Goal: Task Accomplishment & Management: Complete application form

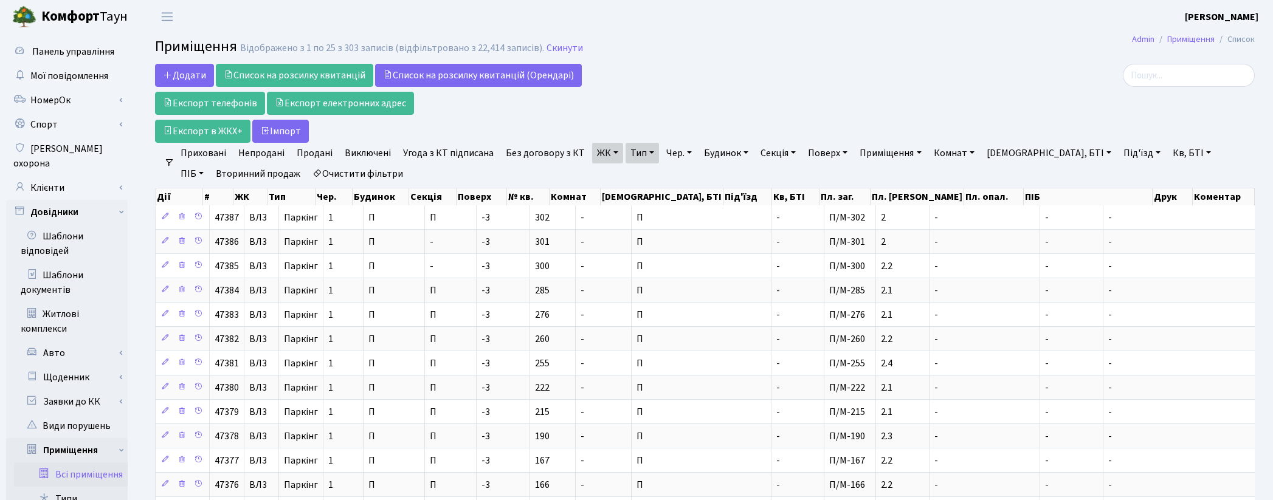
select select "25"
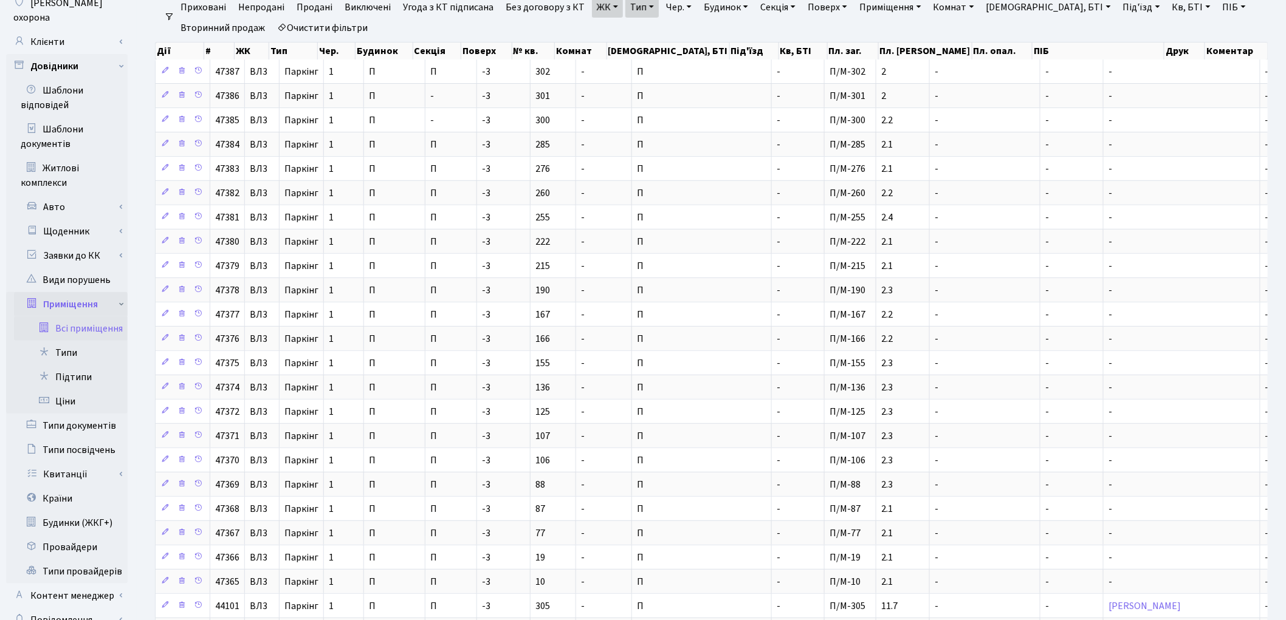
scroll to position [144, 0]
click at [79, 246] on link "Заявки до КК" at bounding box center [71, 258] width 114 height 24
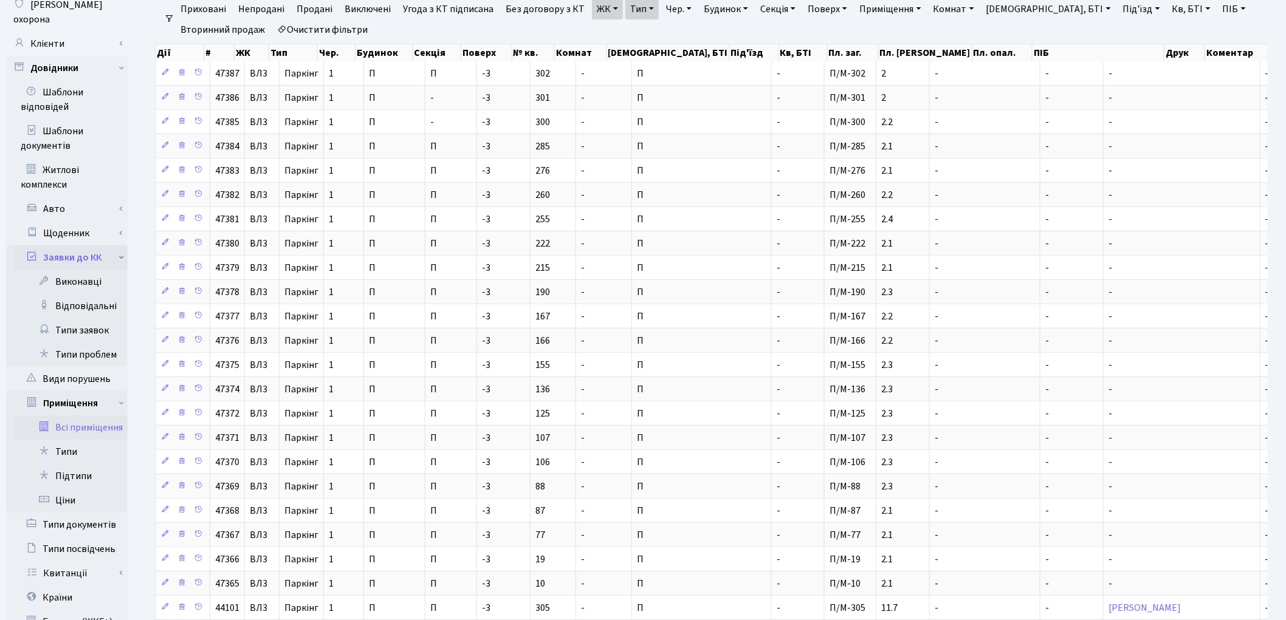
click at [86, 246] on link "Заявки до КК" at bounding box center [71, 258] width 114 height 24
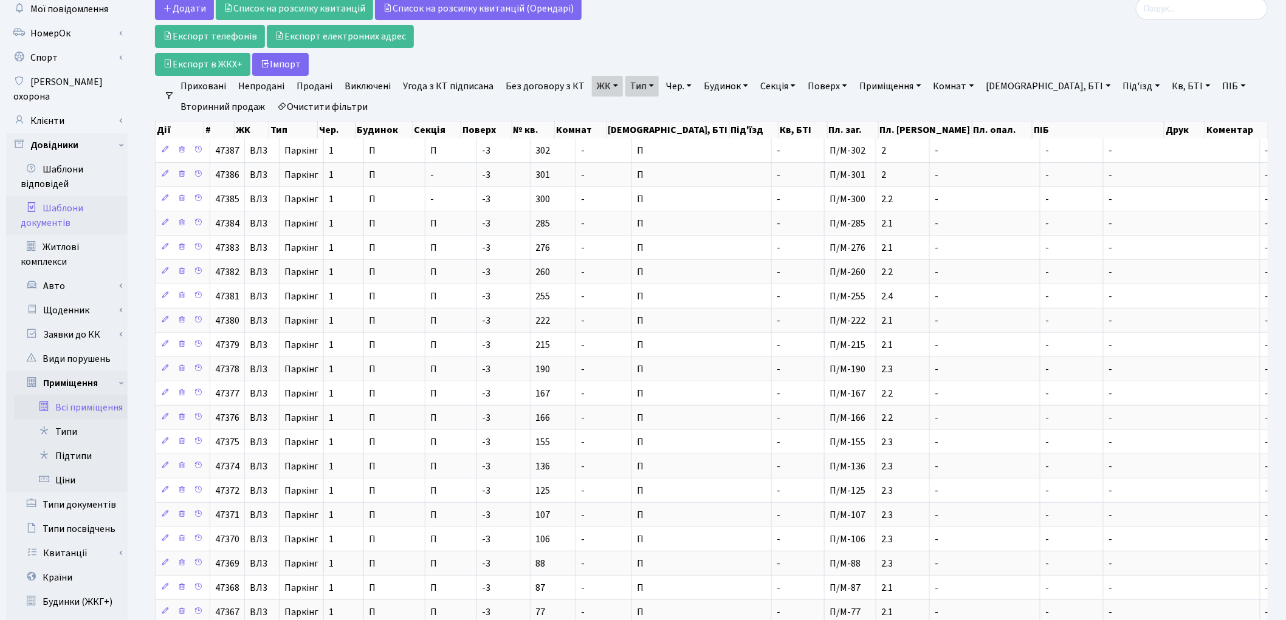
scroll to position [0, 0]
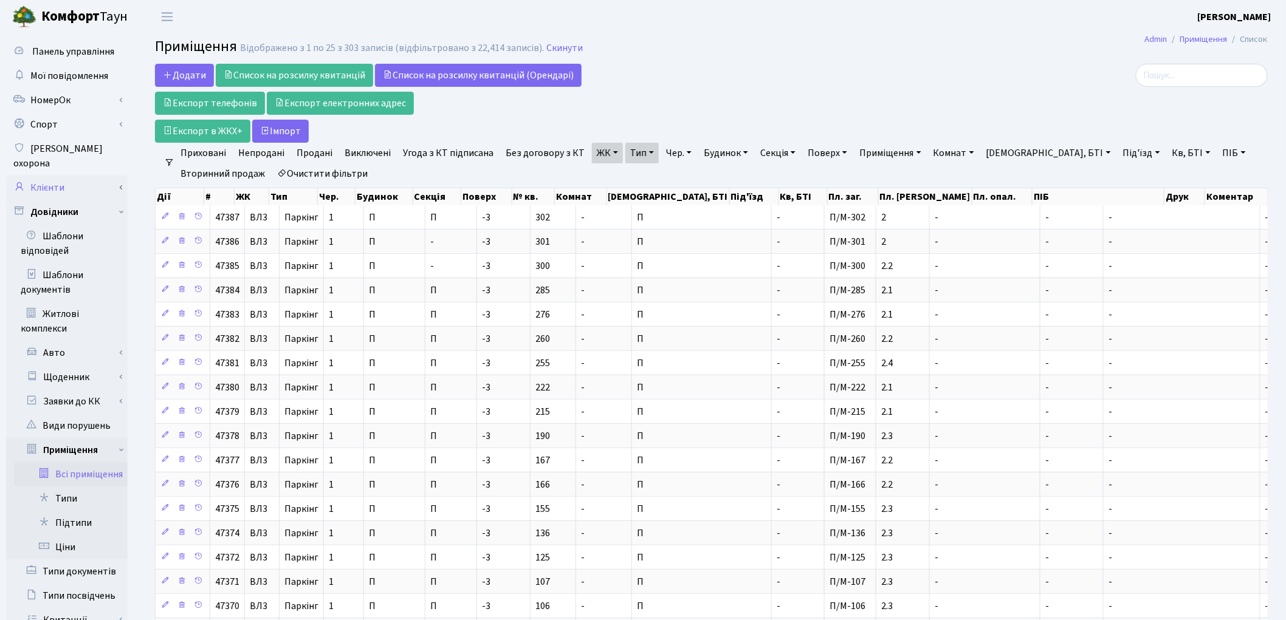
click at [67, 176] on link "Клієнти" at bounding box center [67, 188] width 122 height 24
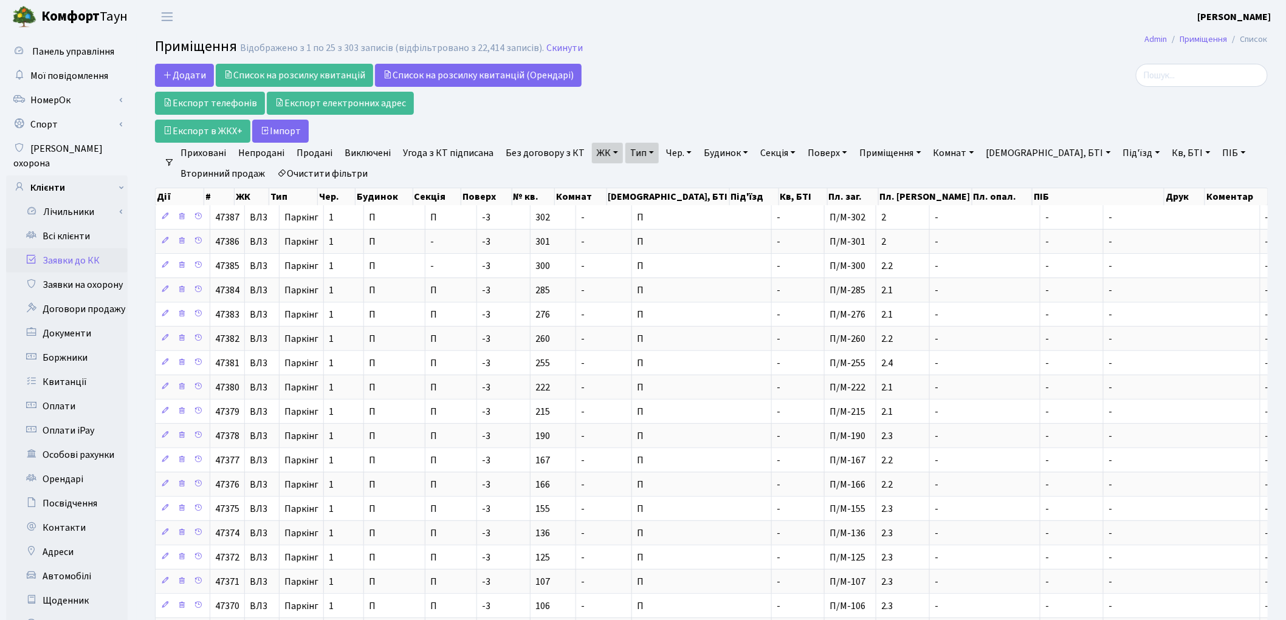
click at [64, 249] on link "Заявки до КК" at bounding box center [67, 261] width 122 height 24
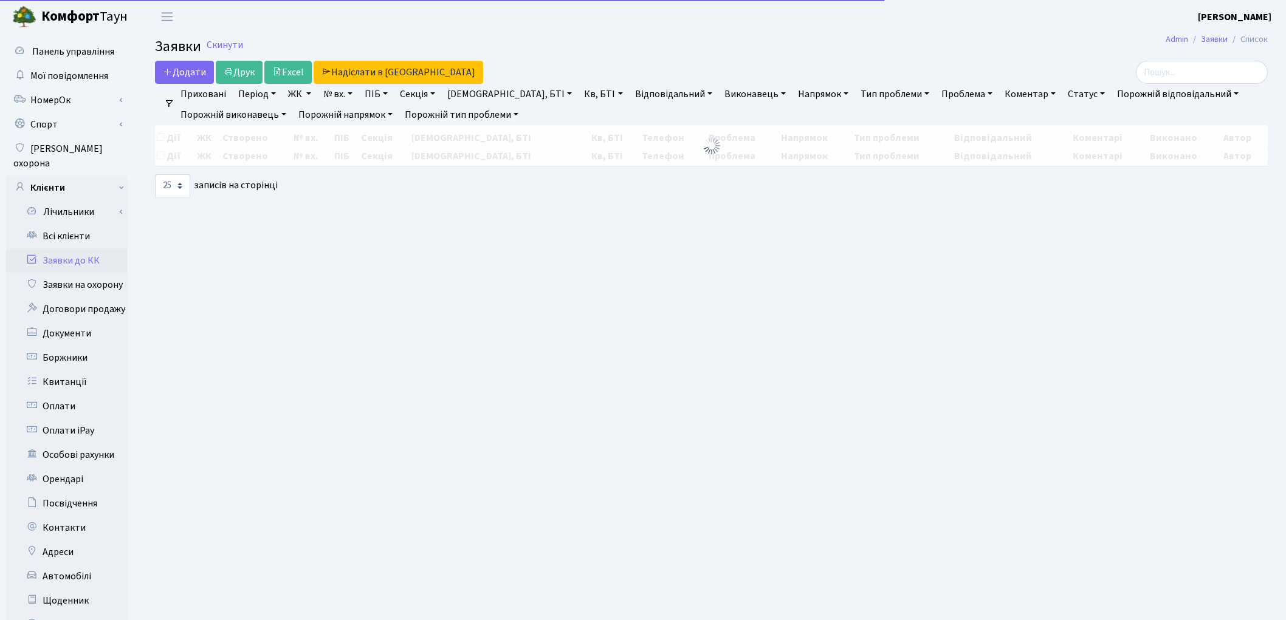
select select "25"
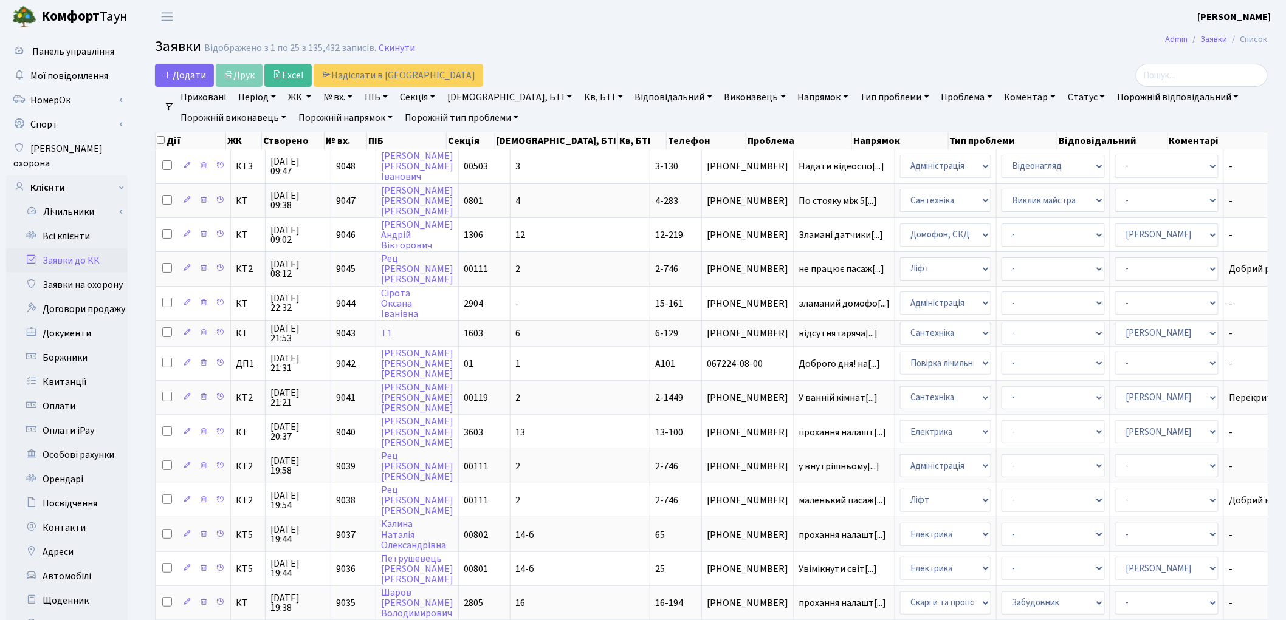
click at [579, 95] on link "Кв, БТІ" at bounding box center [603, 97] width 48 height 21
type input "16-126"
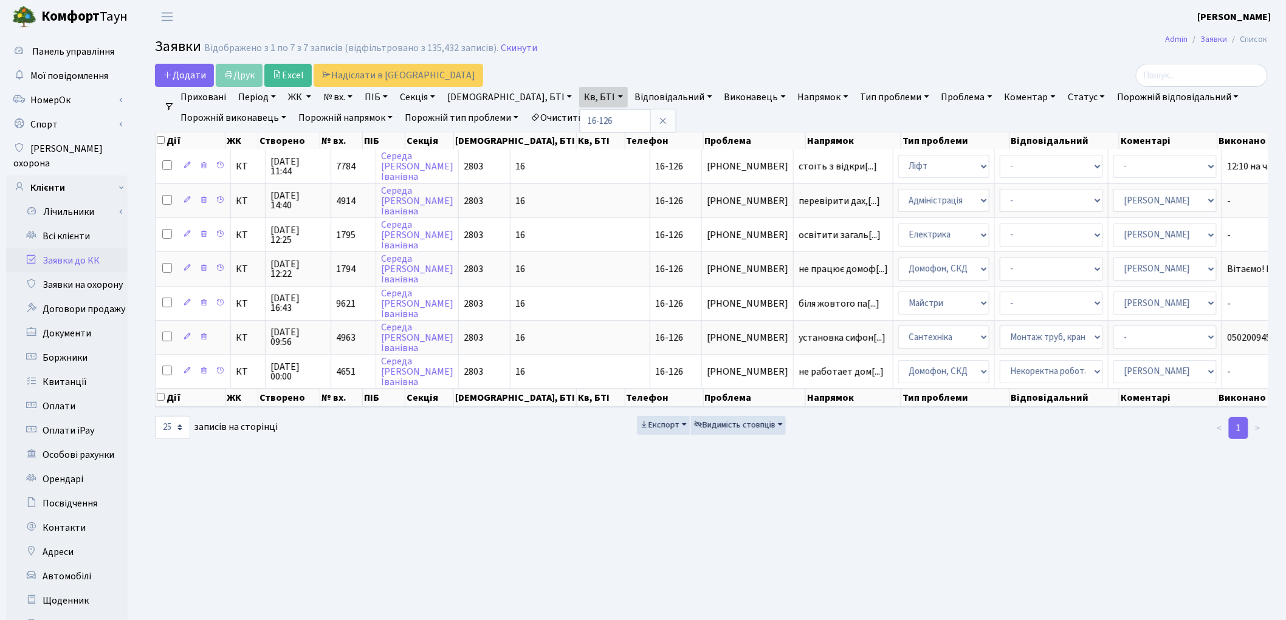
click at [740, 113] on ul "Приховані Період 14.10.2025 - 14.10.2025 ЖК ТХ, вул. Ділова, 1/2 КТ, вул. Реген…" at bounding box center [716, 107] width 1084 height 41
click at [600, 120] on link "Очистити фільтри" at bounding box center [576, 118] width 100 height 21
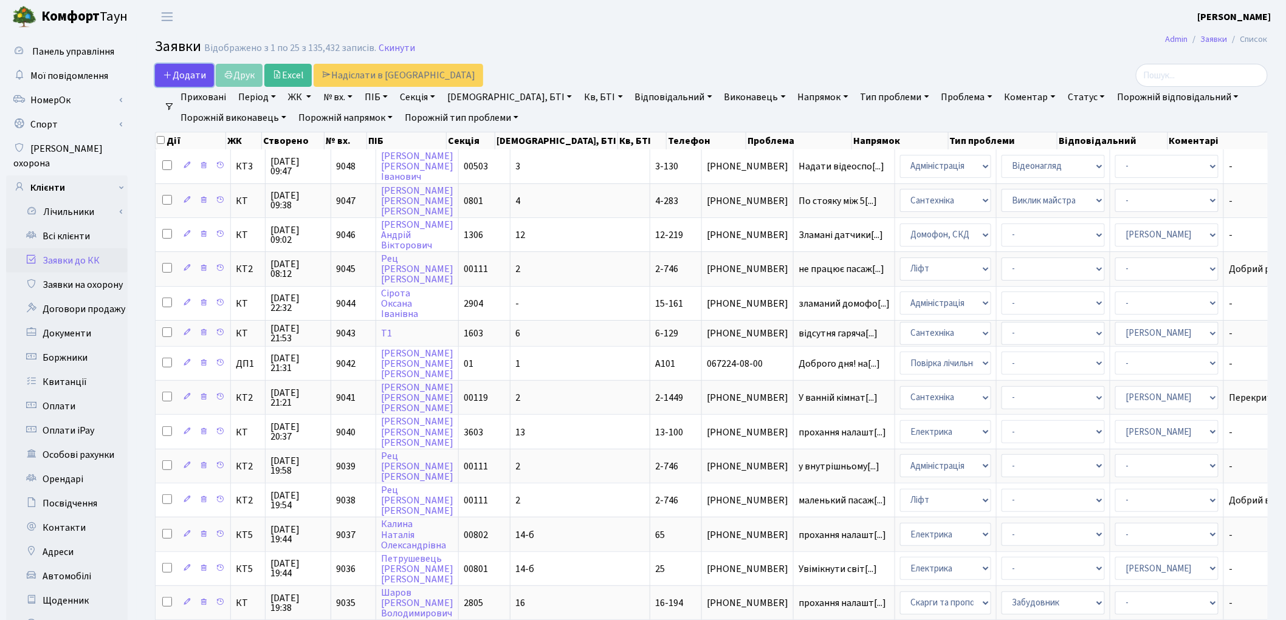
click at [162, 74] on link "Додати" at bounding box center [184, 75] width 59 height 23
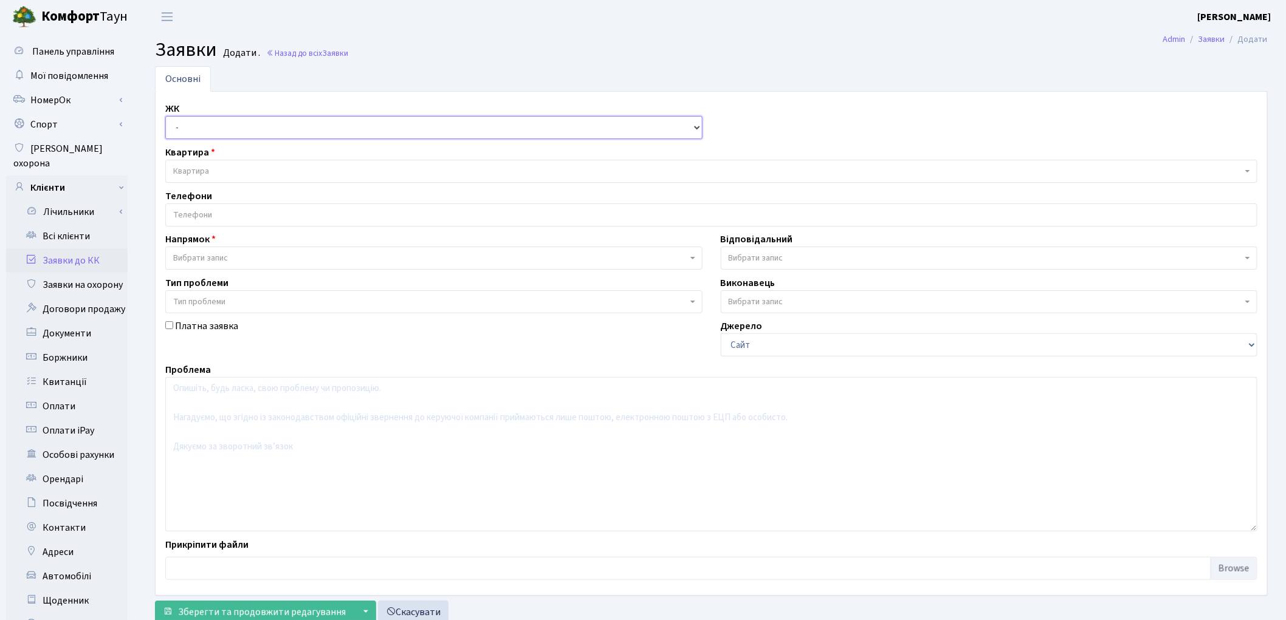
click at [213, 129] on select "- ТХ, вул. Ділова, 1/2 КТ, вул. Регенераторна, 4 КТ2, просп. Соборності, 17 КТ3…" at bounding box center [433, 127] width 537 height 23
select select "271"
click at [165, 116] on select "- ТХ, вул. Ділова, 1/2 КТ, вул. Регенераторна, 4 КТ2, просп. Соборності, 17 КТ3…" at bounding box center [433, 127] width 537 height 23
select select
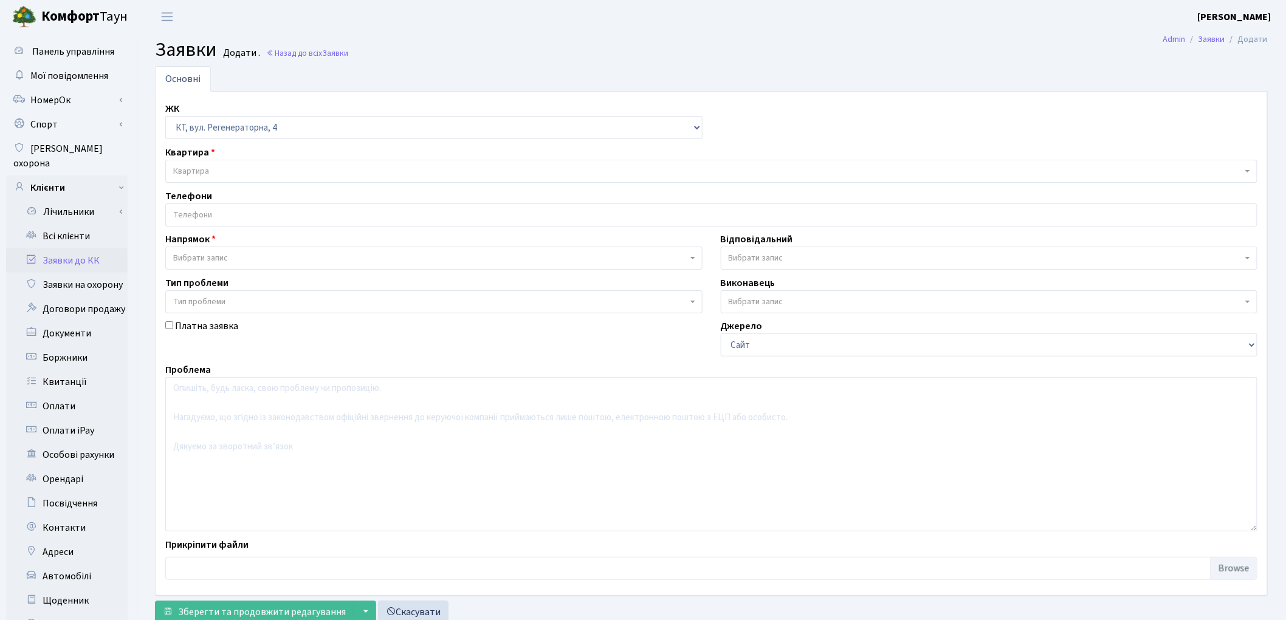
click at [228, 210] on input "search" at bounding box center [711, 215] width 1091 height 22
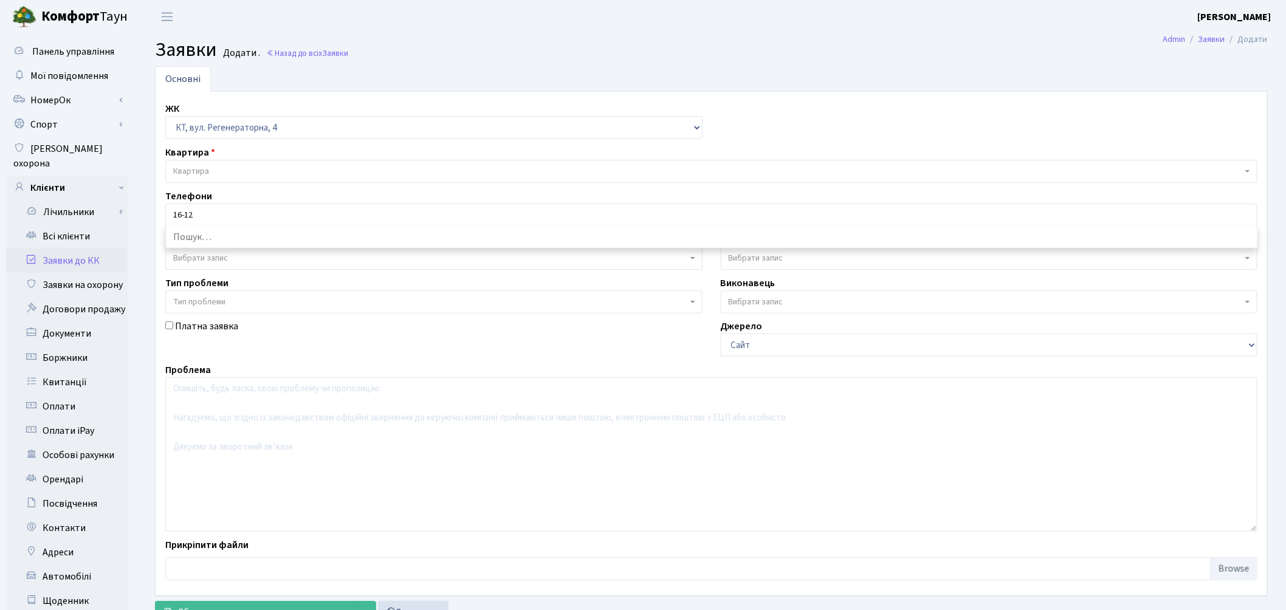
type input "16-126"
drag, startPoint x: 232, startPoint y: 215, endPoint x: 105, endPoint y: 176, distance: 132.8
click at [105, 176] on div "Панель управління Мої повідомлення НомерОк" at bounding box center [643, 386] width 1286 height 707
click at [430, 304] on span "Тип проблеми" at bounding box center [430, 302] width 514 height 12
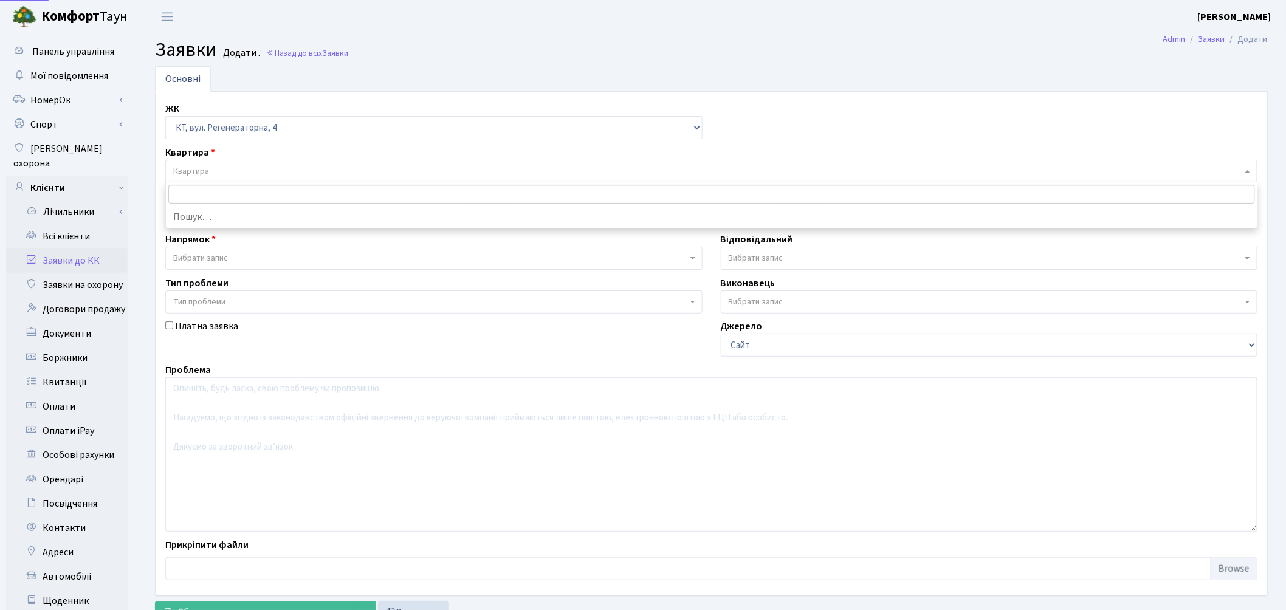
click at [253, 176] on span "Квартира" at bounding box center [707, 171] width 1069 height 12
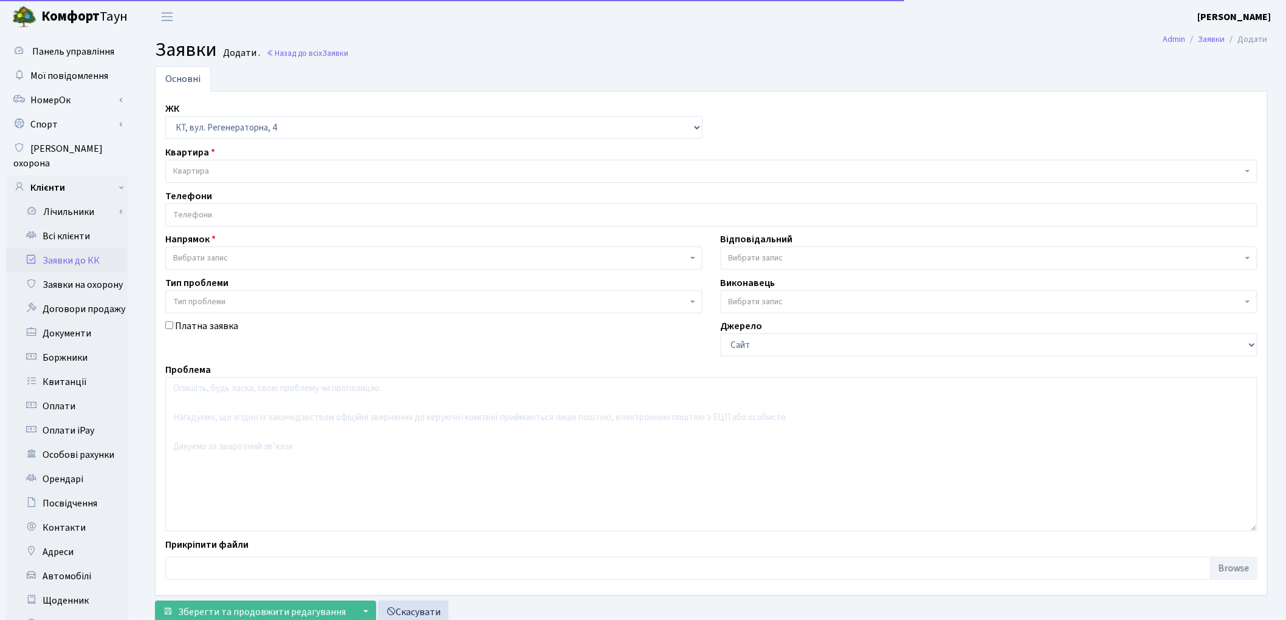
click at [250, 156] on div "Квартира Квартира" at bounding box center [711, 164] width 1110 height 38
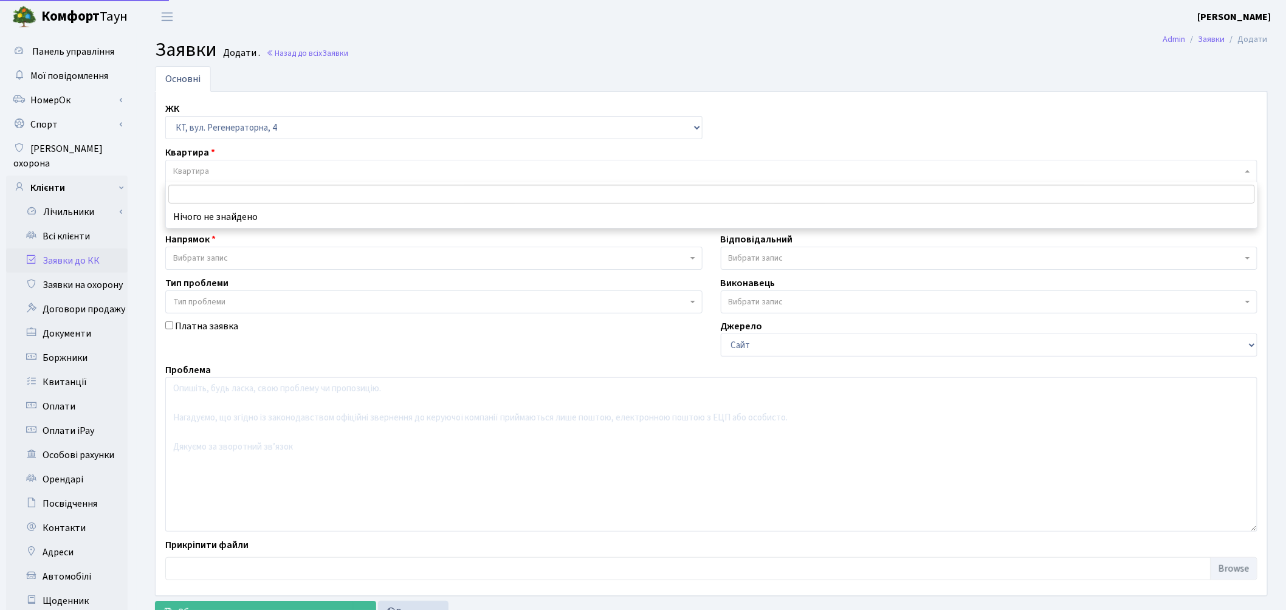
click at [249, 162] on span "Квартира" at bounding box center [711, 171] width 1092 height 23
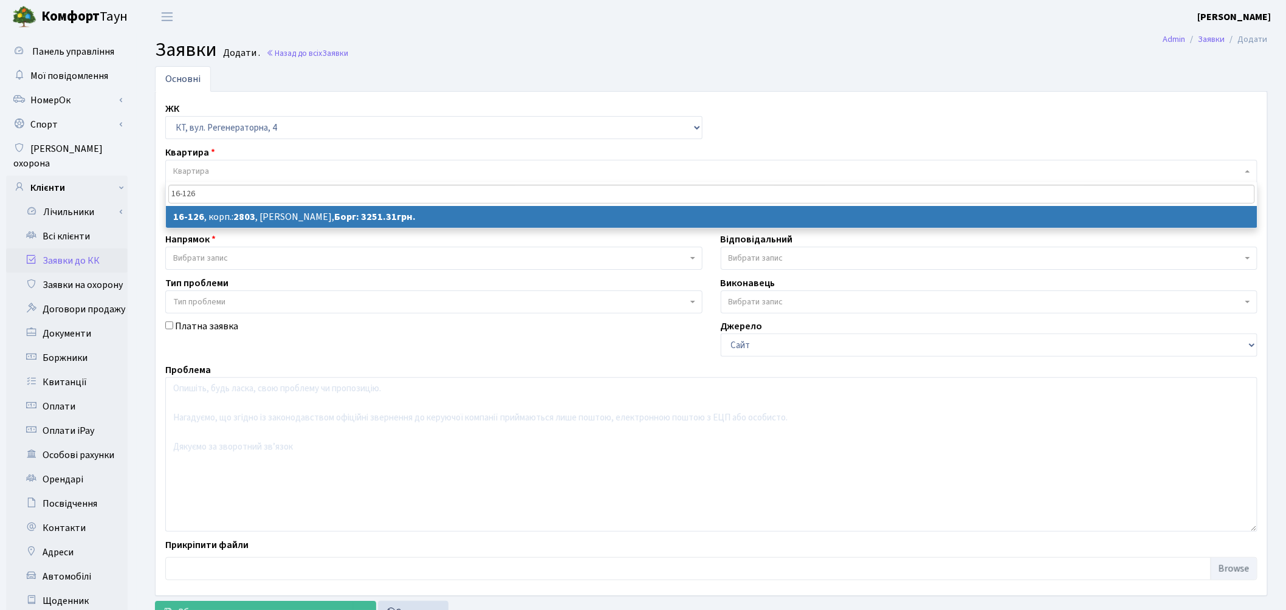
type input "16-126"
select select
select select "8687"
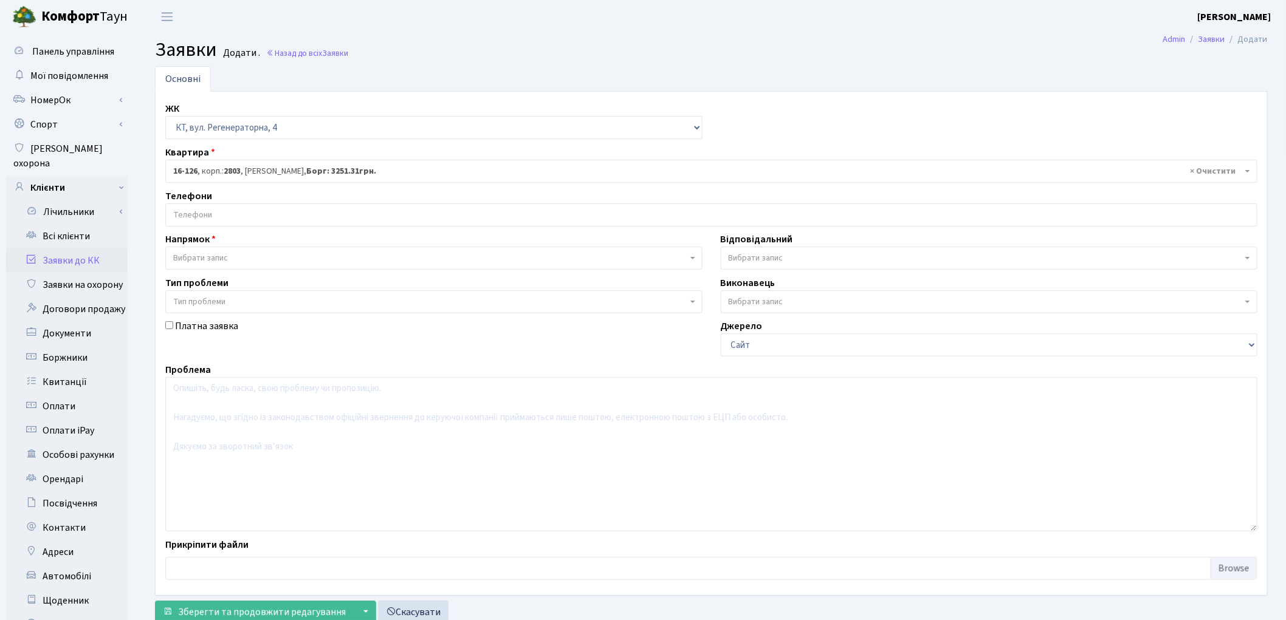
click at [204, 213] on input "search" at bounding box center [711, 215] width 1091 height 22
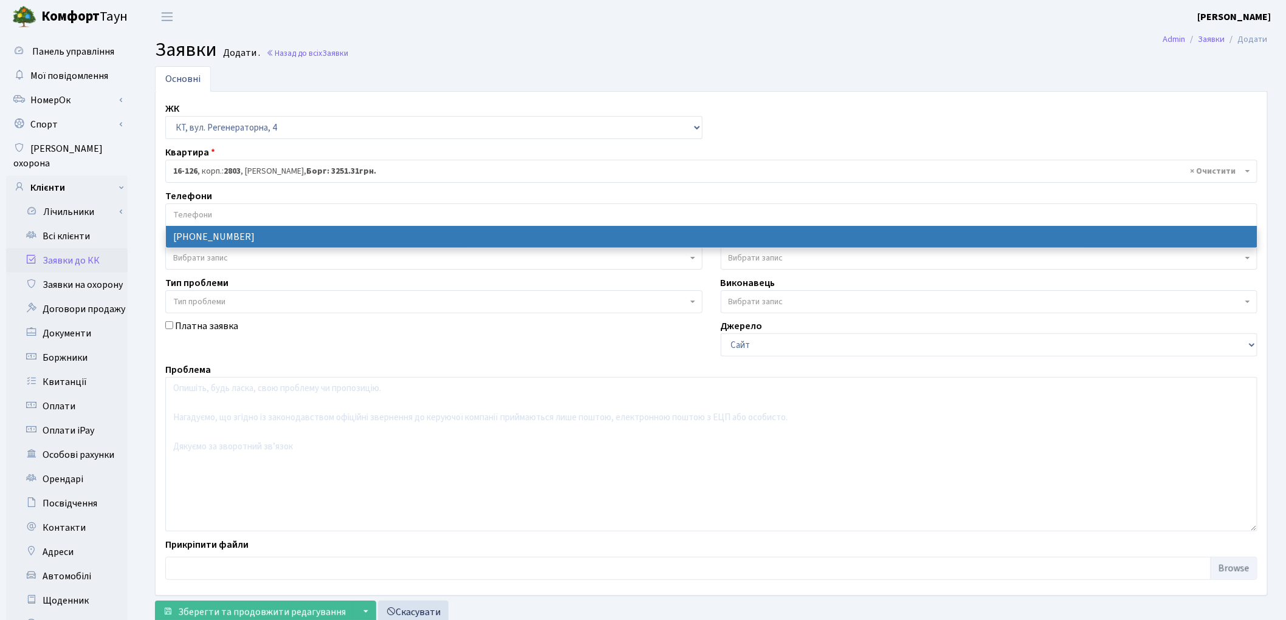
select select "22372"
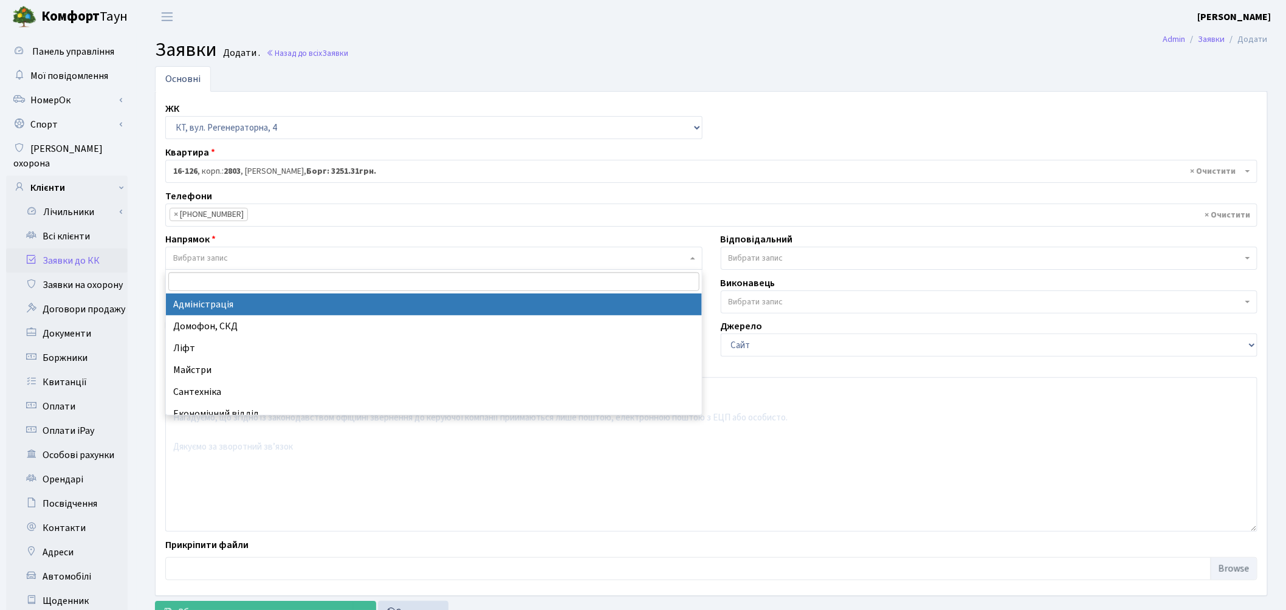
click at [241, 258] on span "Вибрати запис" at bounding box center [430, 258] width 514 height 12
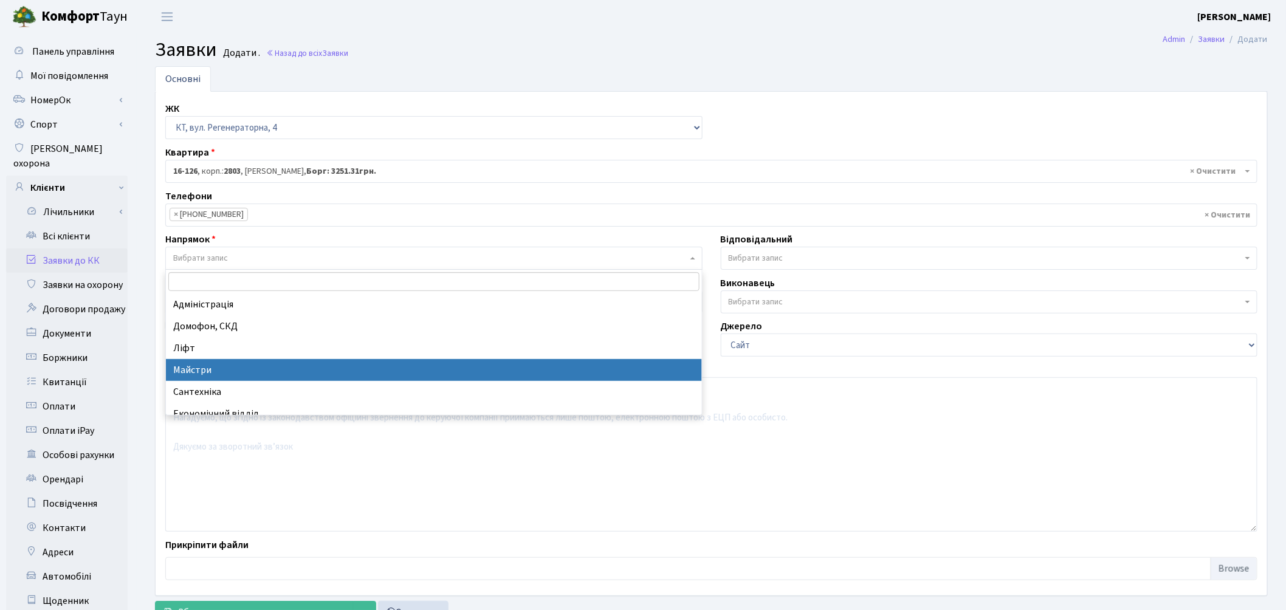
select select "1"
select select
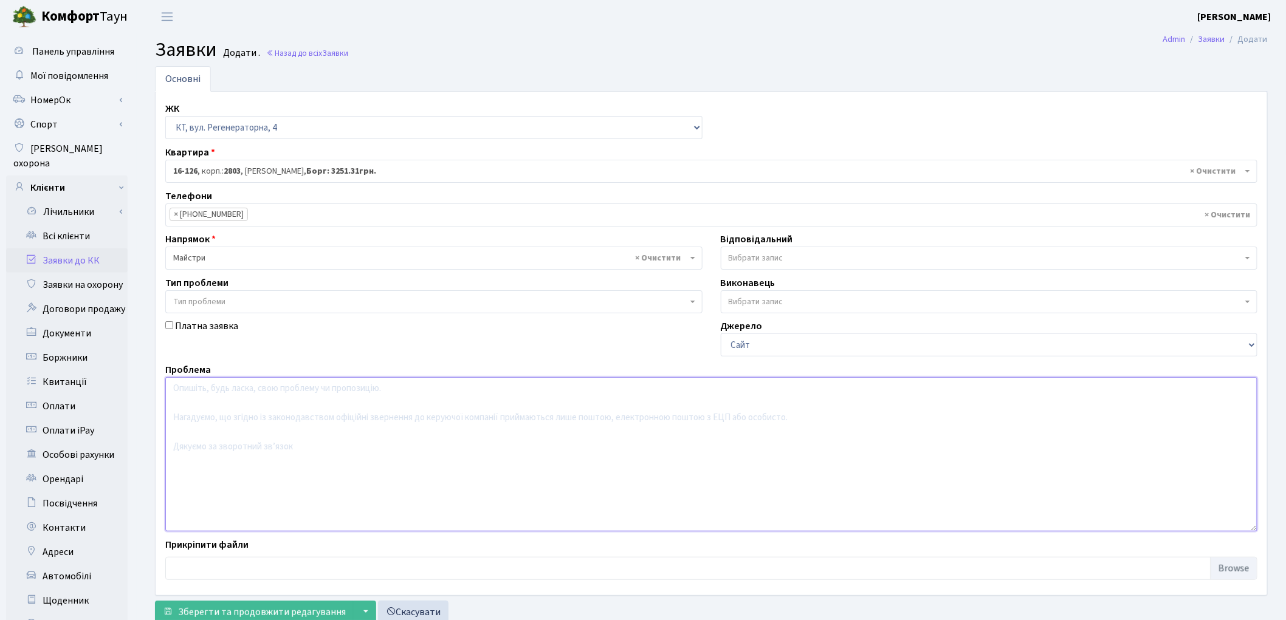
click at [250, 413] on textarea at bounding box center [711, 454] width 1092 height 154
type textarea "сусіди пробили діру в квартиру і пересувалися по криші, після цього став текти …"
click at [752, 256] on span "Вибрати запис" at bounding box center [756, 258] width 55 height 12
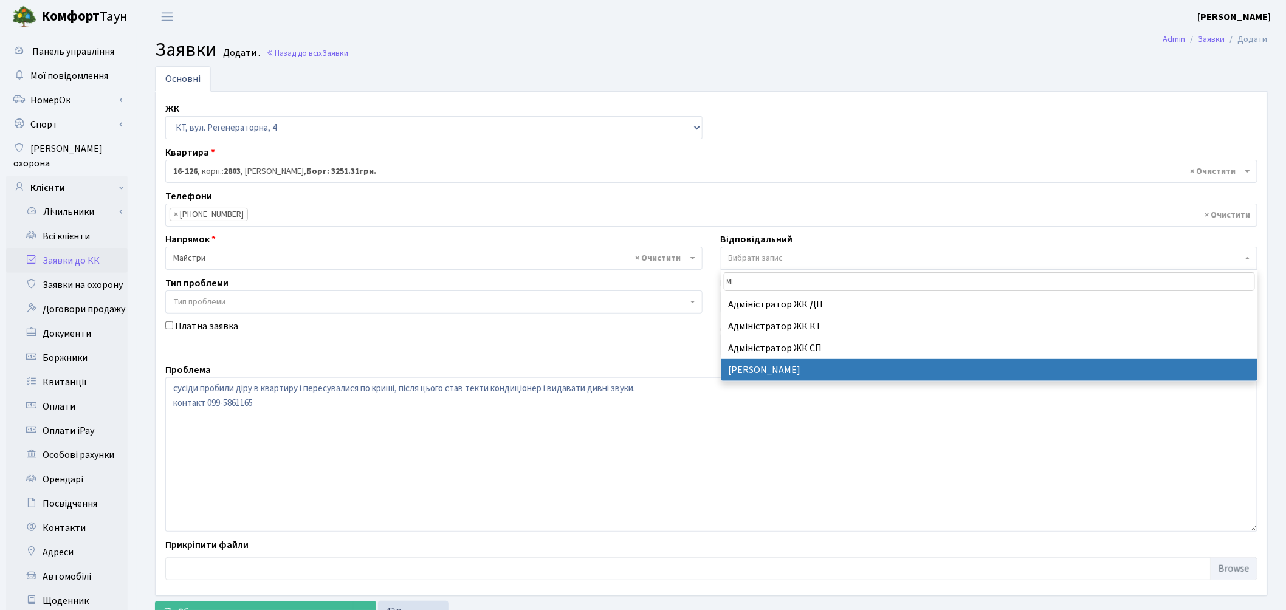
type input "мі"
select select "26"
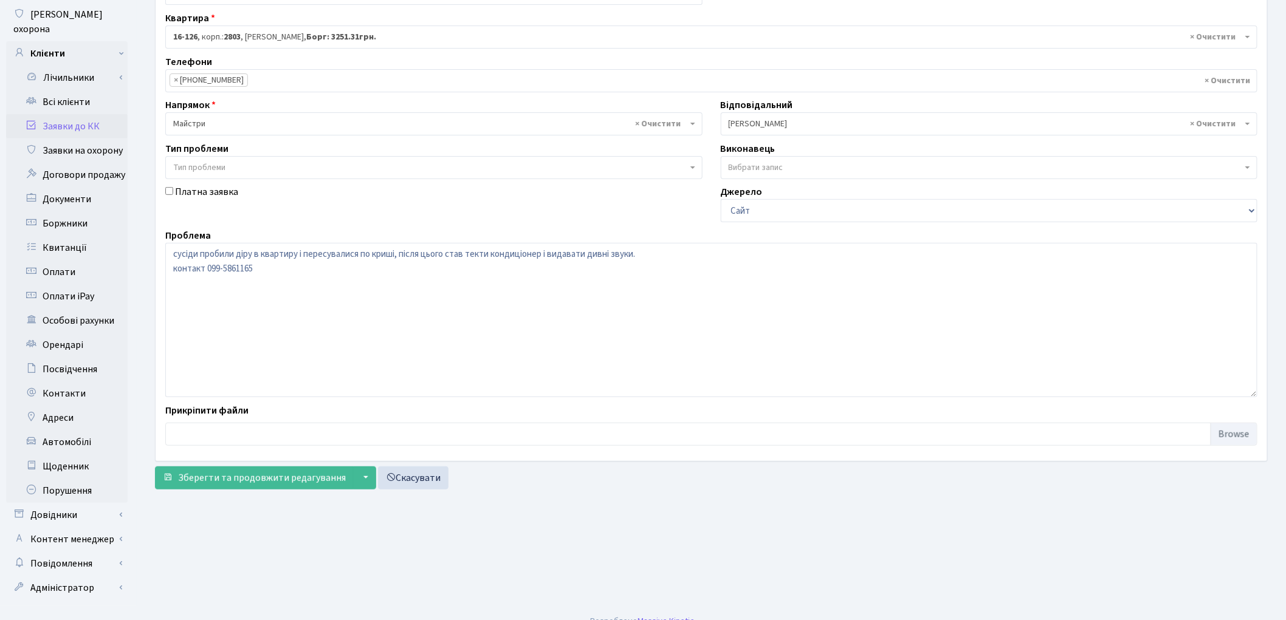
scroll to position [136, 0]
click at [239, 484] on button "Зберегти та продовжити редагування" at bounding box center [254, 477] width 199 height 23
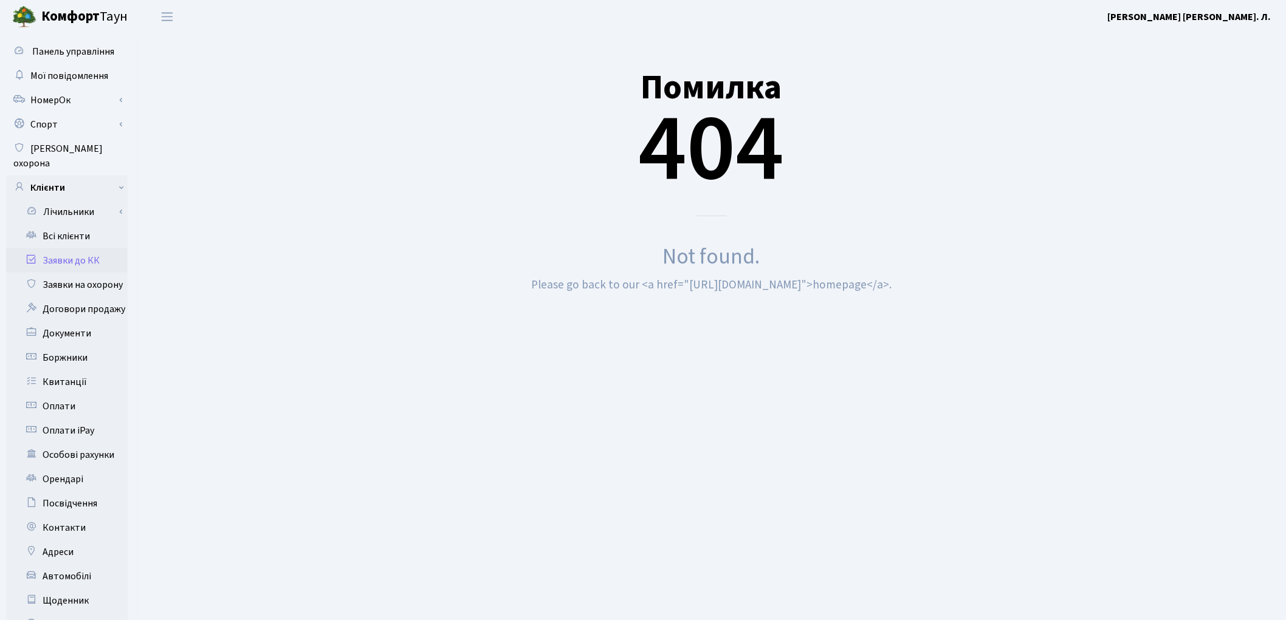
click at [75, 249] on link "Заявки до КК" at bounding box center [67, 261] width 122 height 24
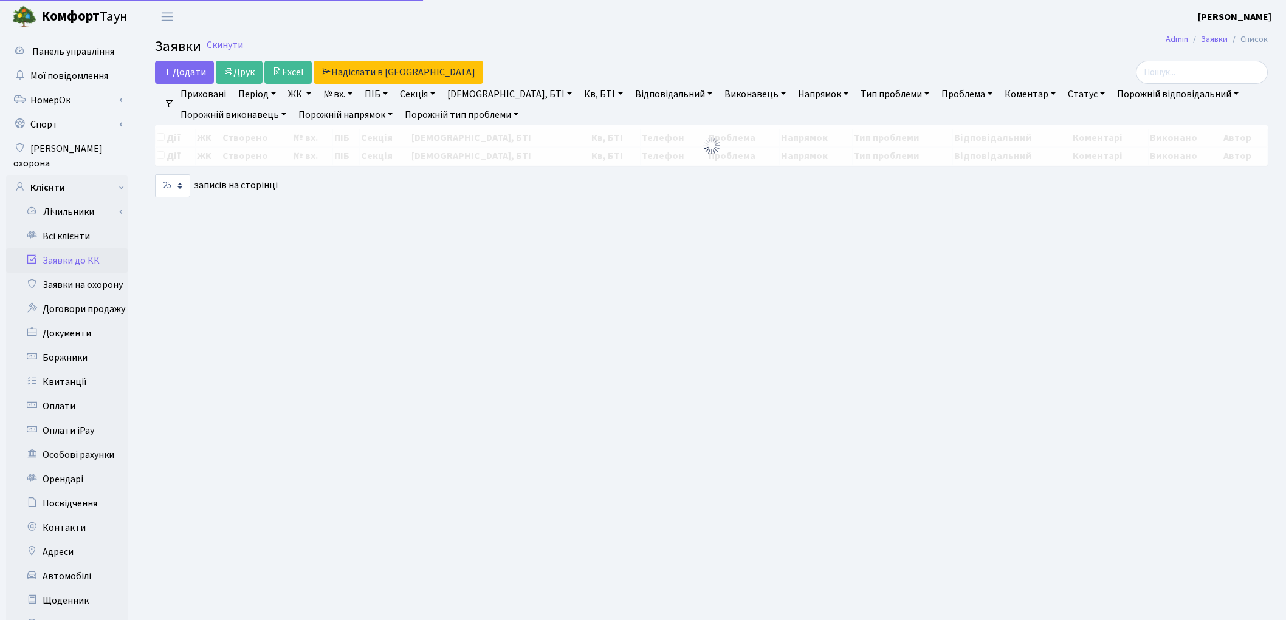
select select "25"
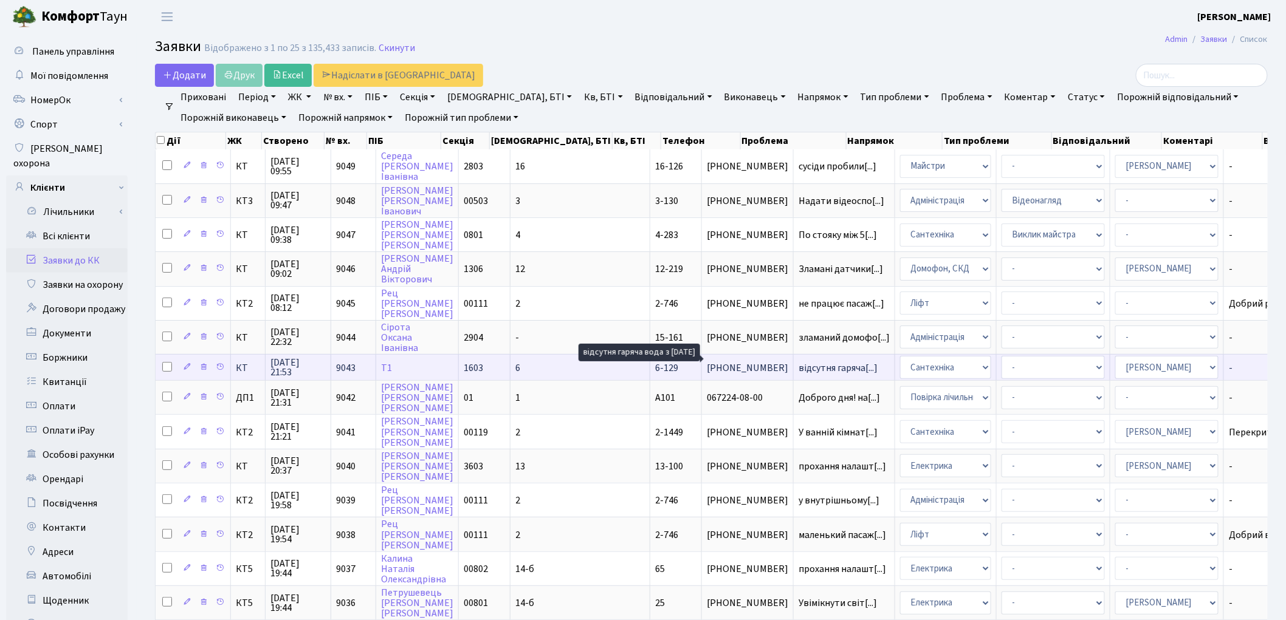
click at [799, 362] on span "відсутня гаряча[...]" at bounding box center [838, 368] width 79 height 13
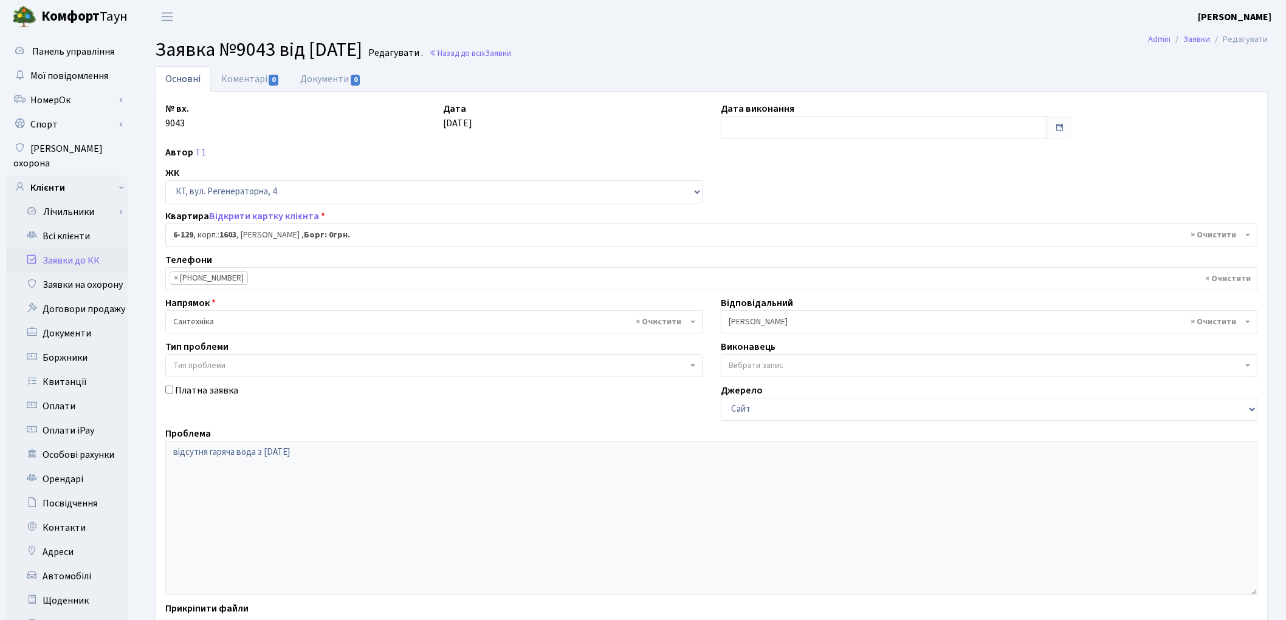
select select "5265"
click at [197, 153] on link "T1" at bounding box center [200, 152] width 11 height 13
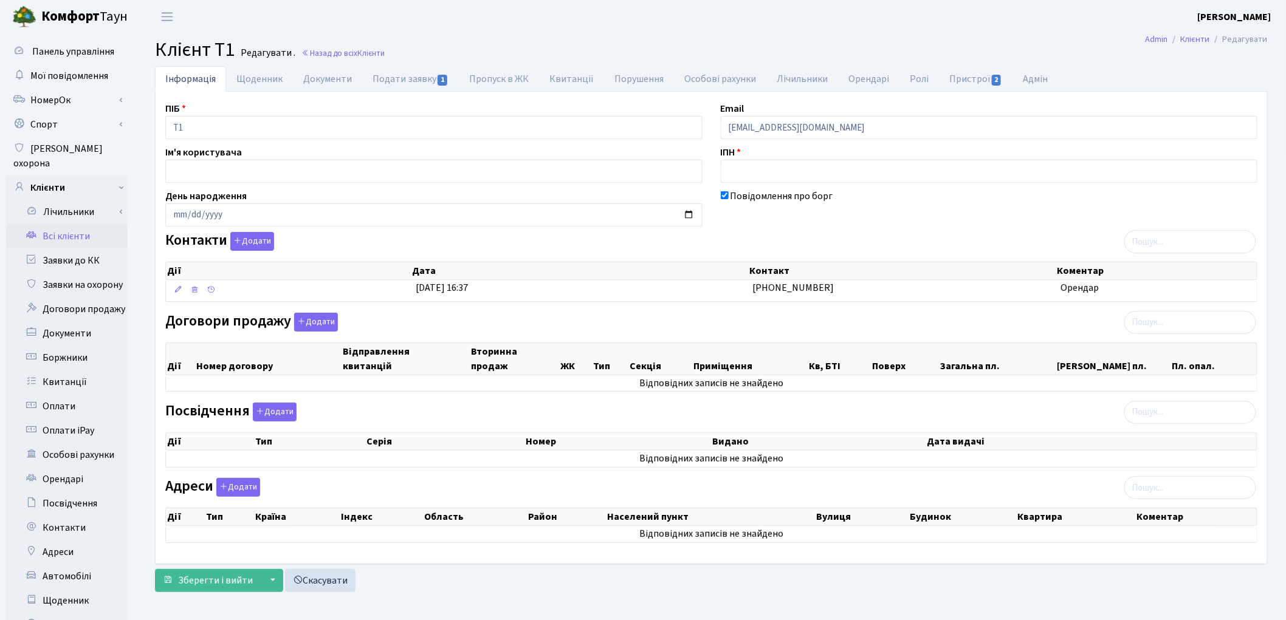
click at [64, 224] on link "Всі клієнти" at bounding box center [67, 236] width 122 height 24
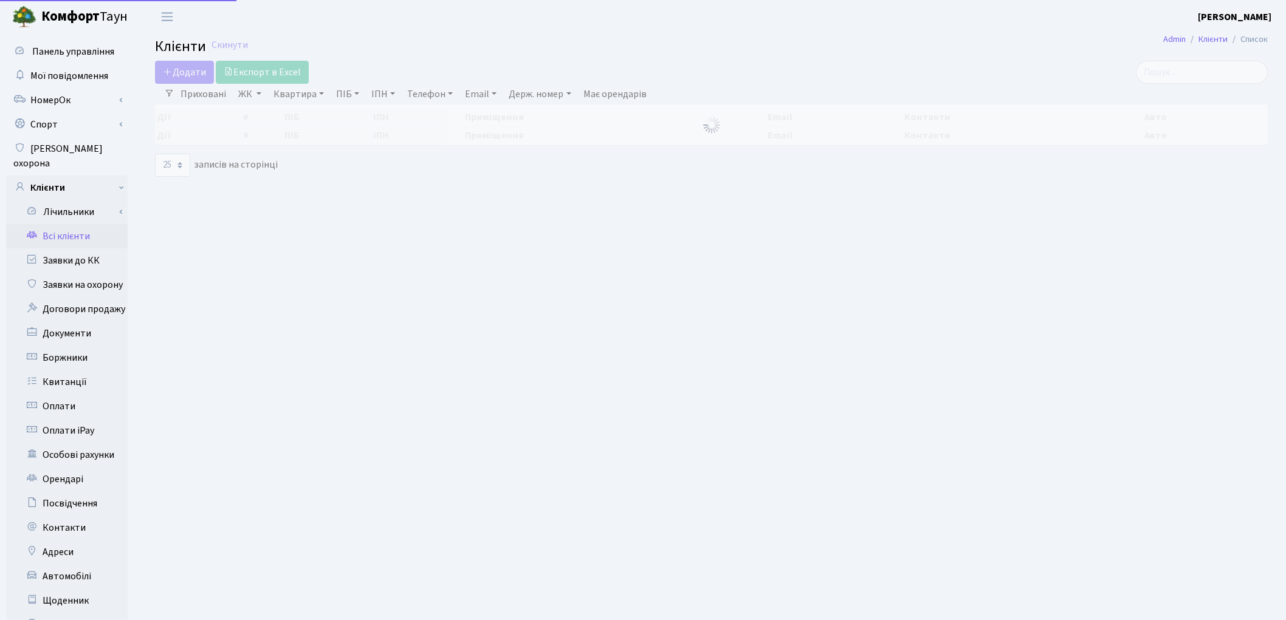
select select "25"
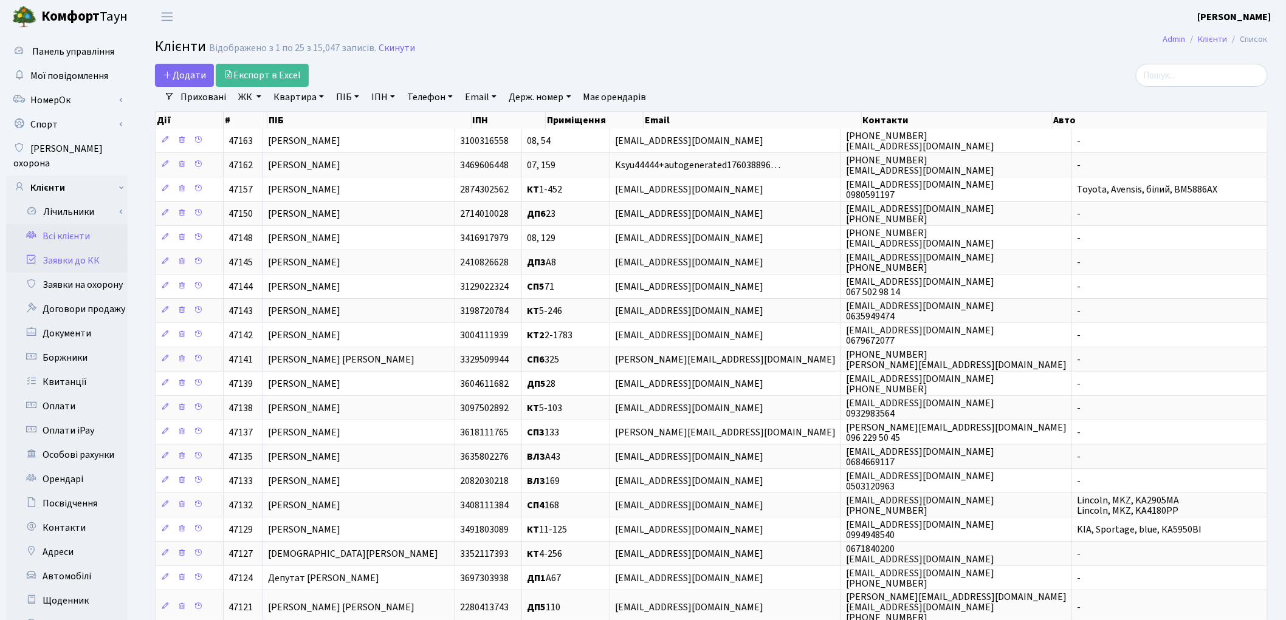
click at [53, 249] on link "Заявки до КК" at bounding box center [67, 261] width 122 height 24
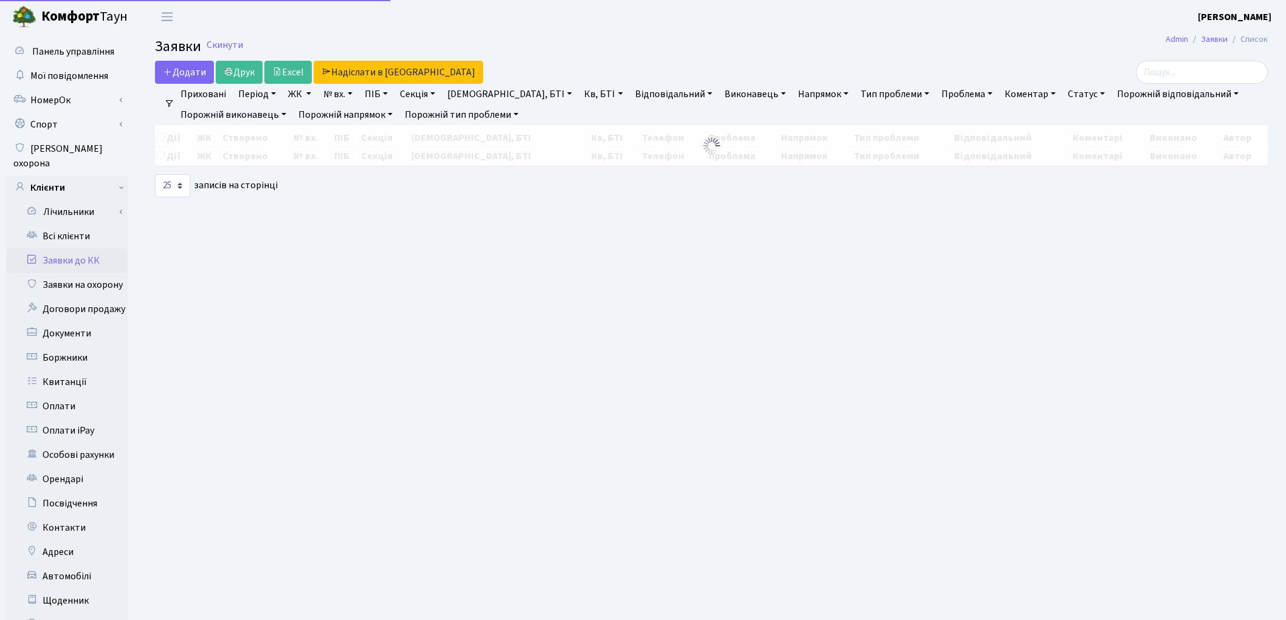
select select "25"
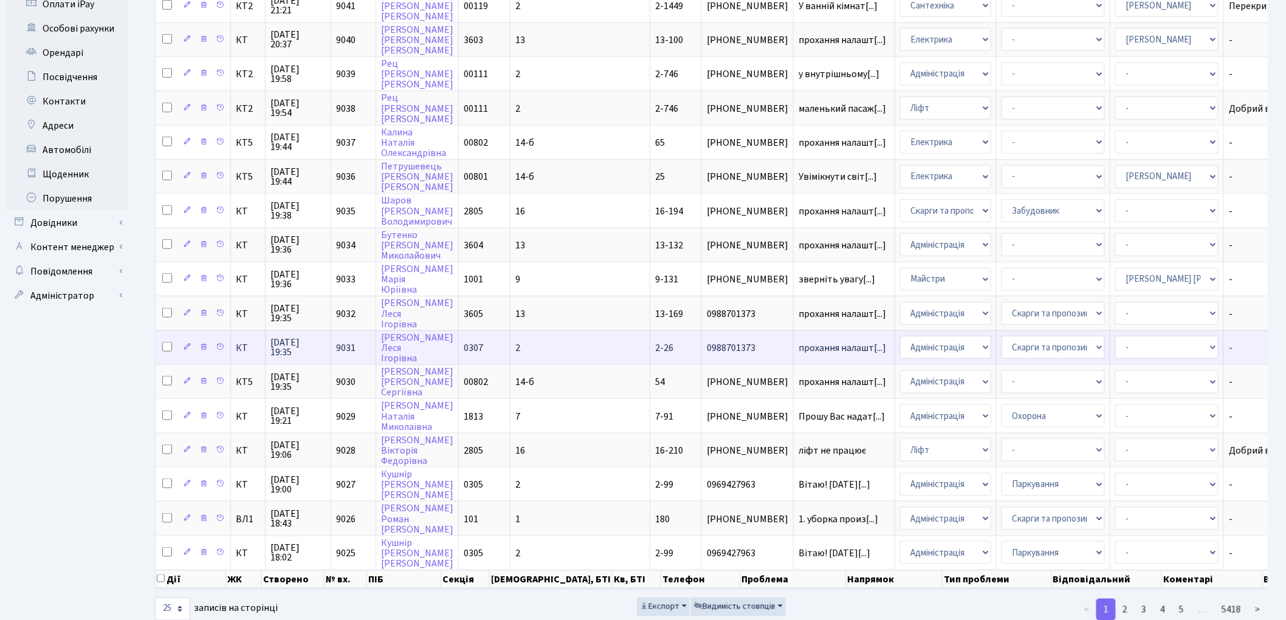
scroll to position [436, 0]
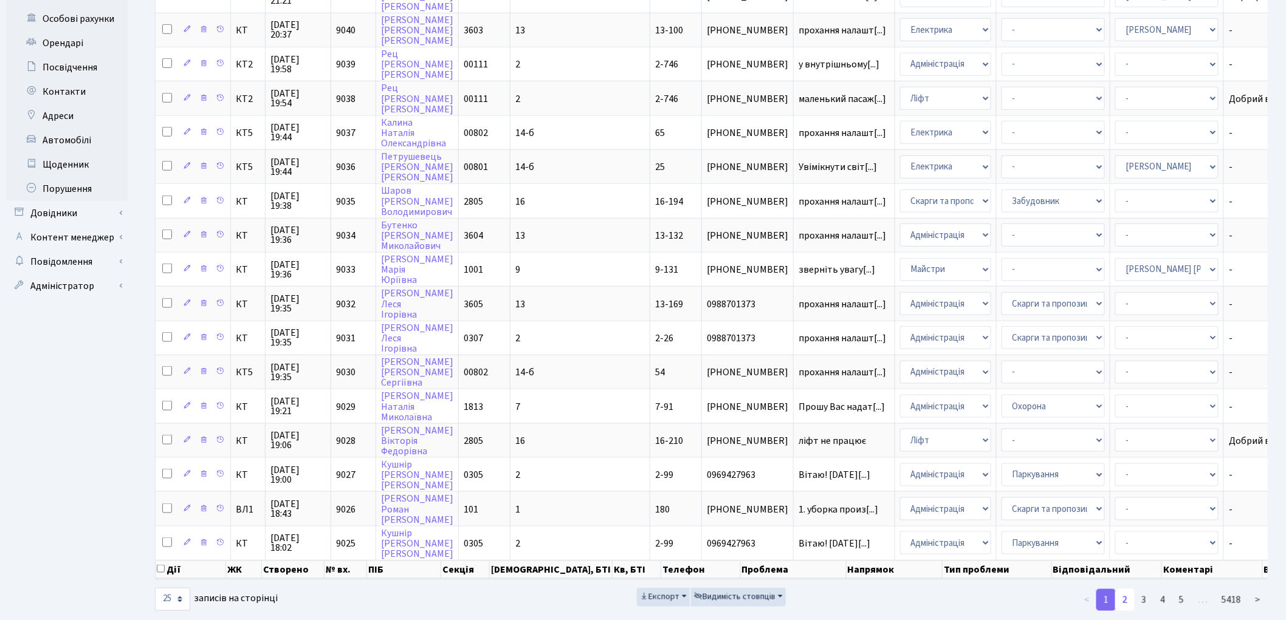
click at [1123, 589] on link "2" at bounding box center [1124, 600] width 19 height 22
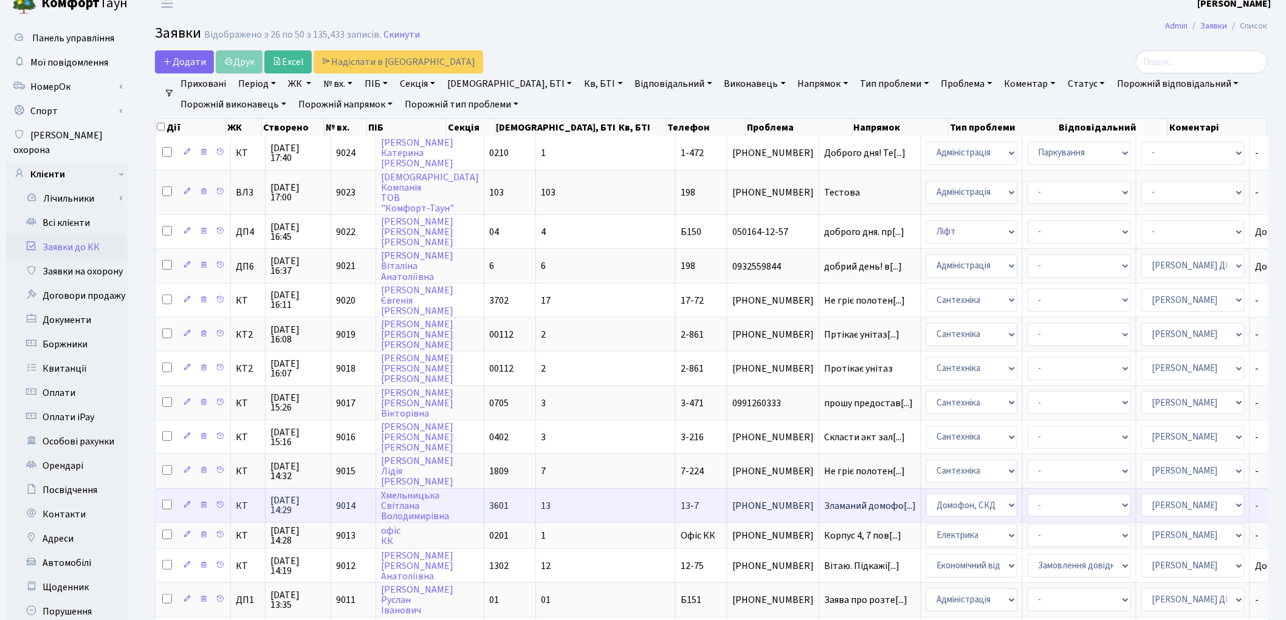
scroll to position [0, 0]
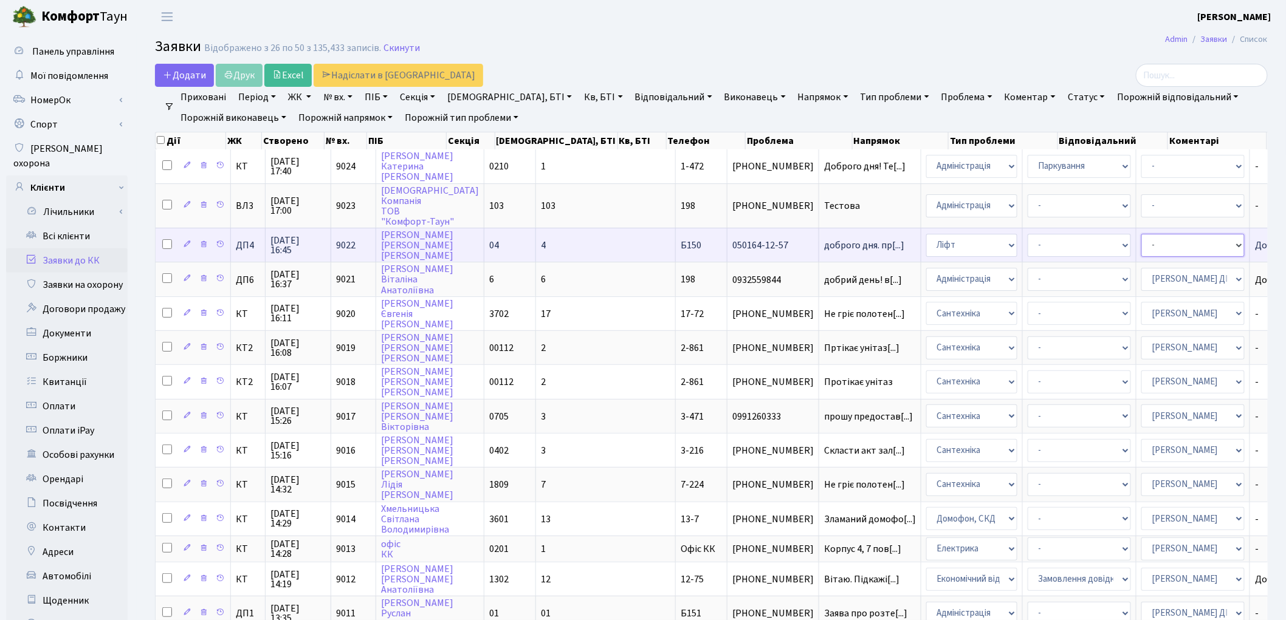
click at [1141, 243] on select "- Адміністратор ЖК ДП Адміністратор ЖК КТ Адміністратор ЖК СП Вижул В. В. Горді…" at bounding box center [1192, 245] width 103 height 23
select select "94"
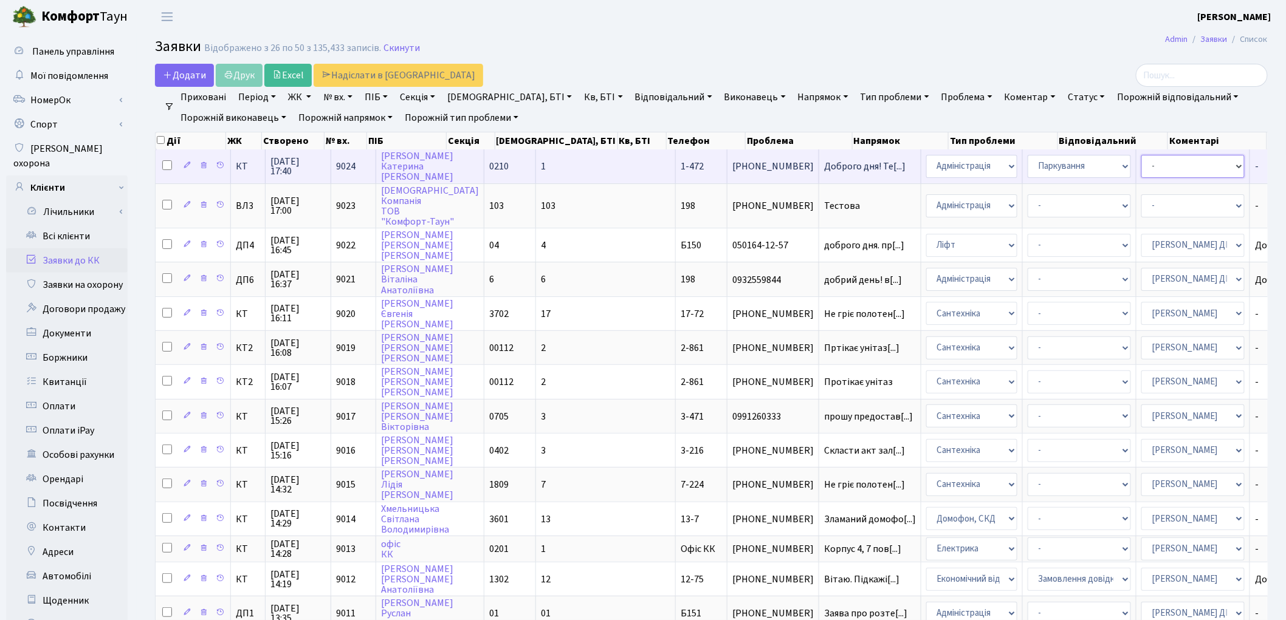
click at [1141, 172] on select "- Адміністратор ЖК ДП Адміністратор ЖК КТ Адміністратор ЖК СП Вижул В. В. Горді…" at bounding box center [1192, 166] width 103 height 23
select select "82"
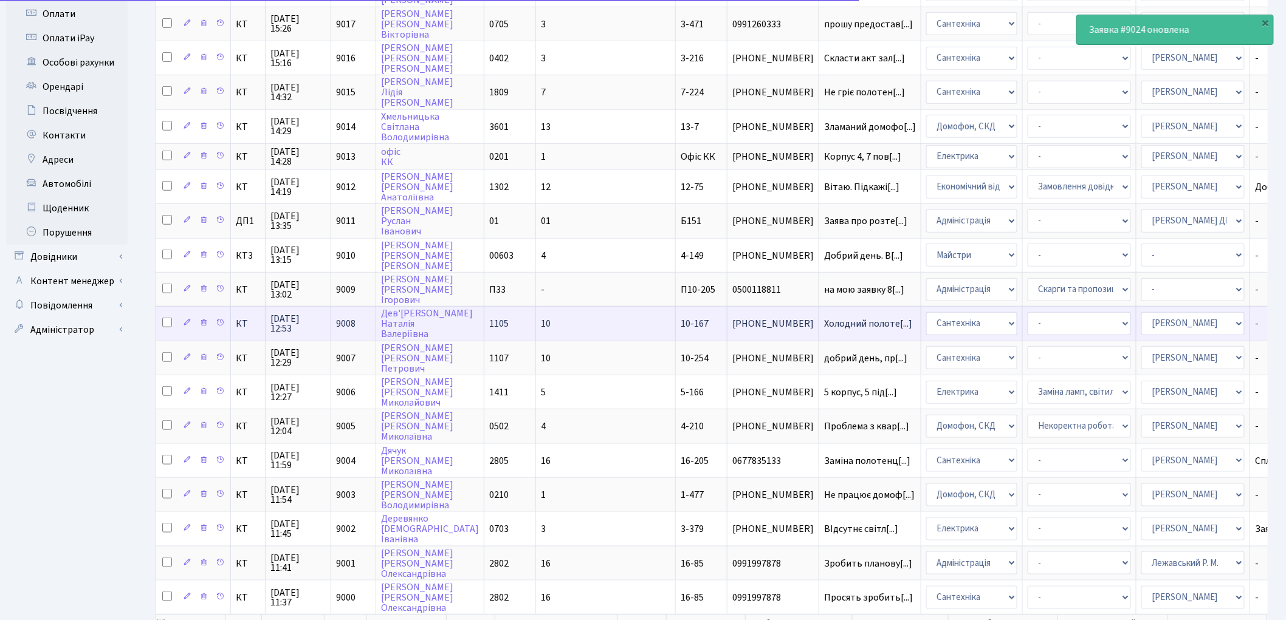
scroll to position [447, 0]
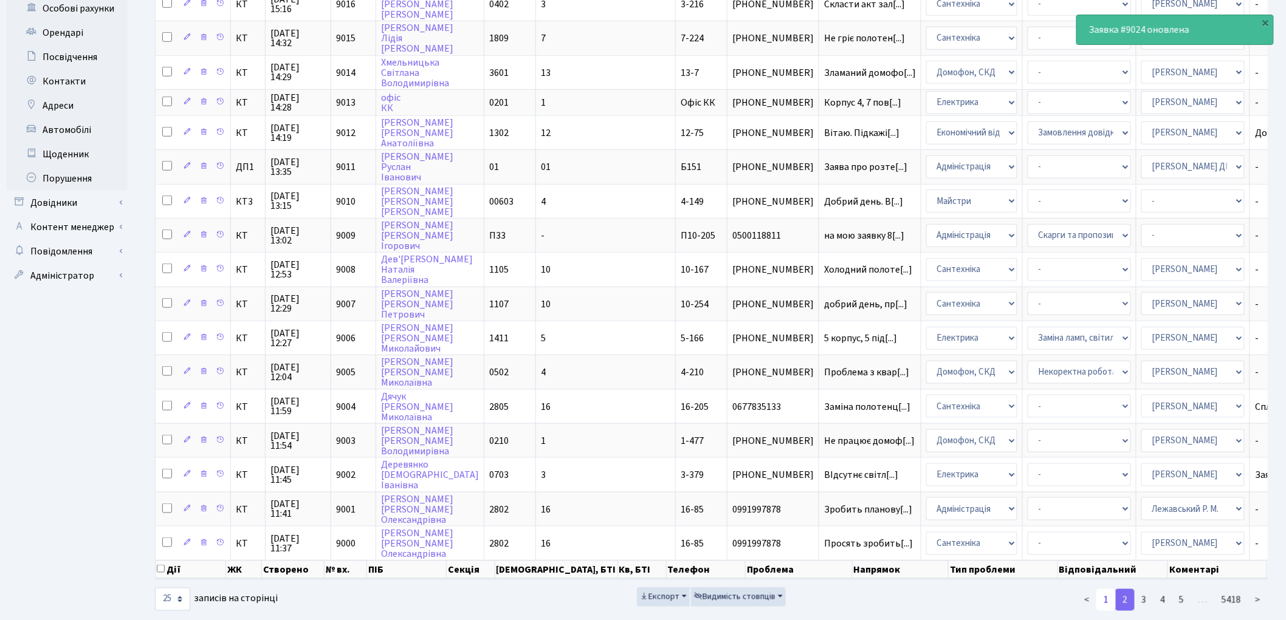
click at [1102, 589] on link "1" at bounding box center [1105, 600] width 19 height 22
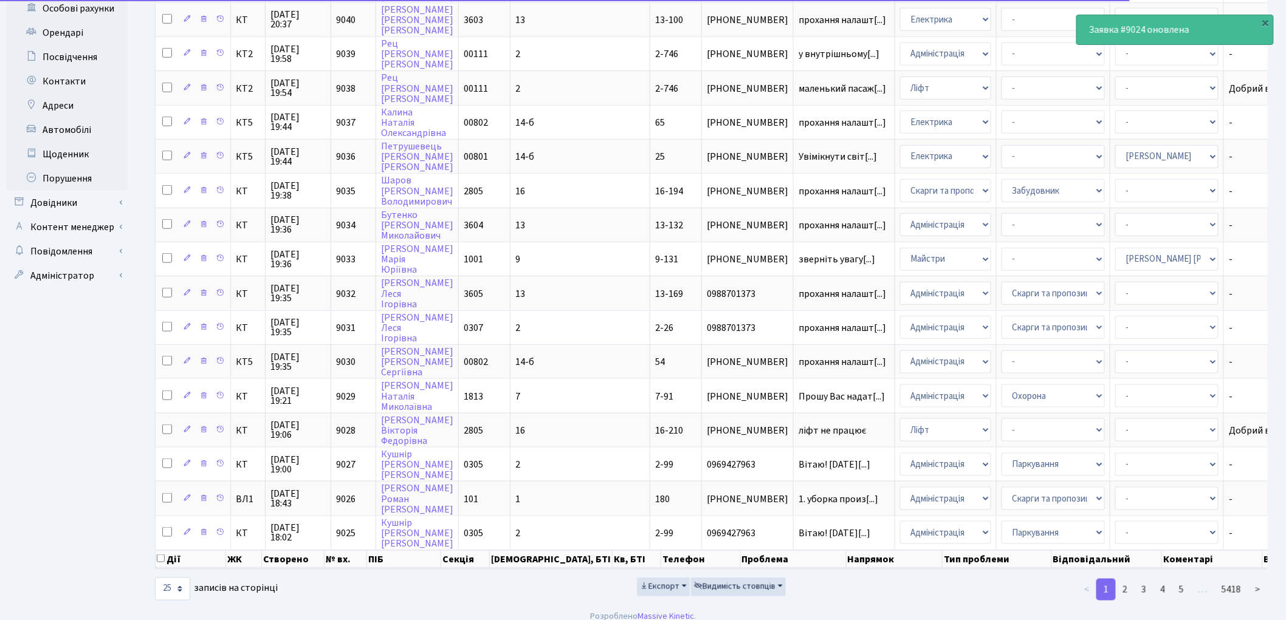
scroll to position [436, 0]
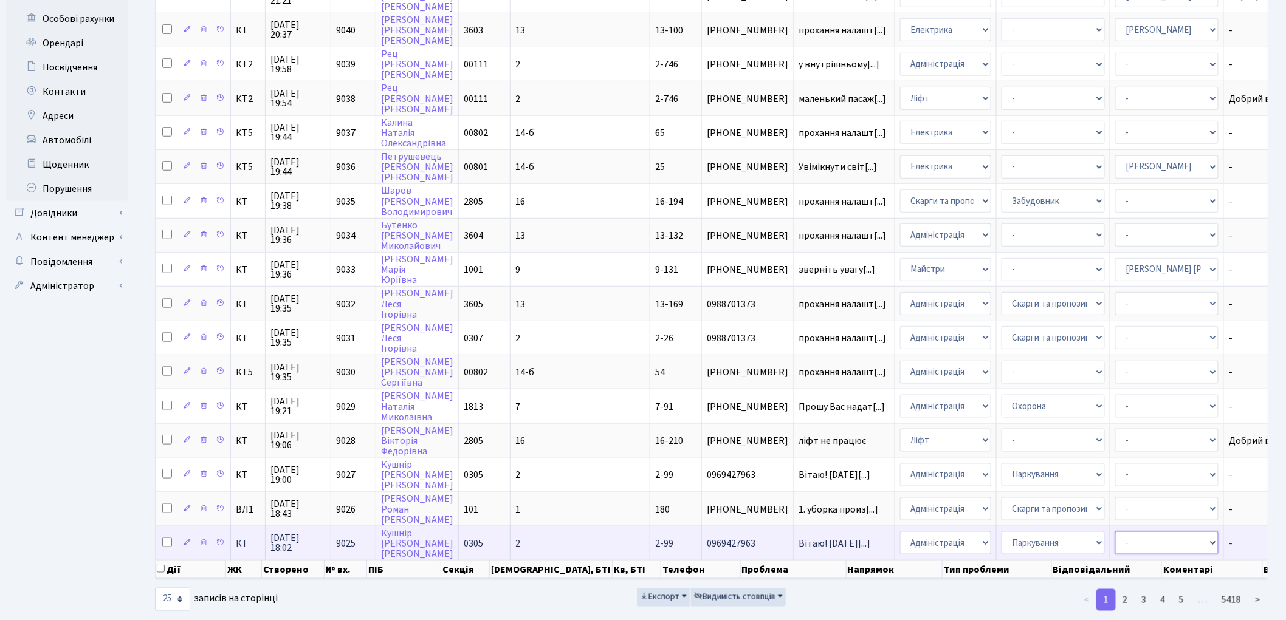
click at [1115, 532] on select "- Адміністратор ЖК ДП Адміністратор ЖК КТ Адміністратор ЖК СП Вижул В. В. Горді…" at bounding box center [1166, 543] width 103 height 23
select select "82"
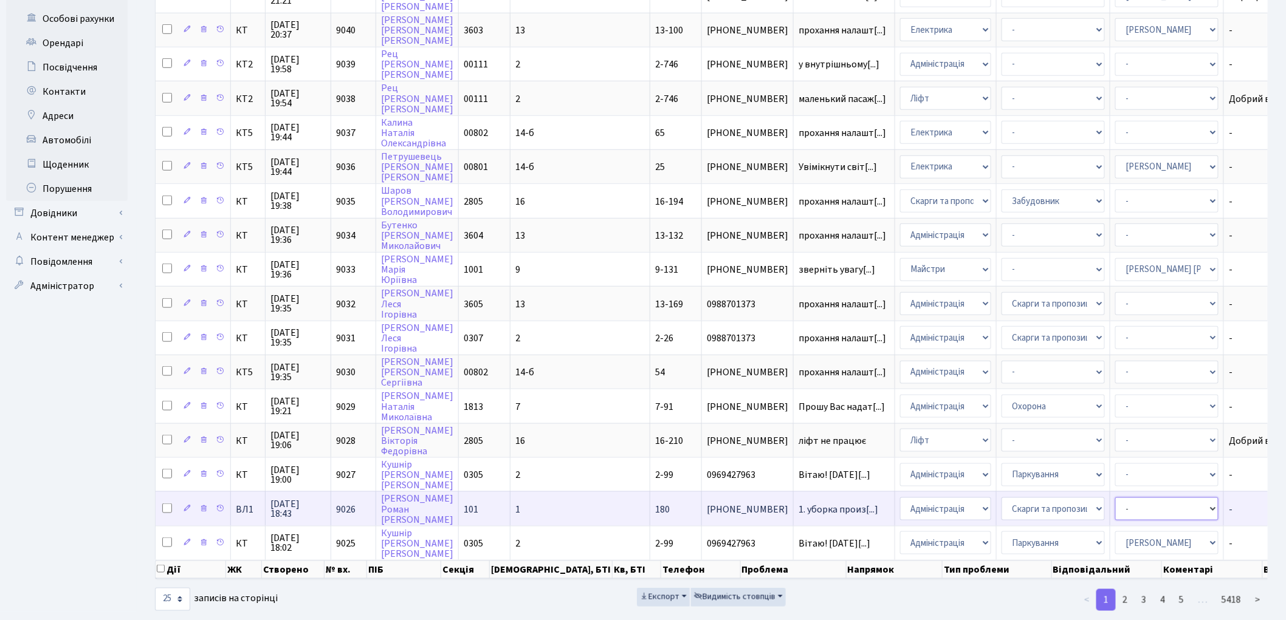
click at [1115, 498] on select "- Адміністратор ЖК ДП Адміністратор ЖК КТ Адміністратор ЖК СП Вижул В. В. Горді…" at bounding box center [1166, 509] width 103 height 23
select select "88"
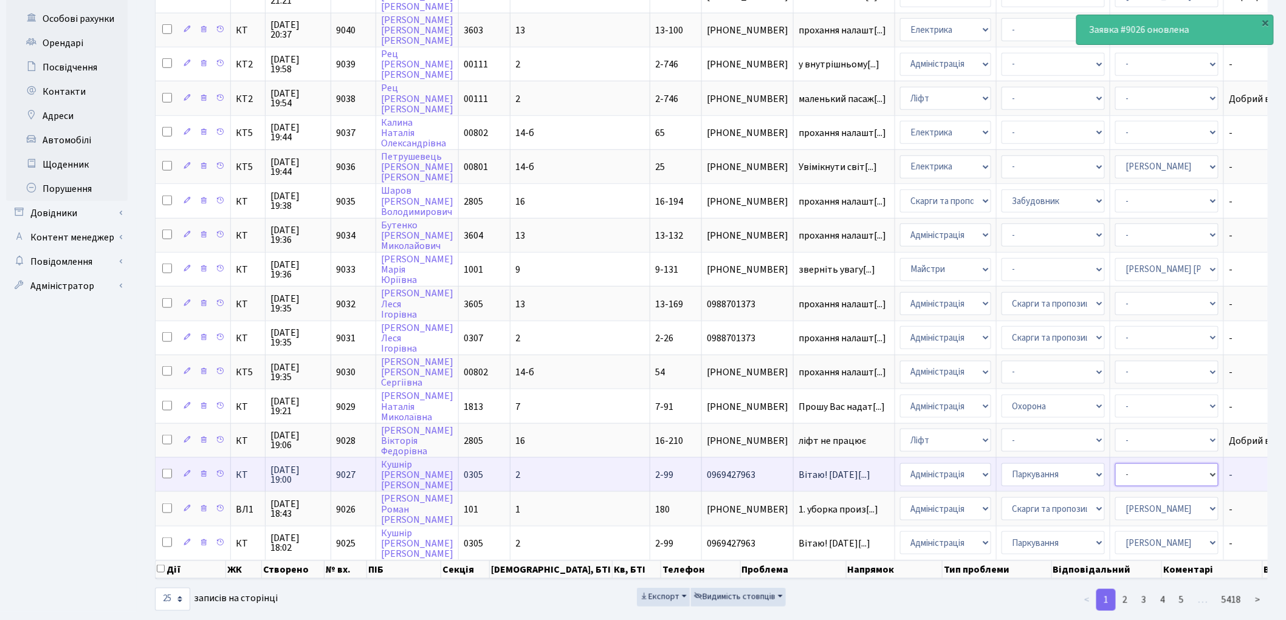
click at [1115, 464] on select "- Адміністратор ЖК ДП Адміністратор ЖК КТ Адміністратор ЖК СП Вижул В. В. Горді…" at bounding box center [1166, 475] width 103 height 23
select select "82"
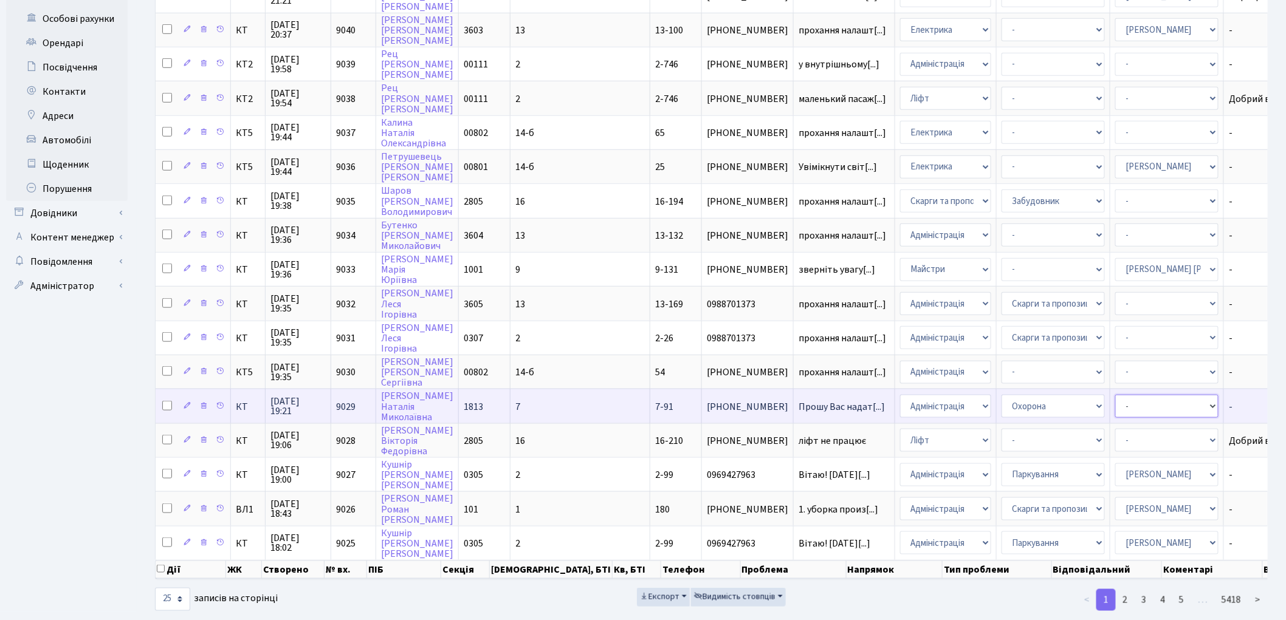
click at [1115, 395] on select "- Адміністратор ЖК ДП Адміністратор ЖК КТ Адміністратор ЖК СП Вижул В. В. Горді…" at bounding box center [1166, 406] width 103 height 23
select select "82"
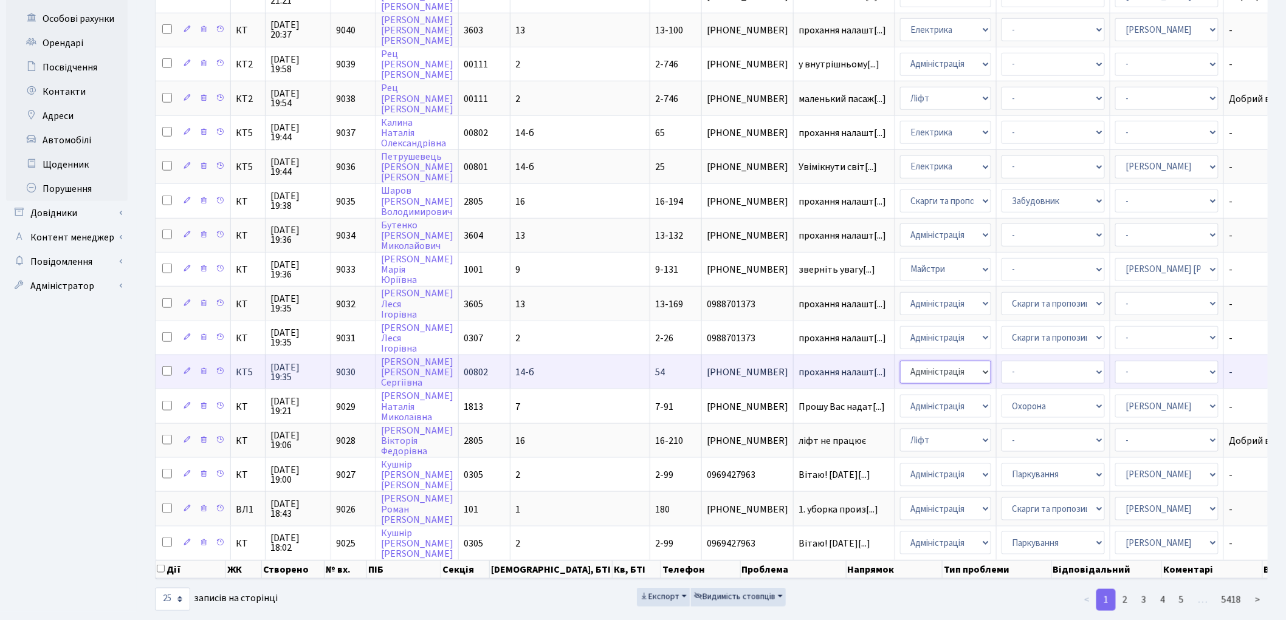
click at [900, 361] on select "- Адміністрація Домофон, СКД Ліфт Майстри Сантехніка Економічний відділ Електри…" at bounding box center [945, 372] width 91 height 23
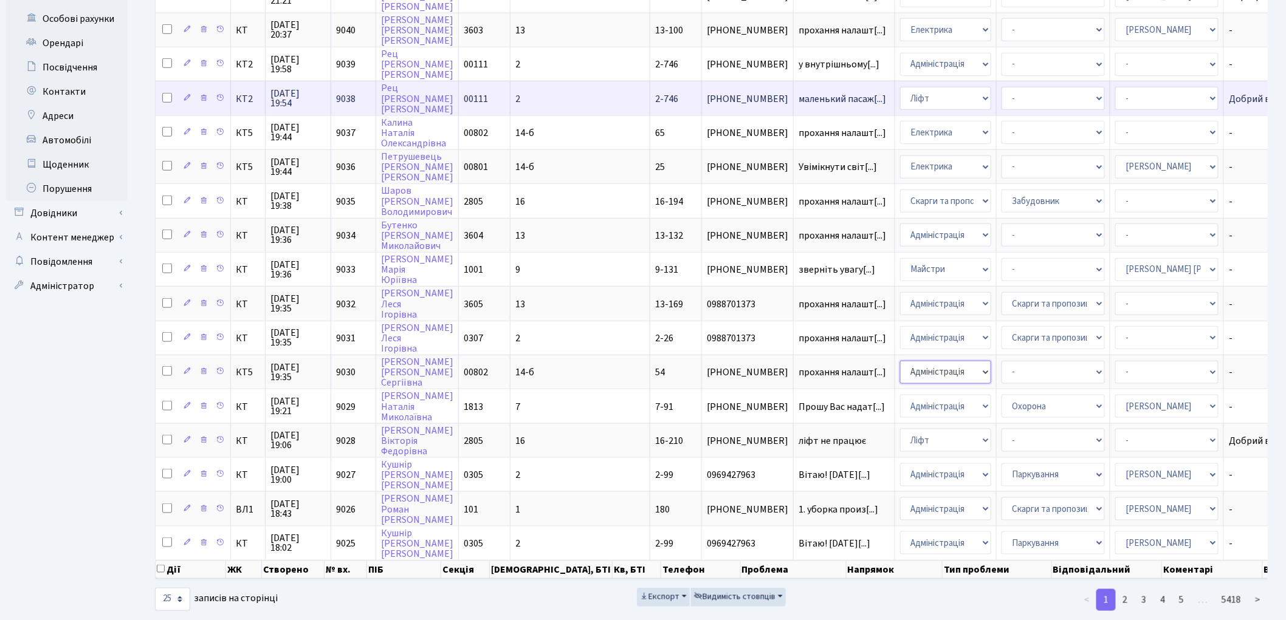
select select "3"
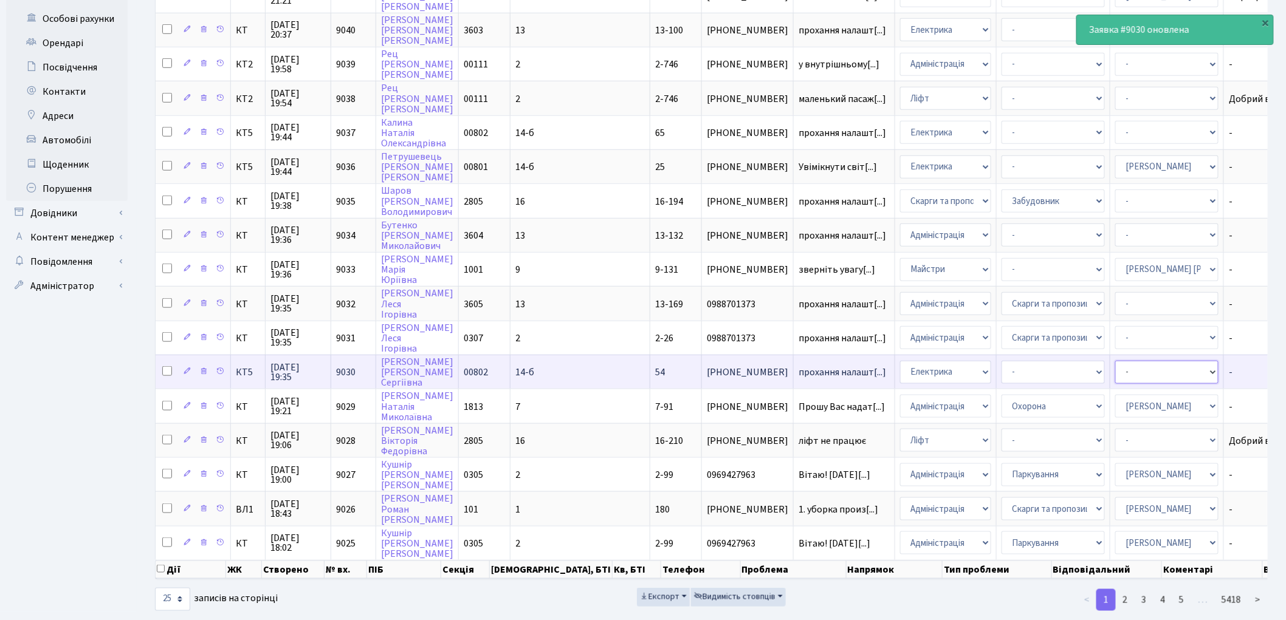
click at [1115, 361] on select "- Адміністратор ЖК ДП Адміністратор ЖК КТ Адміністратор ЖК СП Вижул В. В. Горді…" at bounding box center [1166, 372] width 103 height 23
select select "22"
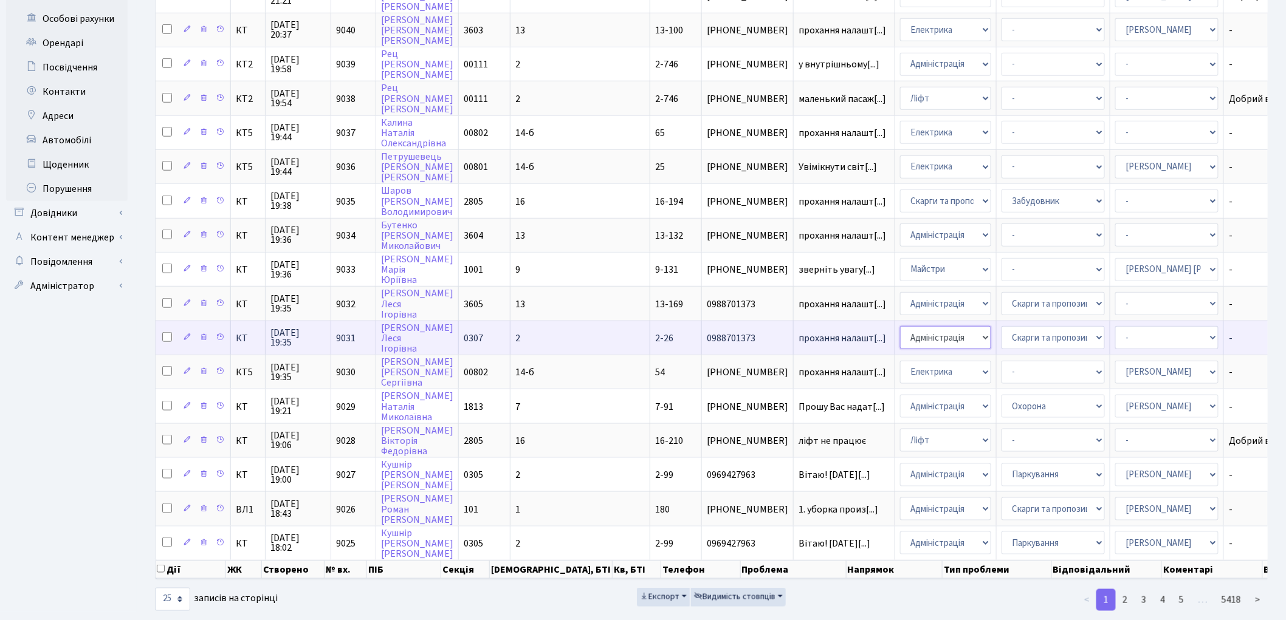
click at [900, 326] on select "- Адміністрація Домофон, СКД Ліфт Майстри Сантехніка Економічний відділ Електри…" at bounding box center [945, 337] width 91 height 23
select select "3"
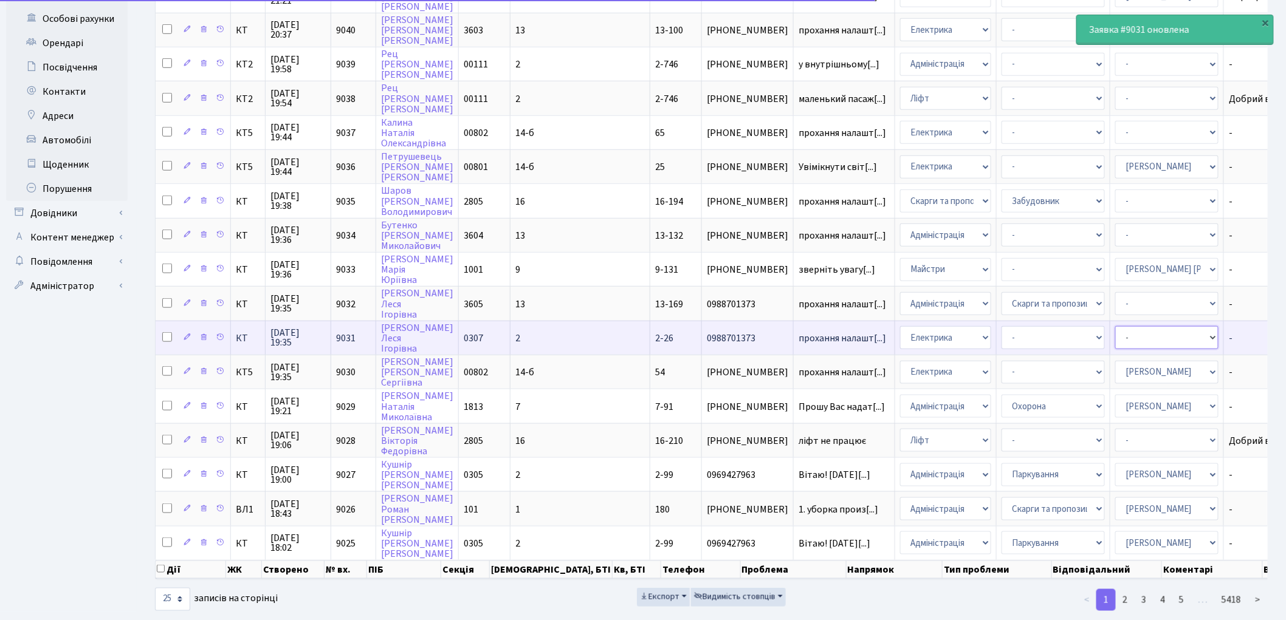
click at [1115, 326] on select "- Адміністратор ЖК ДП Адміністратор ЖК КТ Адміністратор ЖК СП Вижул В. В. Горді…" at bounding box center [1166, 337] width 103 height 23
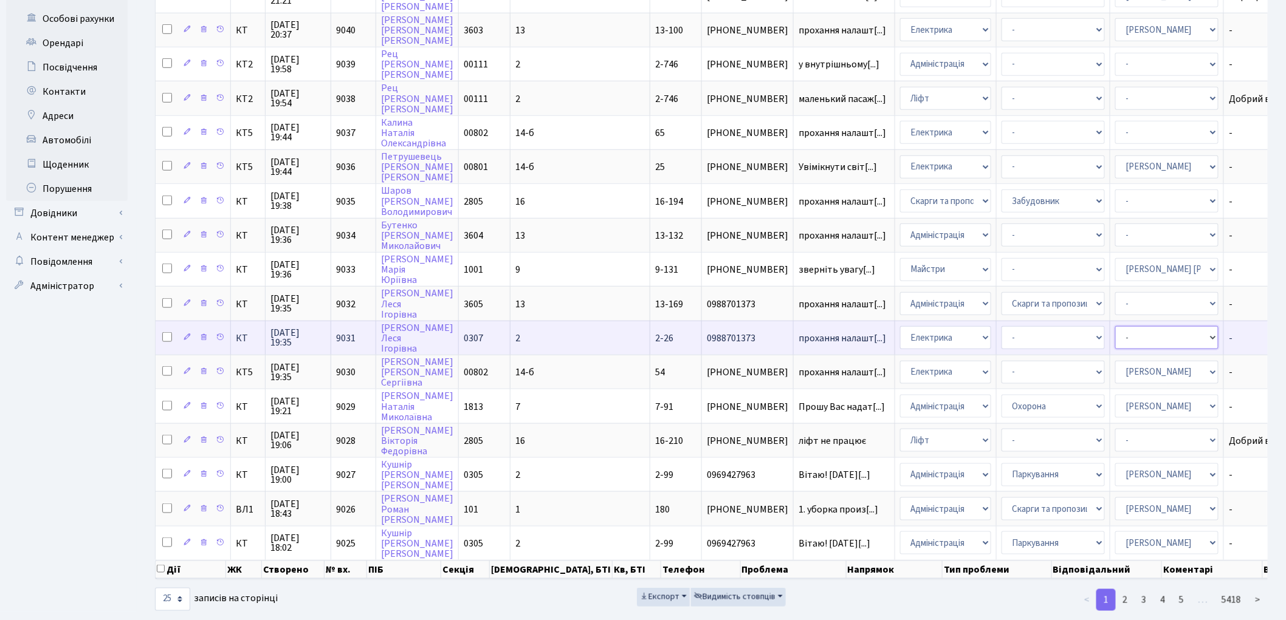
select select "22"
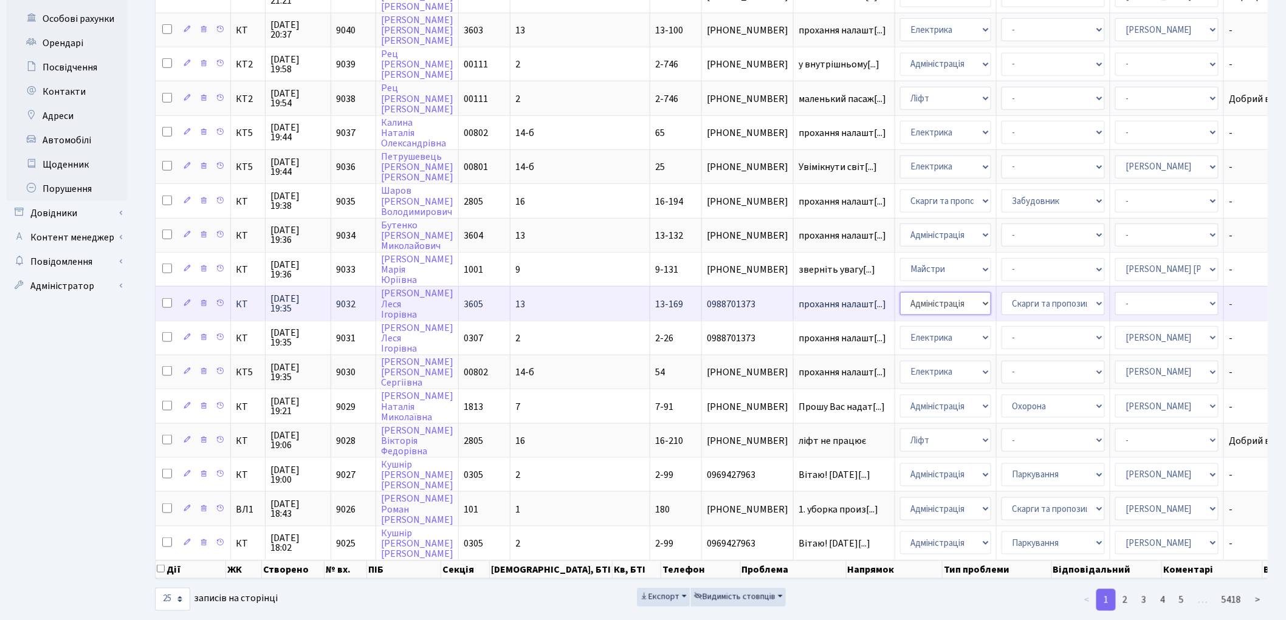
click at [900, 292] on select "- Адміністрація Домофон, СКД Ліфт Майстри Сантехніка Економічний відділ Електри…" at bounding box center [945, 303] width 91 height 23
select select "3"
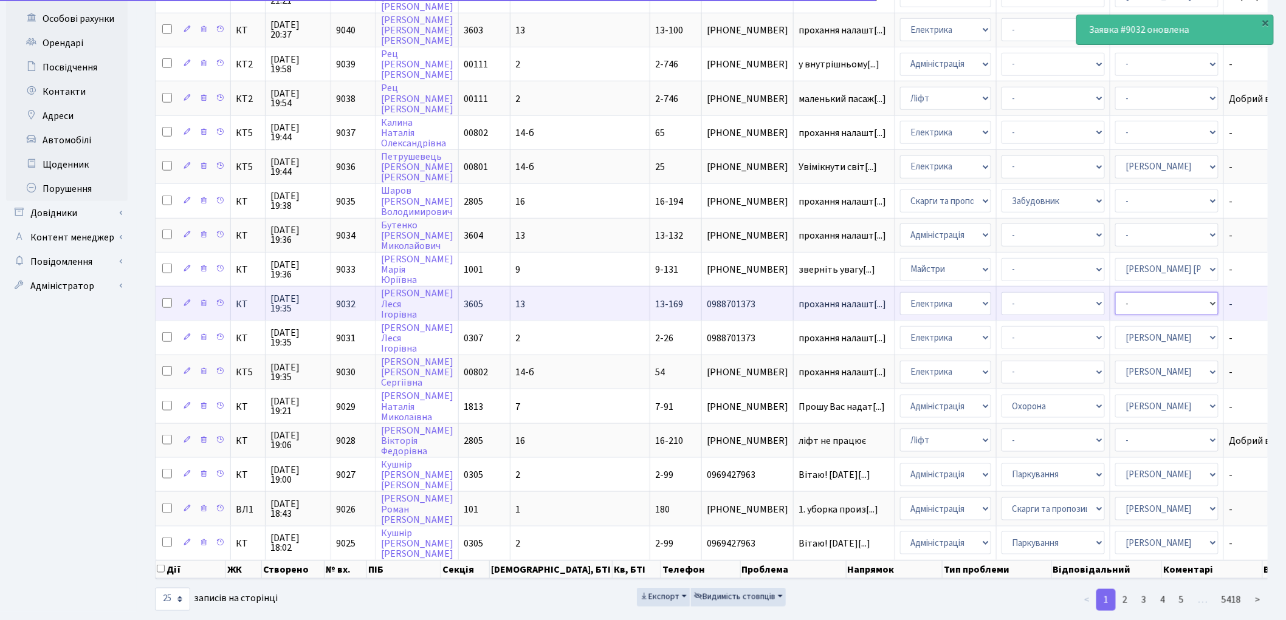
click at [1115, 292] on select "- Адміністратор ЖК ДП Адміністратор ЖК КТ Адміністратор ЖК СП Вижул В. В. Горді…" at bounding box center [1166, 303] width 103 height 23
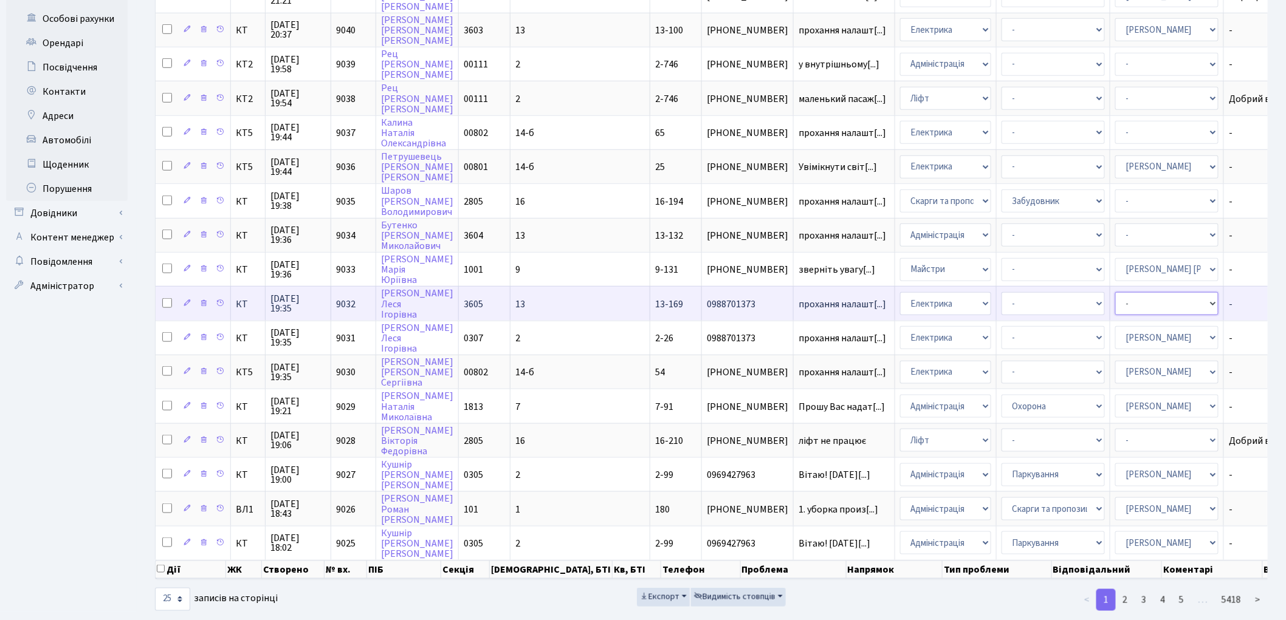
select select "22"
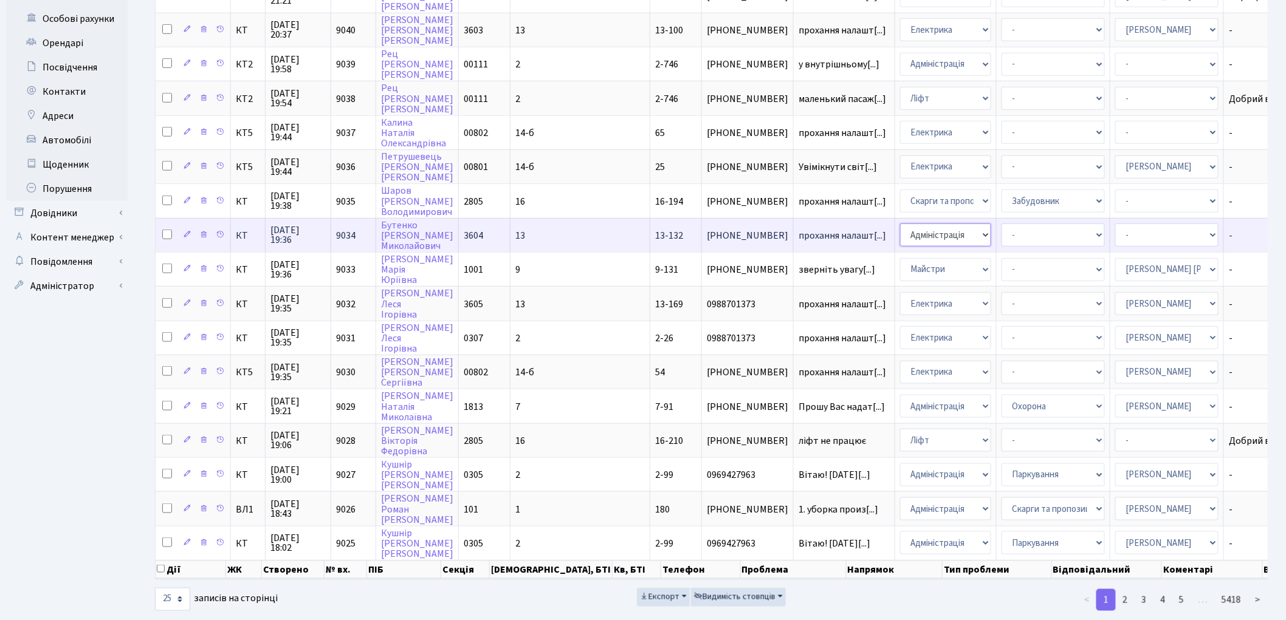
click at [900, 224] on select "- Адміністрація Домофон, СКД Ліфт Майстри Сантехніка Економічний відділ Електри…" at bounding box center [945, 235] width 91 height 23
select select "3"
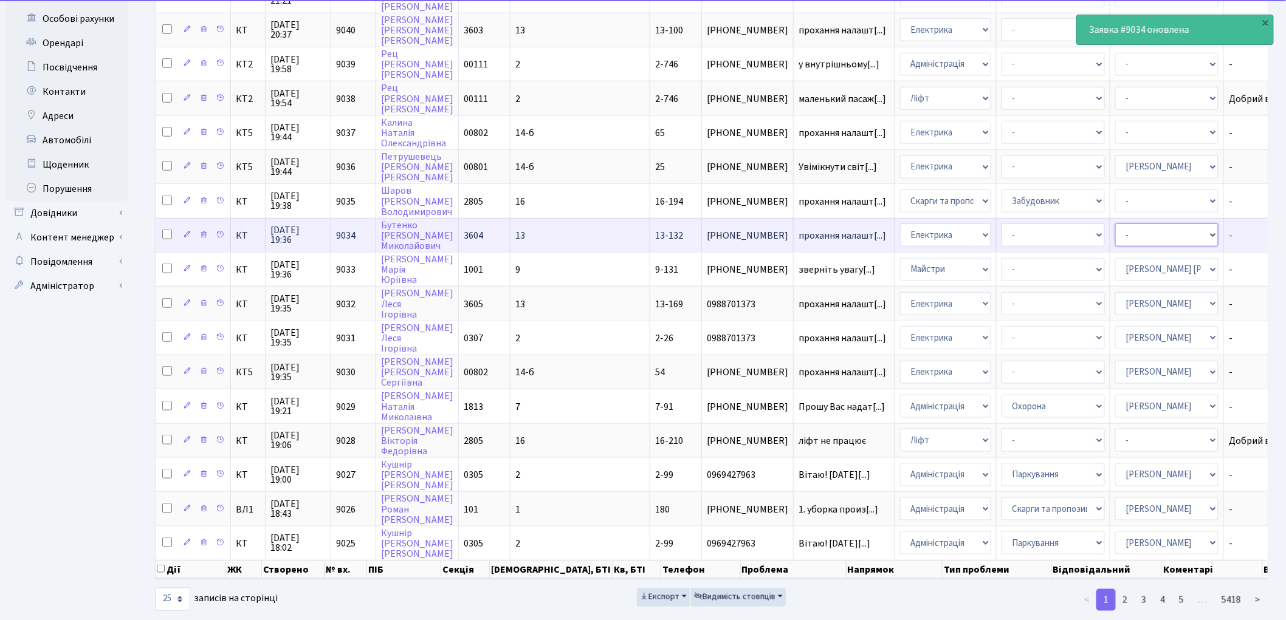
click at [1115, 224] on select "- Адміністратор ЖК ДП Адміністратор ЖК КТ Адміністратор ЖК СП Вижул В. В. Горді…" at bounding box center [1166, 235] width 103 height 23
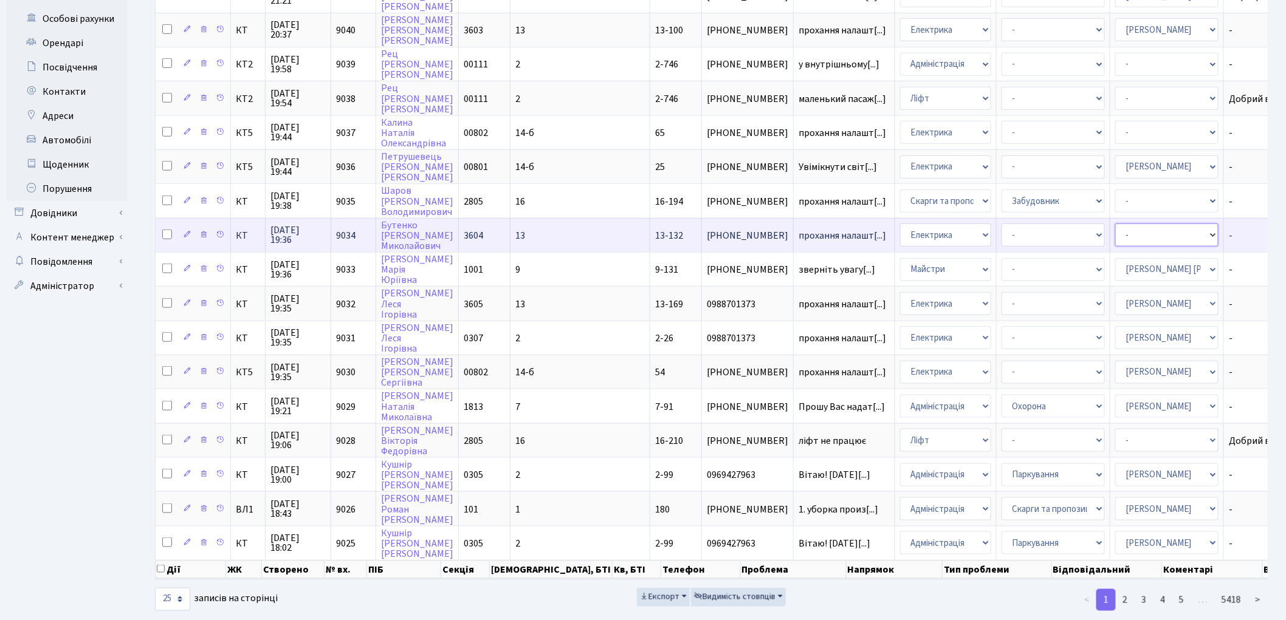
select select "22"
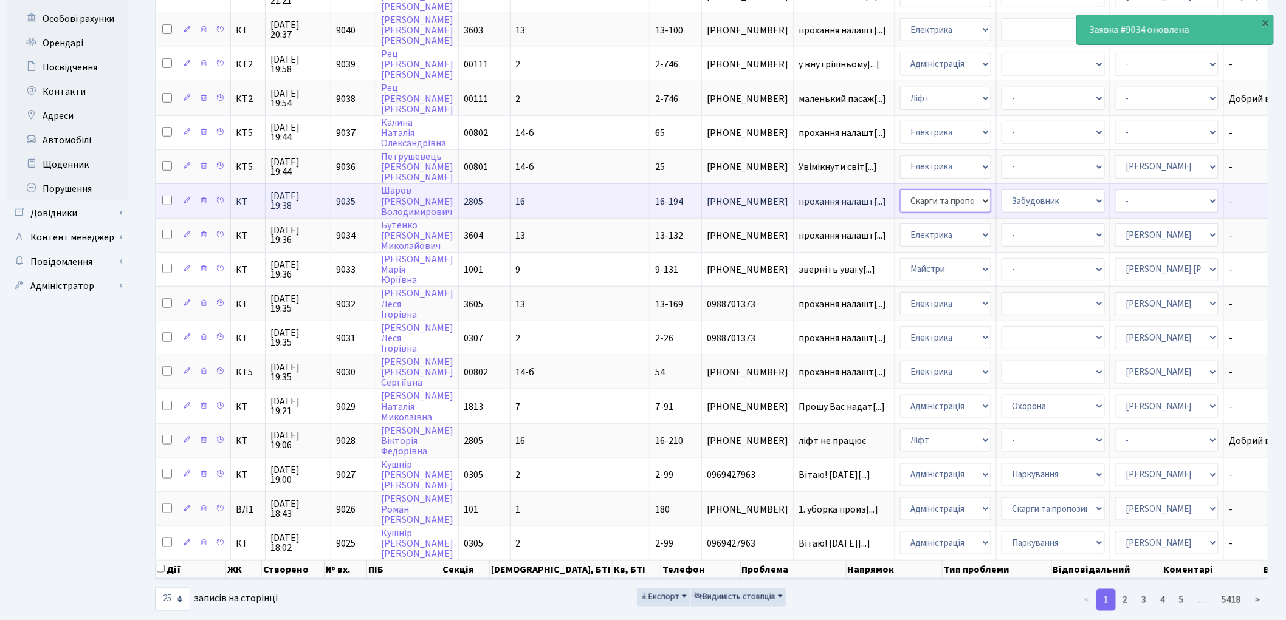
click at [900, 190] on select "- Адміністрація Домофон, СКД Ліфт Майстри Сантехніка Економічний відділ Електри…" at bounding box center [945, 201] width 91 height 23
select select "3"
click at [1115, 190] on select "- Адміністратор ЖК ДП Адміністратор ЖК КТ Адміністратор ЖК СП Вижул В. В. Горді…" at bounding box center [1166, 201] width 103 height 23
select select "22"
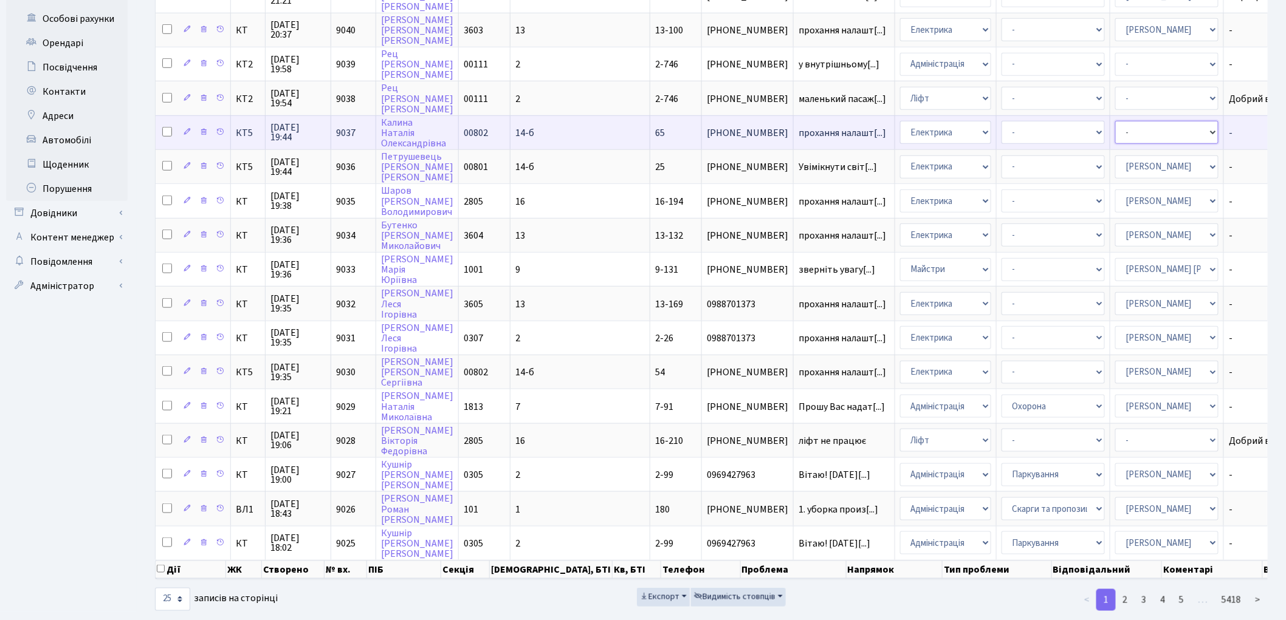
click at [1115, 121] on select "- Адміністратор ЖК ДП Адміністратор ЖК КТ Адміністратор ЖК СП Вижул В. В. Горді…" at bounding box center [1166, 132] width 103 height 23
select select "22"
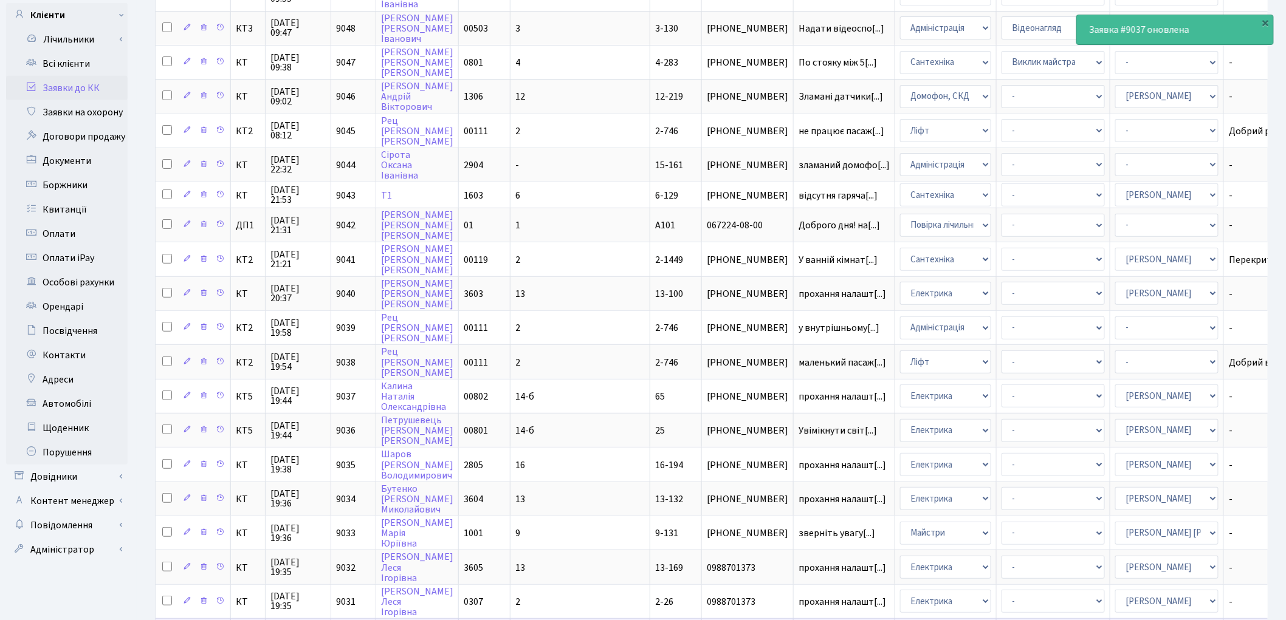
scroll to position [167, 0]
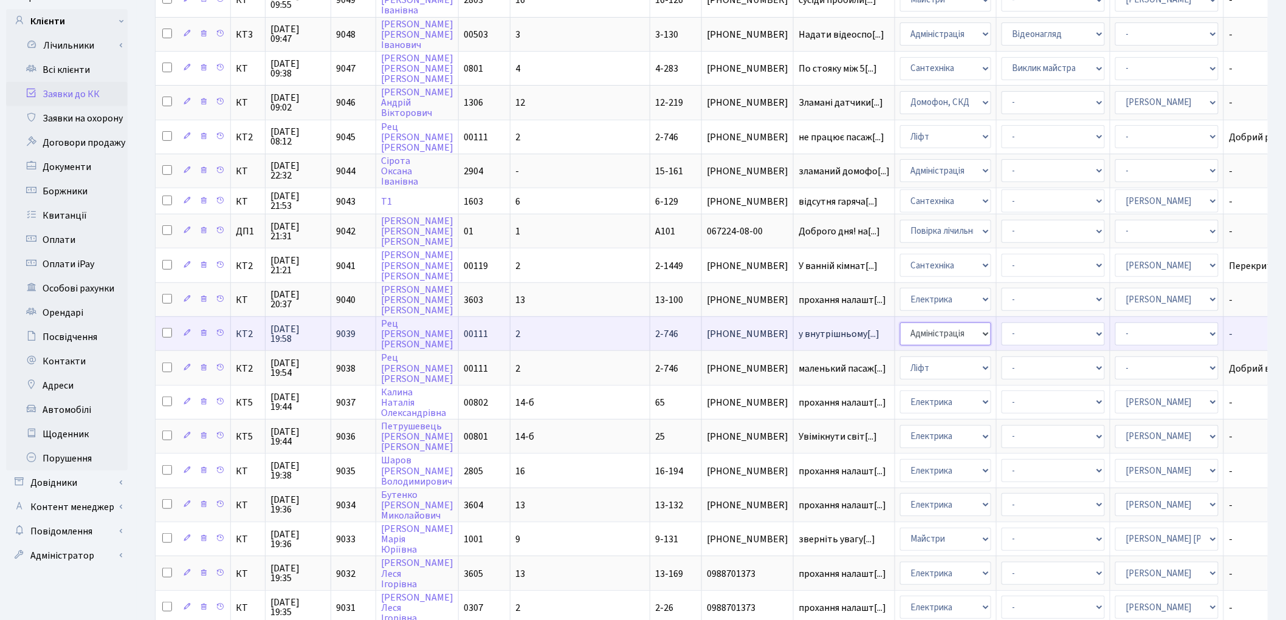
click at [900, 323] on select "- Адміністрація Домофон, СКД Ліфт Майстри Сантехніка Економічний відділ Електри…" at bounding box center [945, 334] width 91 height 23
select select "3"
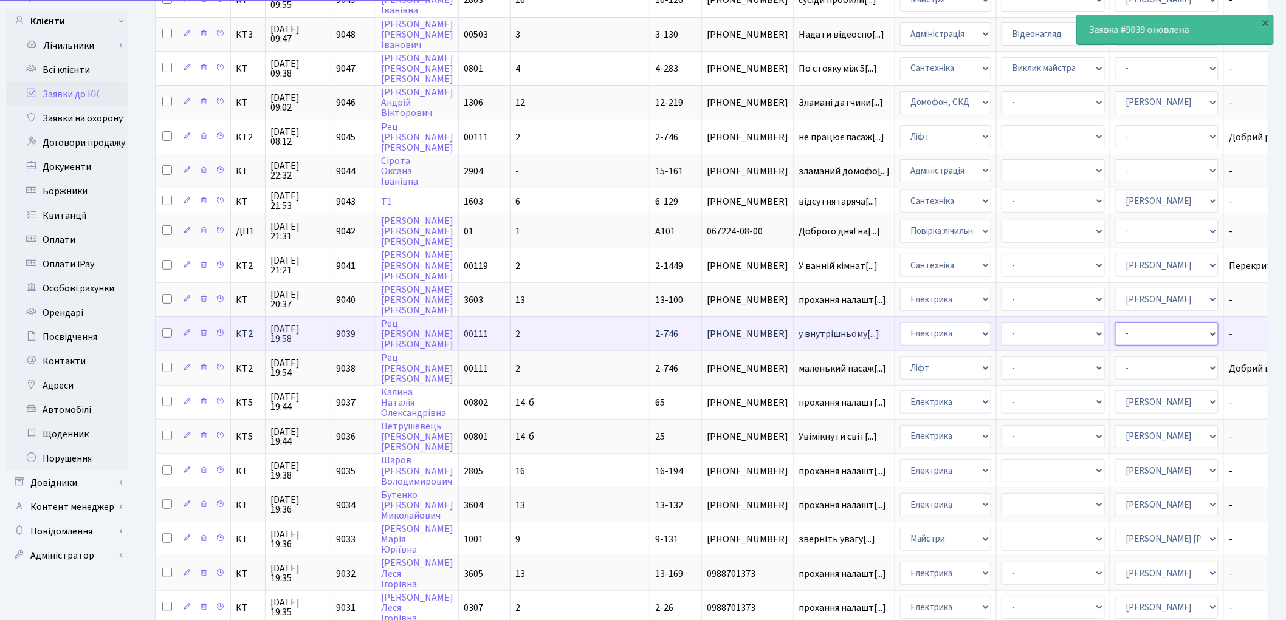
drag, startPoint x: 1062, startPoint y: 314, endPoint x: 1064, endPoint y: 324, distance: 9.9
click at [1115, 323] on select "- Адміністратор ЖК ДП Адміністратор ЖК КТ Адміністратор ЖК СП Вижул В. В. Горді…" at bounding box center [1166, 334] width 103 height 23
click at [1115, 324] on select "- Адміністратор ЖК ДП Адміністратор ЖК КТ Адміністратор ЖК СП Вижул В. В. Горді…" at bounding box center [1166, 334] width 103 height 23
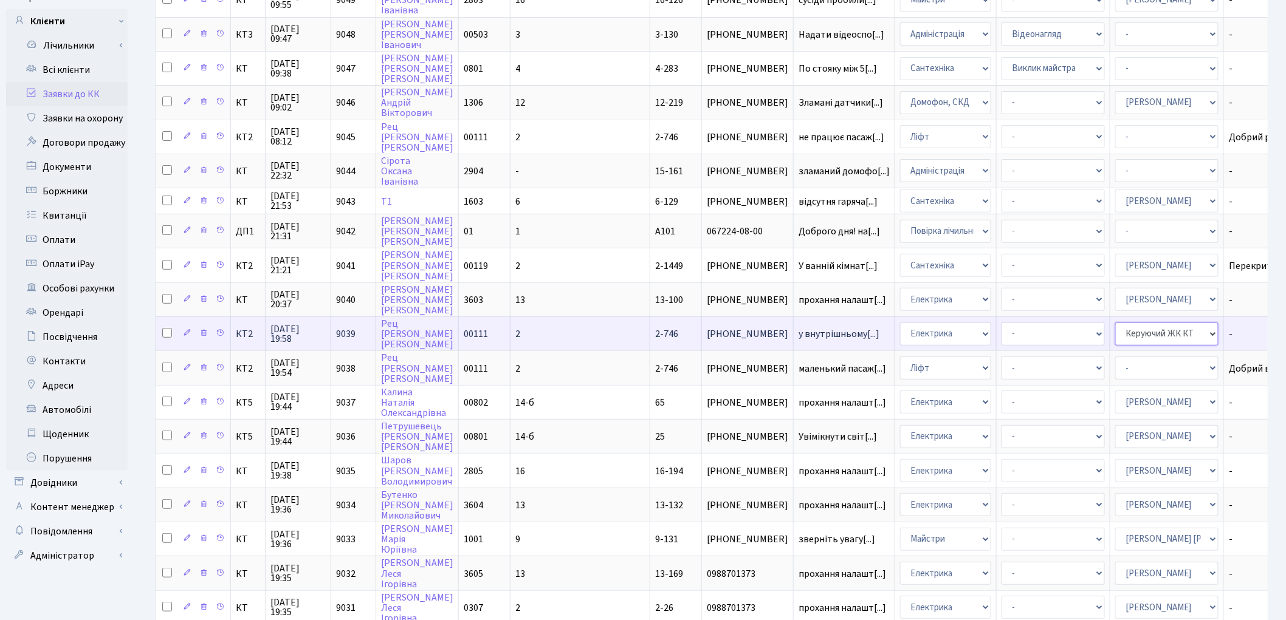
click at [1115, 323] on select "- Адміністратор ЖК ДП Адміністратор ЖК КТ Адміністратор ЖК СП Вижул В. В. Горді…" at bounding box center [1166, 334] width 103 height 23
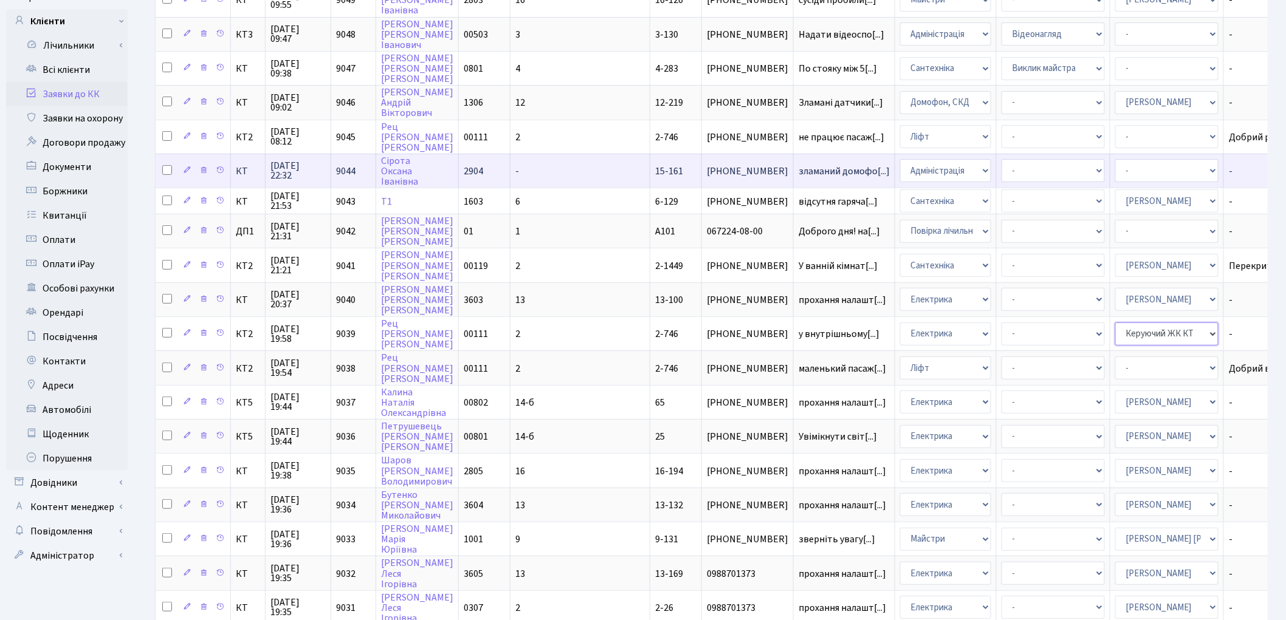
select select "22"
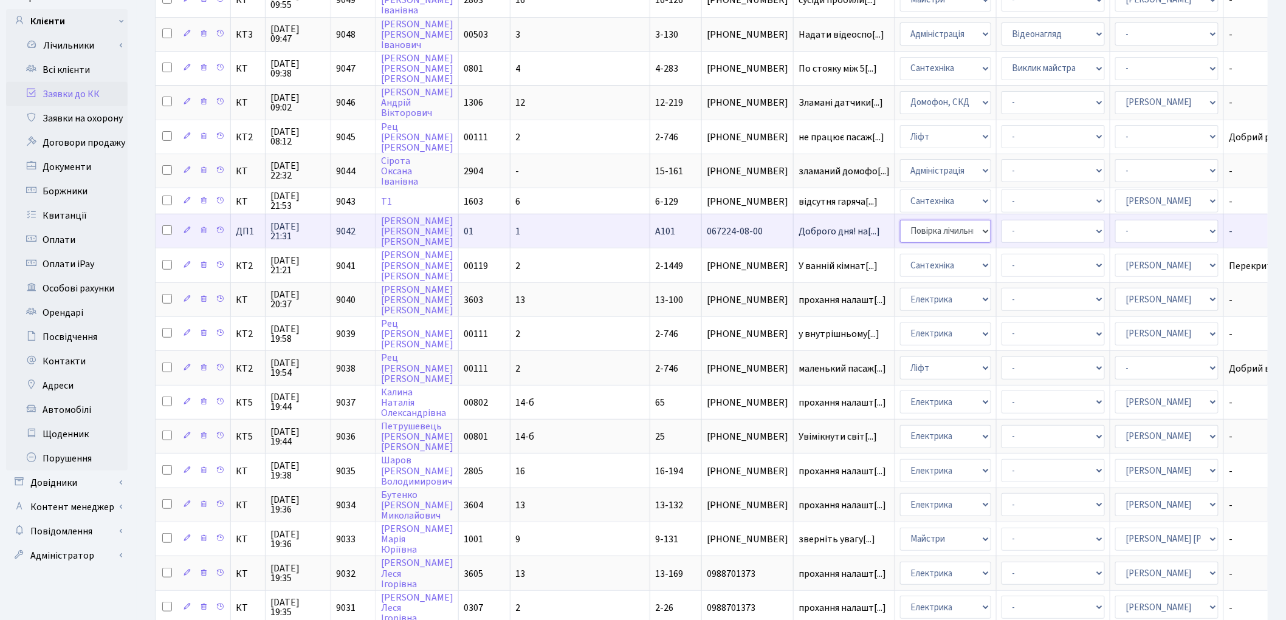
click at [900, 223] on select "- Адміністрація Домофон, СКД Ліфт Майстри Сантехніка Економічний відділ Електри…" at bounding box center [945, 231] width 91 height 23
click at [900, 221] on select "- Адміністрація Домофон, СКД Ліфт Майстри Сантехніка Економічний відділ Електри…" at bounding box center [945, 231] width 91 height 23
select select "9"
click at [1115, 227] on select "- Адміністратор ЖК ДП Адміністратор ЖК КТ Адміністратор ЖК СП Вижул В. В. Горді…" at bounding box center [1166, 231] width 103 height 23
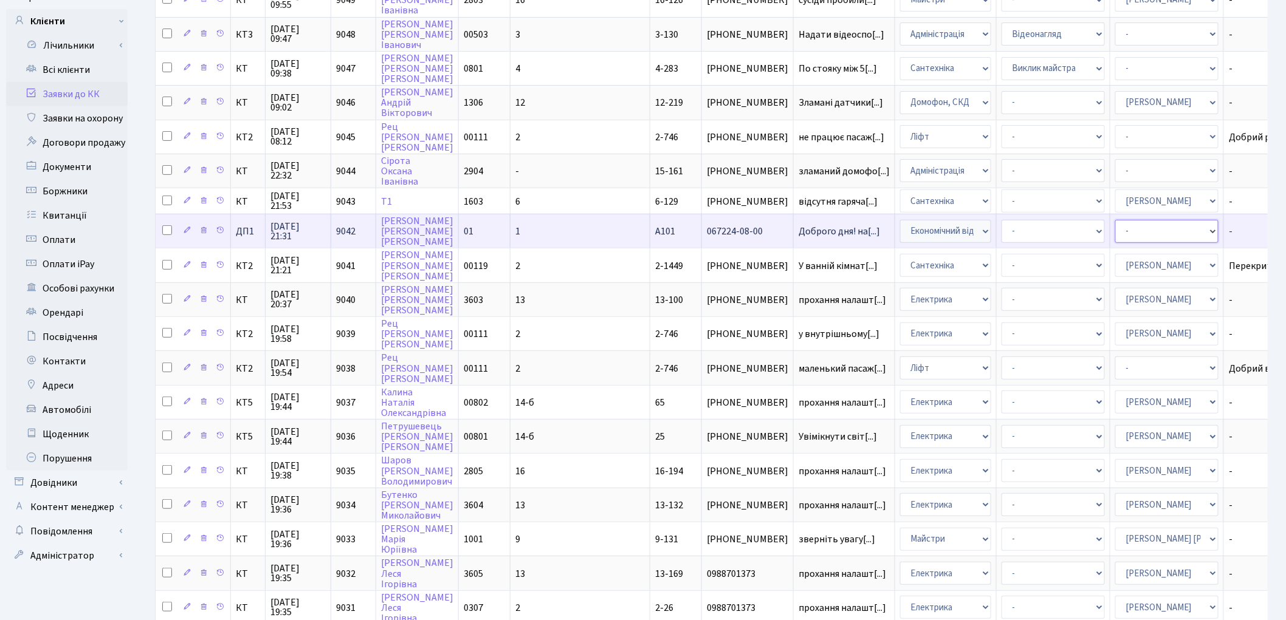
select select "33"
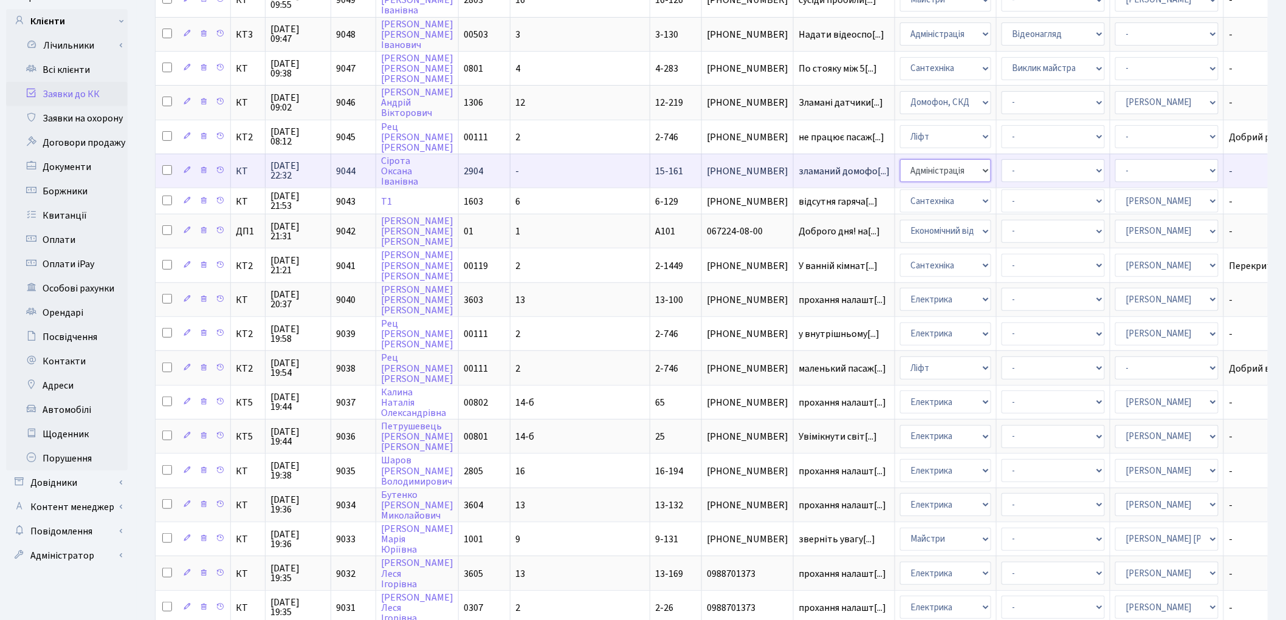
click at [900, 165] on select "- Адміністрація Домофон, СКД Ліфт Майстри Сантехніка Економічний відділ Електри…" at bounding box center [945, 170] width 91 height 23
select select "4"
click at [1115, 168] on select "- Адміністратор ЖК ДП Адміністратор ЖК КТ Адміністратор ЖК СП Вижул В. В. Горді…" at bounding box center [1166, 170] width 103 height 23
select select "22"
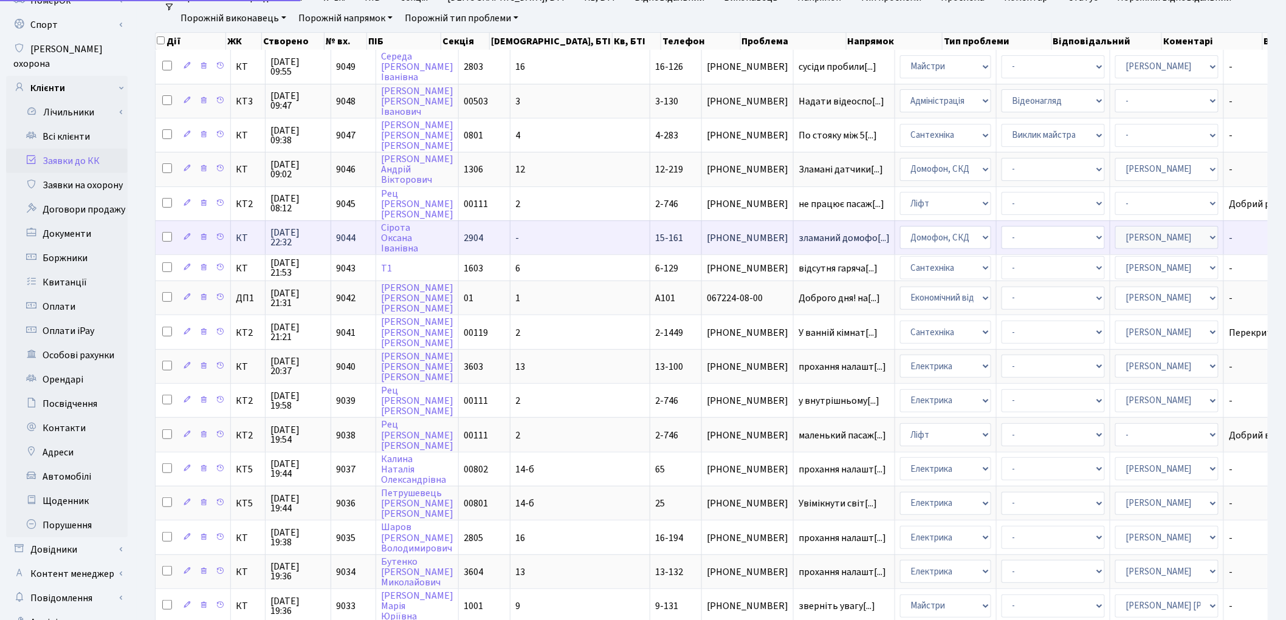
click at [1060, 167] on tbody "КТ 14.10.2025 09:55 9049 Середа Надія Іванівна 2803 16 16-126 (067) 208-76-20 с…" at bounding box center [814, 473] width 1316 height 847
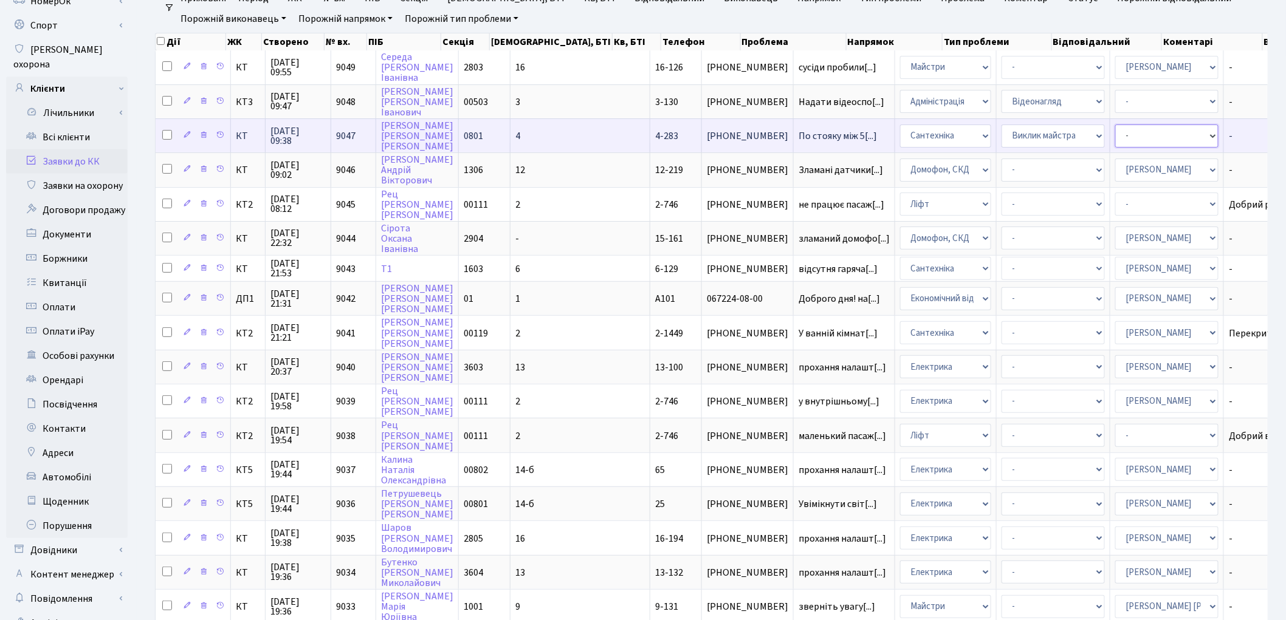
click at [1115, 136] on select "- Адміністратор ЖК ДП Адміністратор ЖК КТ Адміністратор ЖК СП Вижул В. В. Горді…" at bounding box center [1166, 136] width 103 height 23
select select "67"
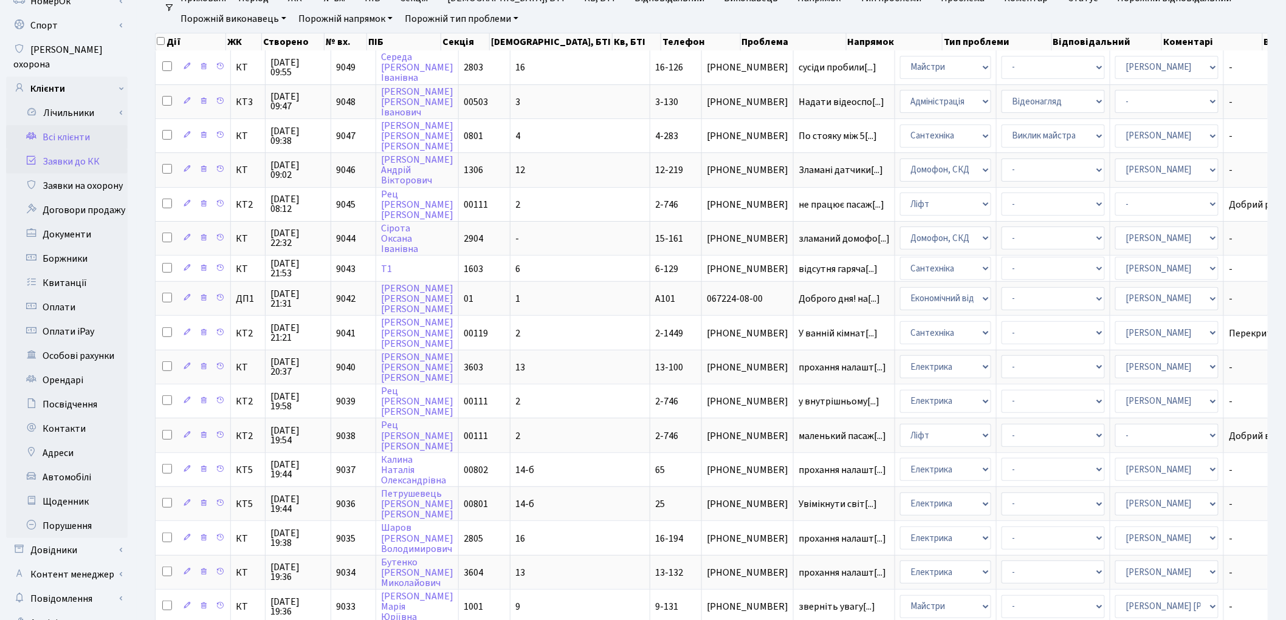
click at [81, 126] on link "Всі клієнти" at bounding box center [67, 137] width 122 height 24
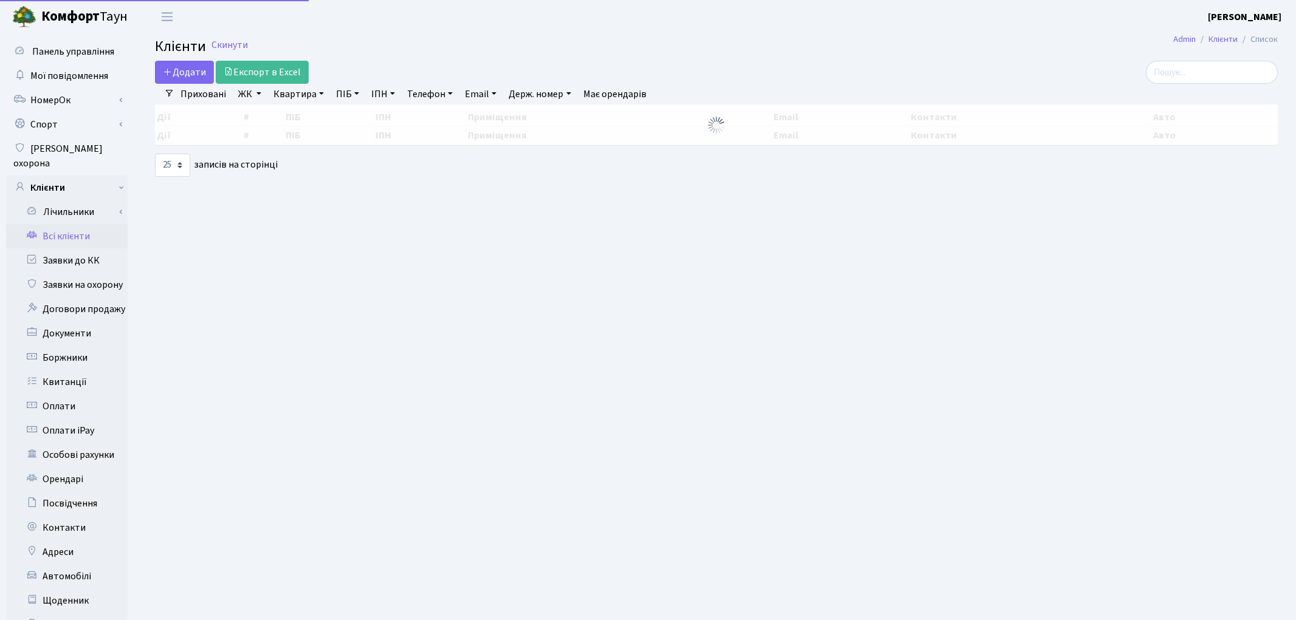
select select "25"
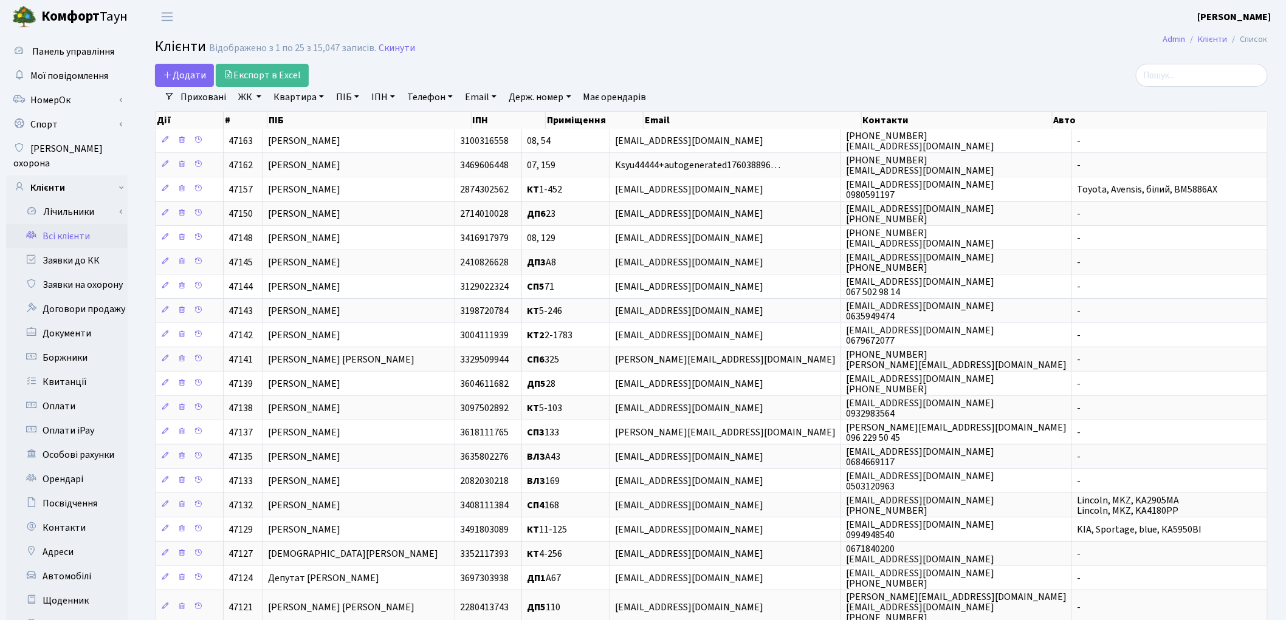
click at [290, 95] on link "Квартира" at bounding box center [299, 97] width 60 height 21
type input "207"
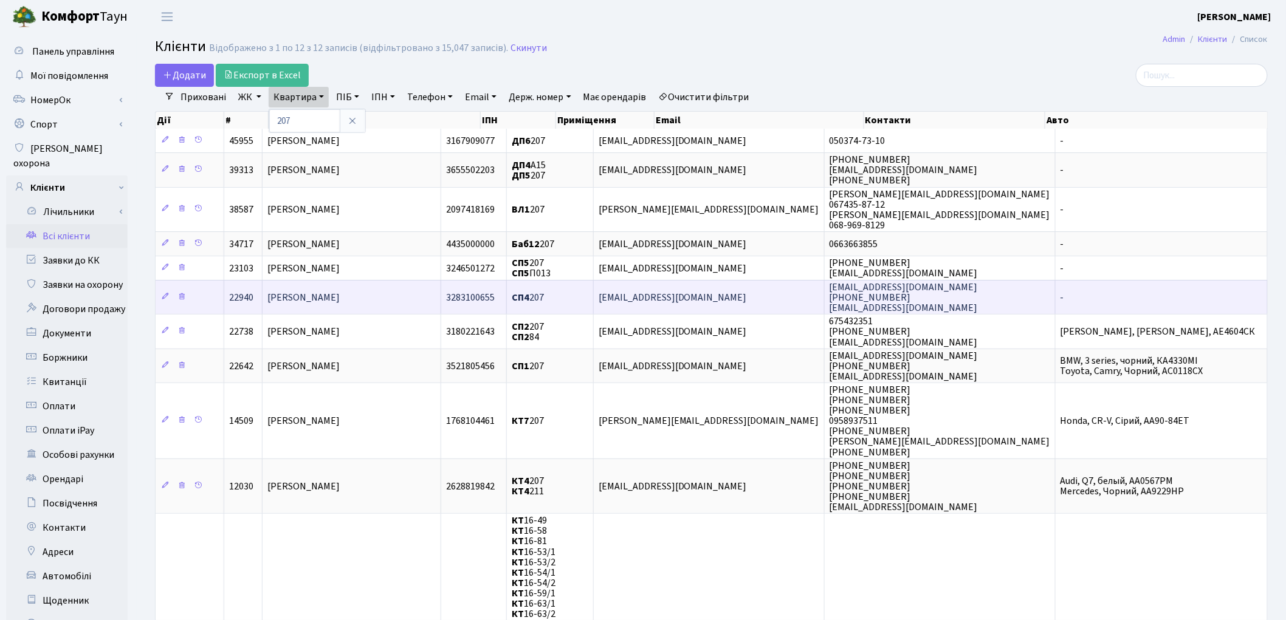
click at [340, 295] on span "[PERSON_NAME]" at bounding box center [303, 297] width 72 height 13
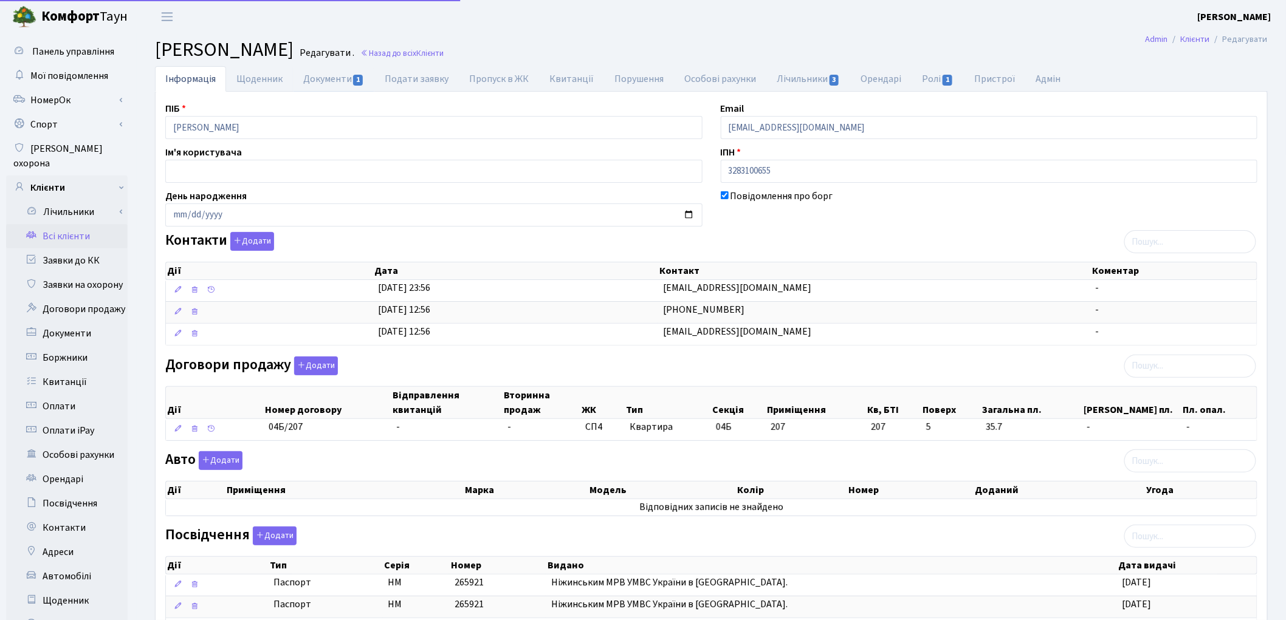
click at [321, 81] on link "Документи 1" at bounding box center [333, 79] width 81 height 26
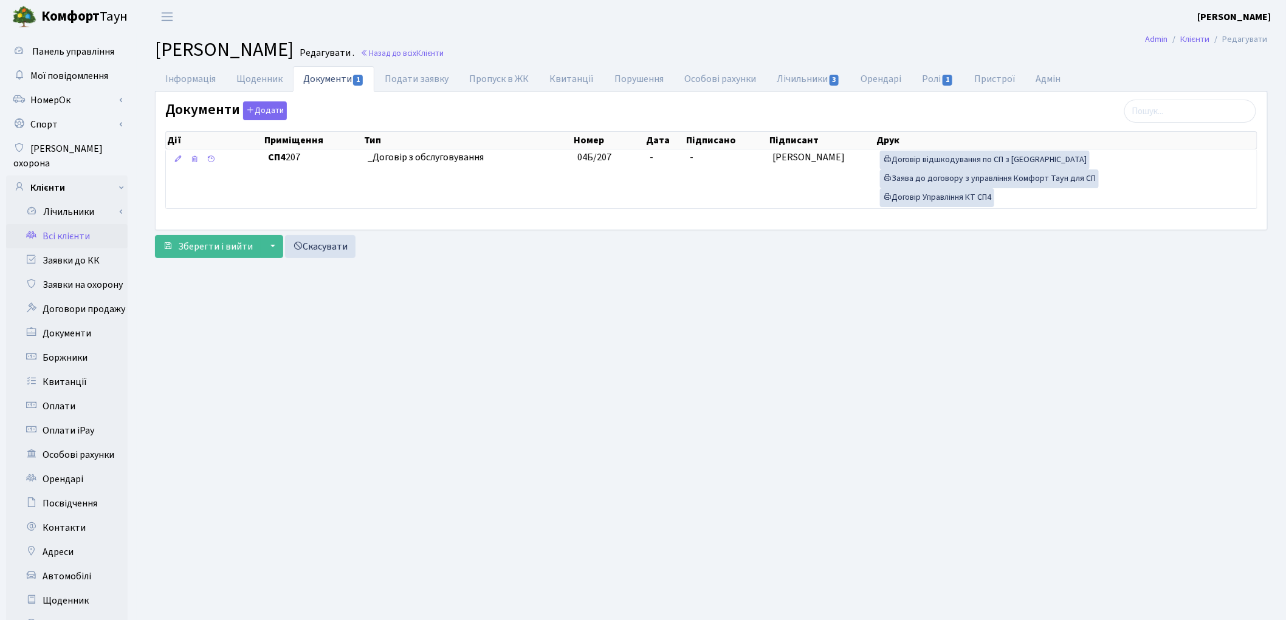
click at [75, 224] on link "Всі клієнти" at bounding box center [67, 236] width 122 height 24
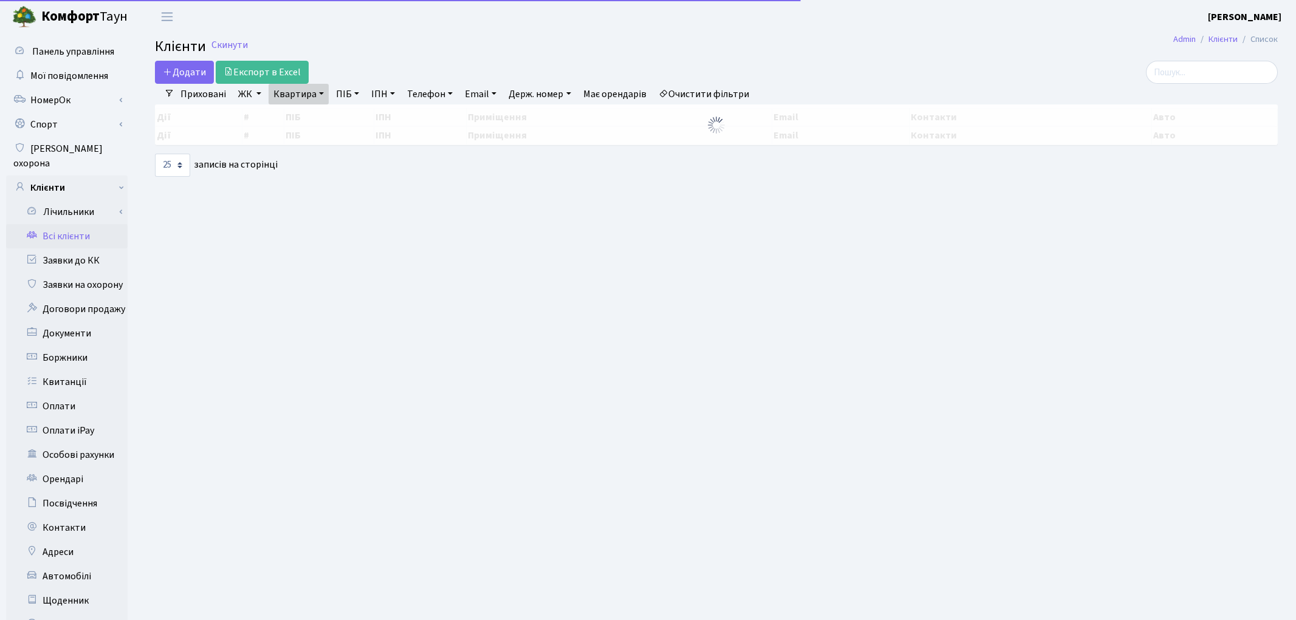
select select "25"
drag, startPoint x: 0, startPoint y: 0, endPoint x: 289, endPoint y: 101, distance: 305.8
click at [283, 100] on link "Квартира" at bounding box center [299, 94] width 60 height 21
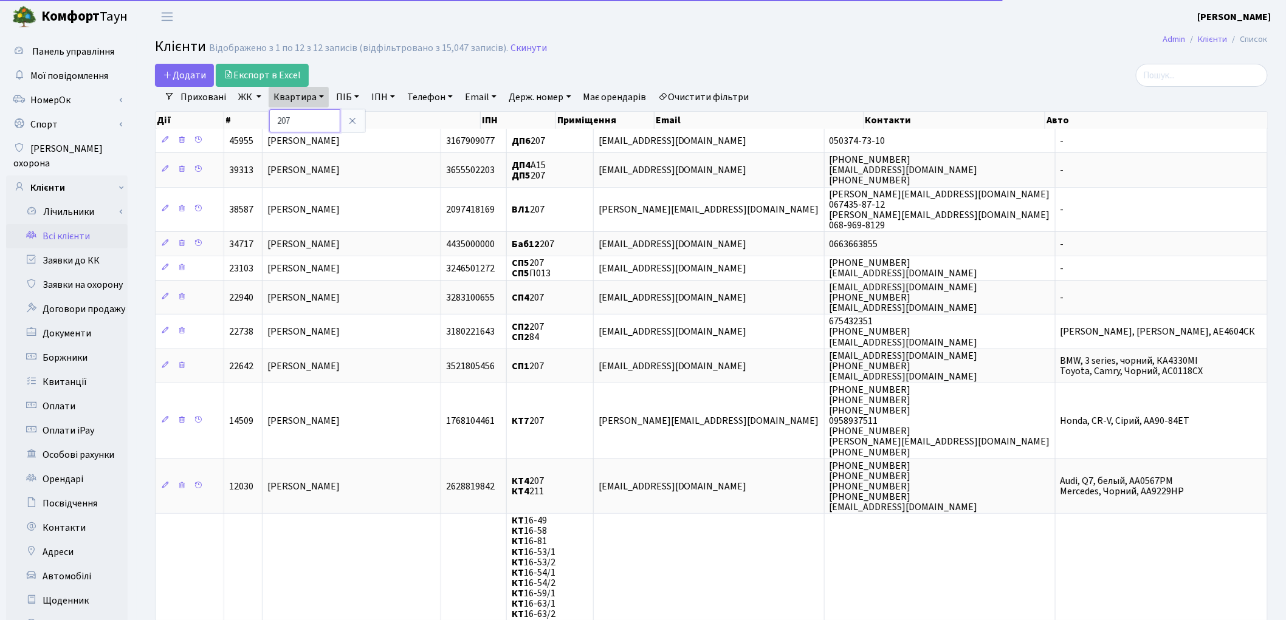
click at [303, 118] on input "207" at bounding box center [304, 120] width 71 height 23
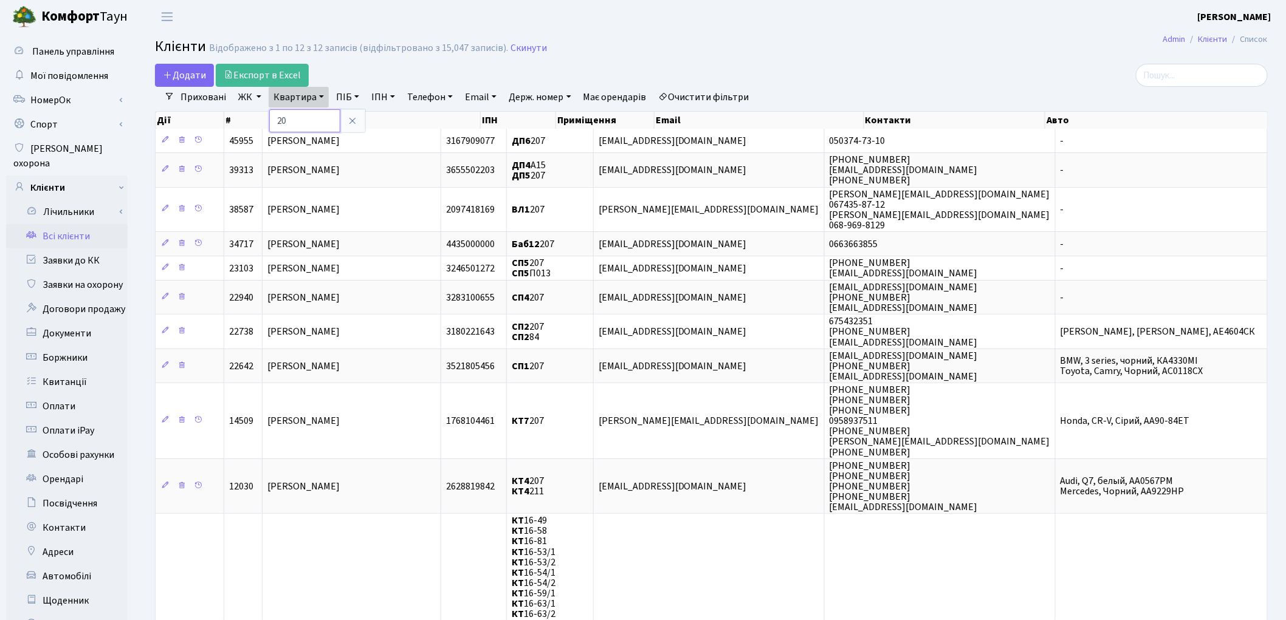
type input "2"
type input "104"
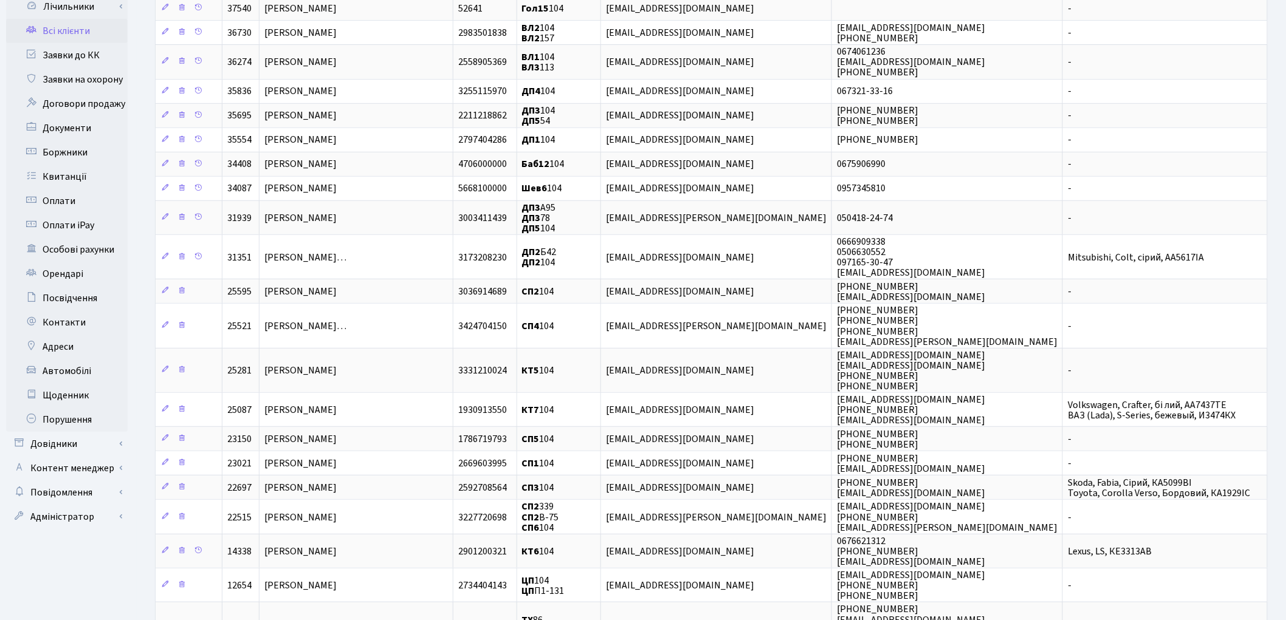
scroll to position [270, 0]
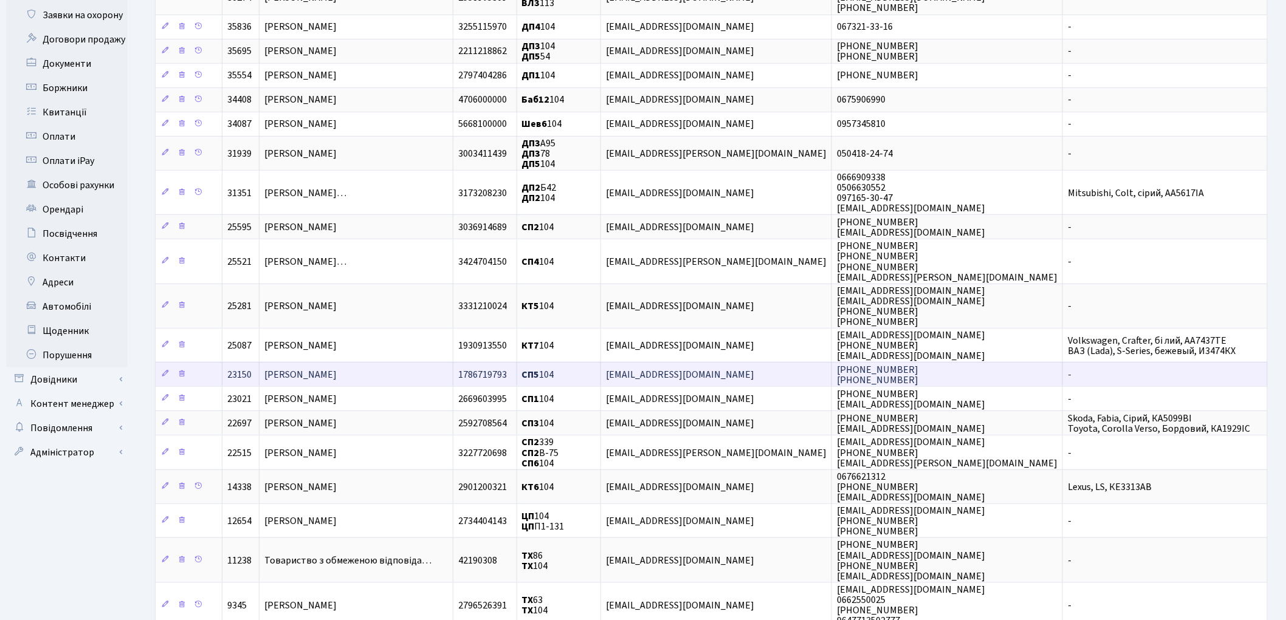
click at [337, 369] on span "[PERSON_NAME]" at bounding box center [300, 375] width 72 height 13
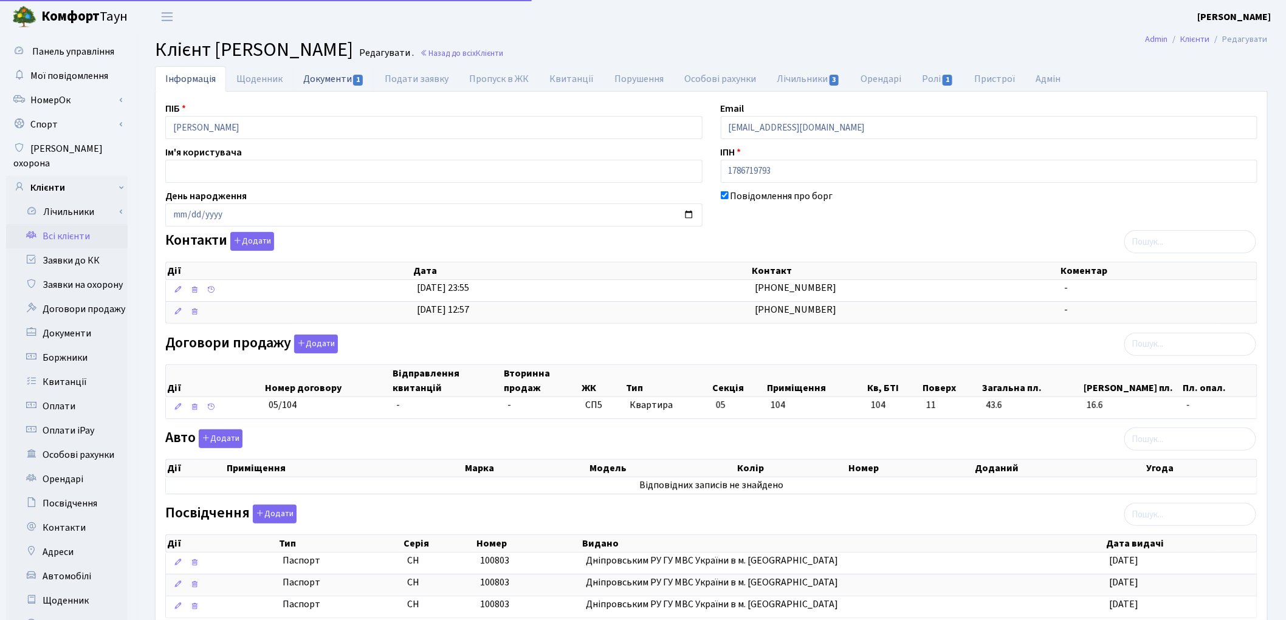
click at [329, 87] on link "Документи 1" at bounding box center [333, 78] width 81 height 25
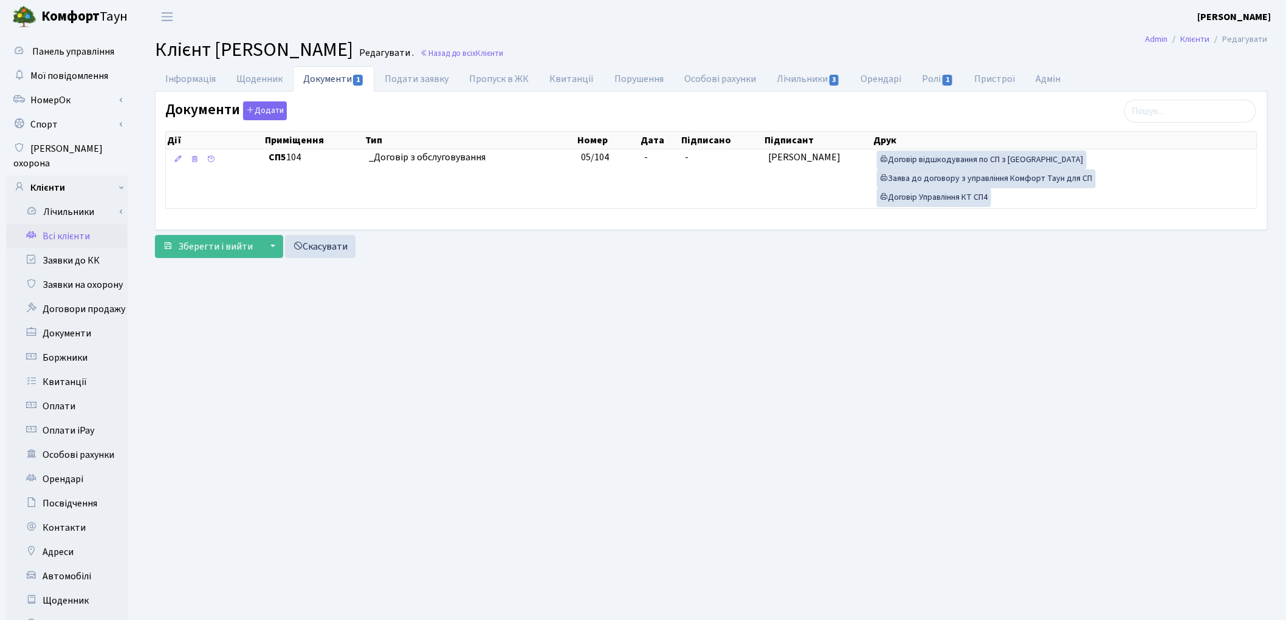
click at [80, 229] on link "Всі клієнти" at bounding box center [67, 236] width 122 height 24
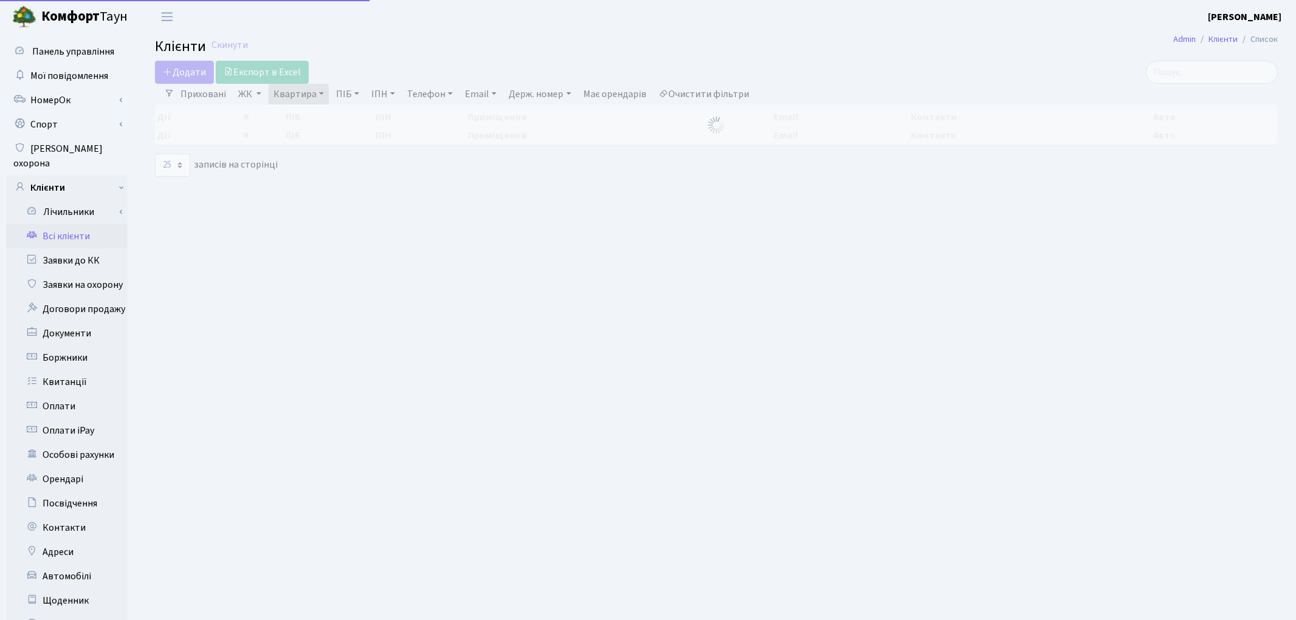
select select "25"
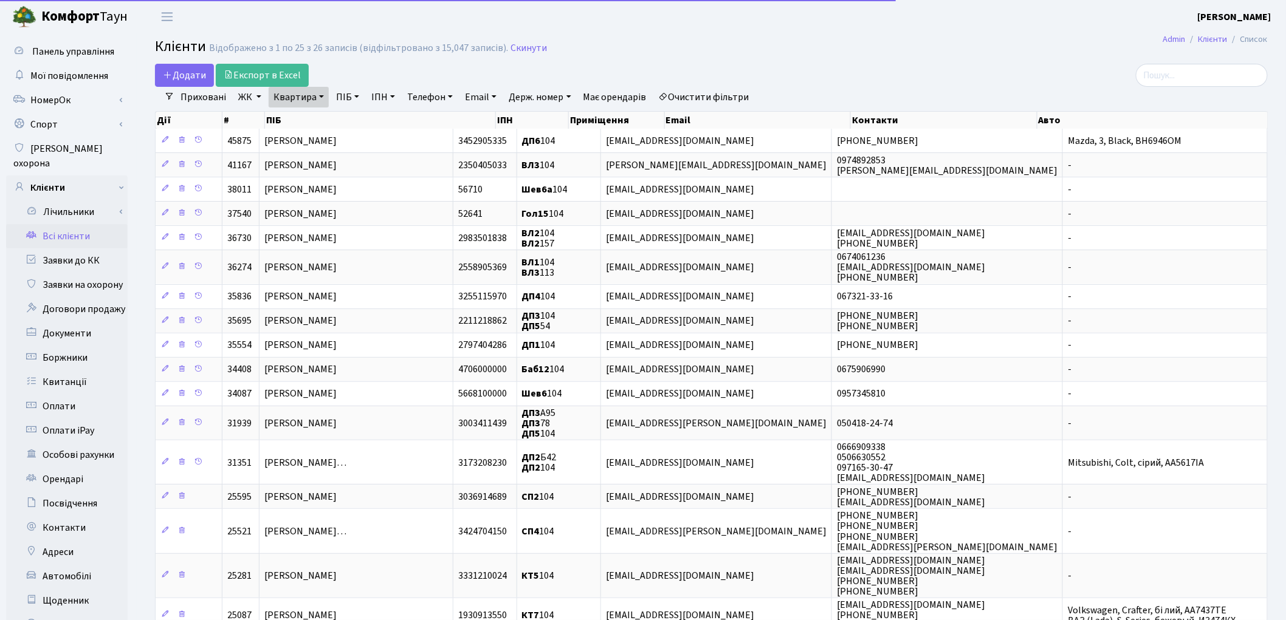
click at [295, 96] on link "Квартира" at bounding box center [299, 97] width 60 height 21
drag, startPoint x: 305, startPoint y: 118, endPoint x: 342, endPoint y: 100, distance: 41.3
click at [305, 118] on input "104" at bounding box center [304, 120] width 71 height 23
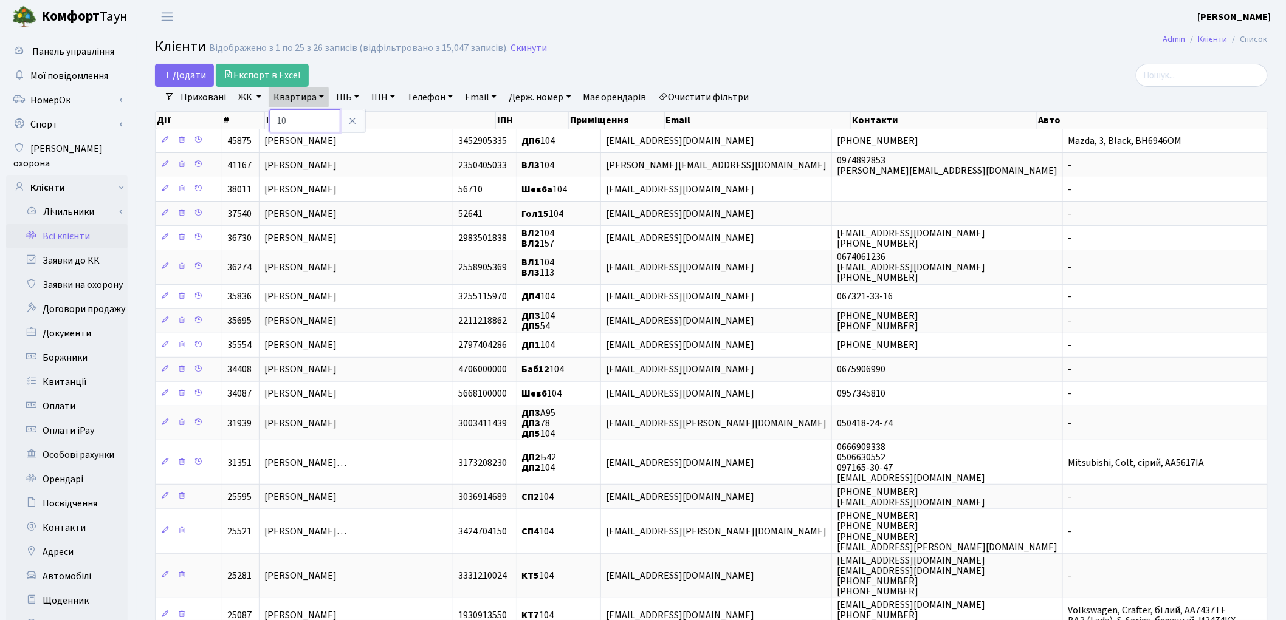
type input "1"
type input "242"
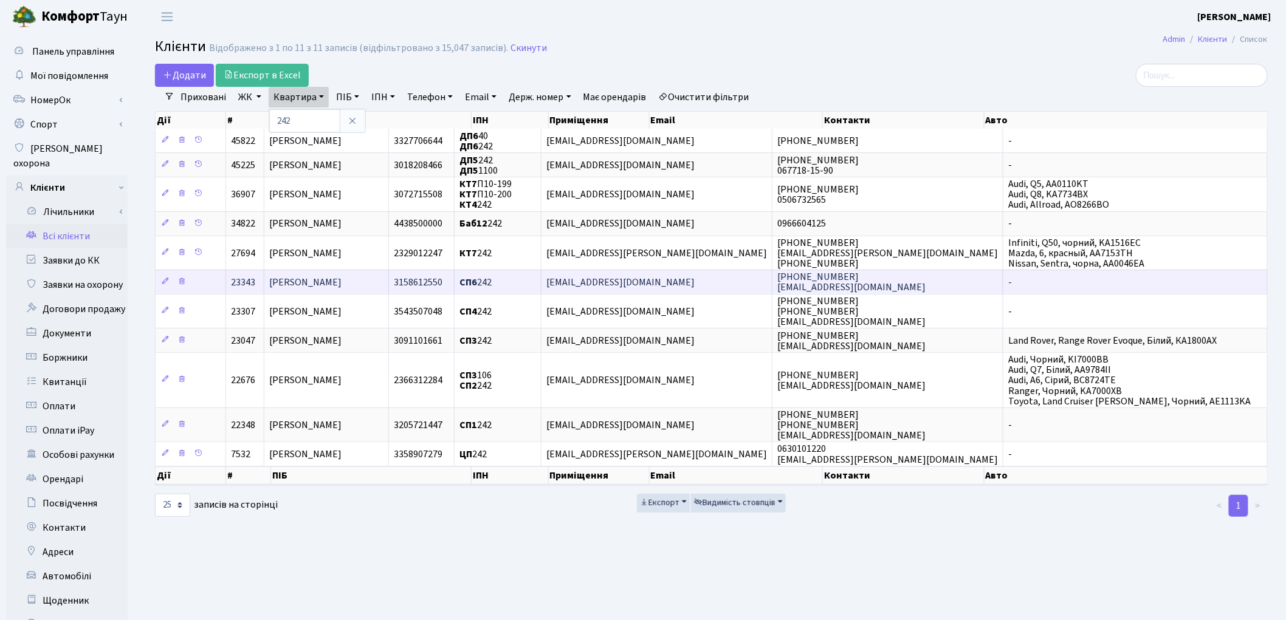
click at [342, 283] on span "[PERSON_NAME]" at bounding box center [305, 282] width 72 height 13
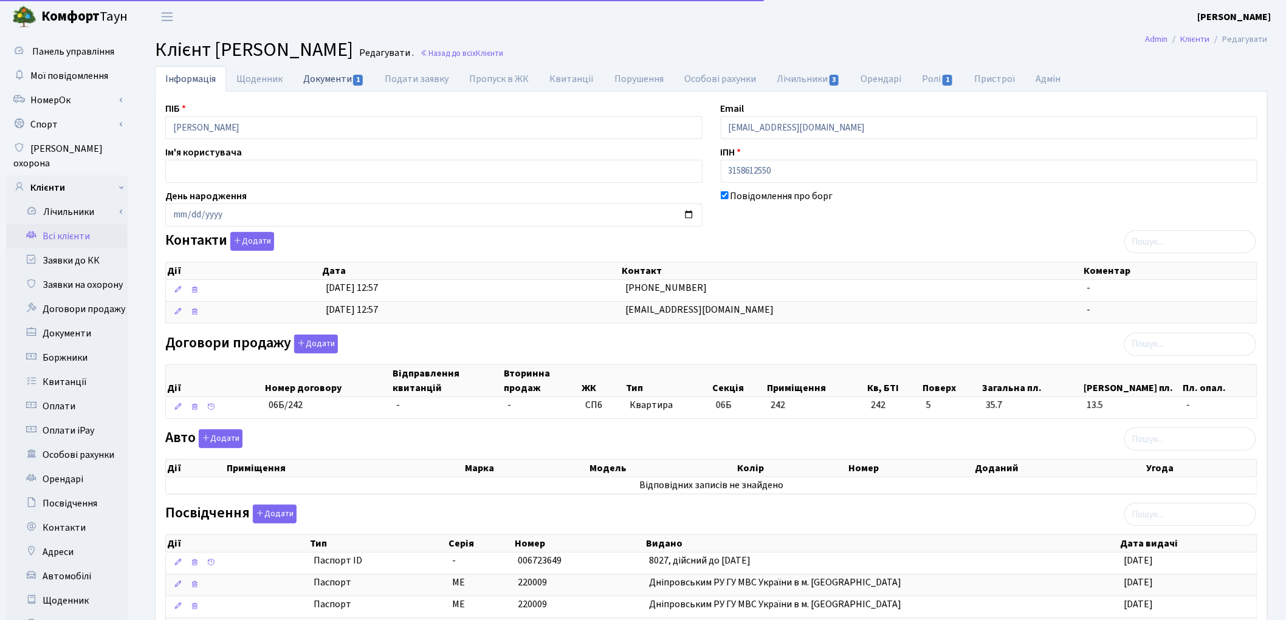
click at [318, 80] on link "Документи 1" at bounding box center [333, 78] width 81 height 25
select select "25"
